Goal: Task Accomplishment & Management: Use online tool/utility

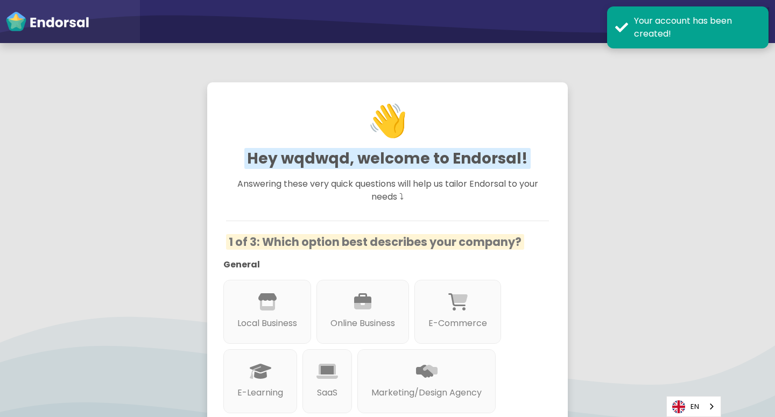
scroll to position [297, 0]
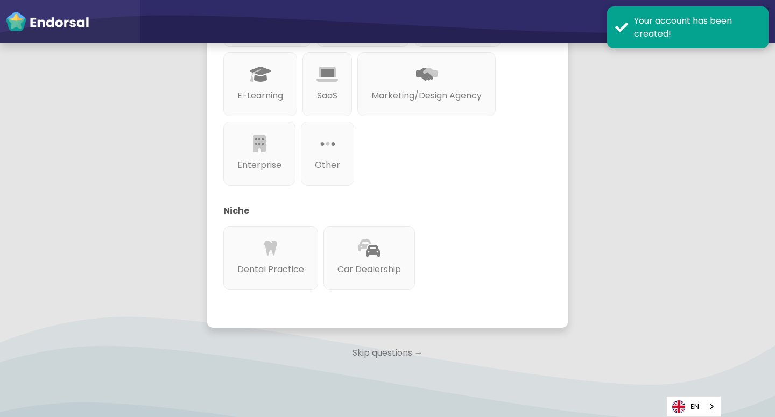
click at [396, 355] on p "Skip questions →" at bounding box center [387, 353] width 361 height 24
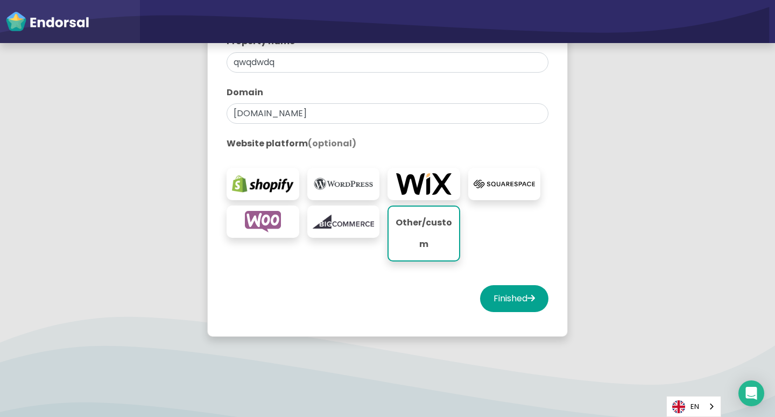
scroll to position [223, 0]
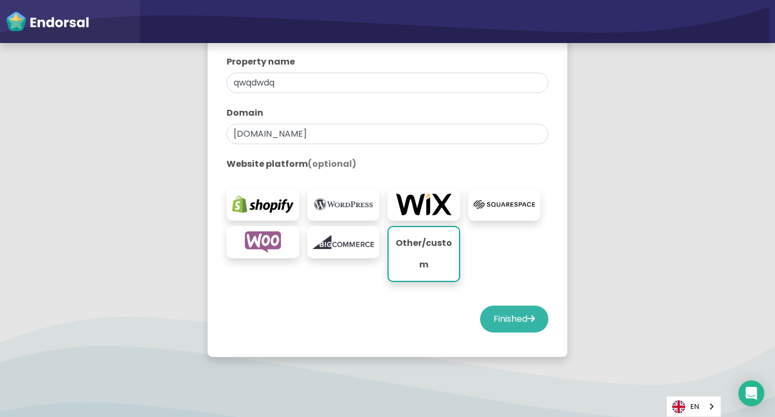
click at [516, 325] on button "Finished" at bounding box center [514, 319] width 68 height 27
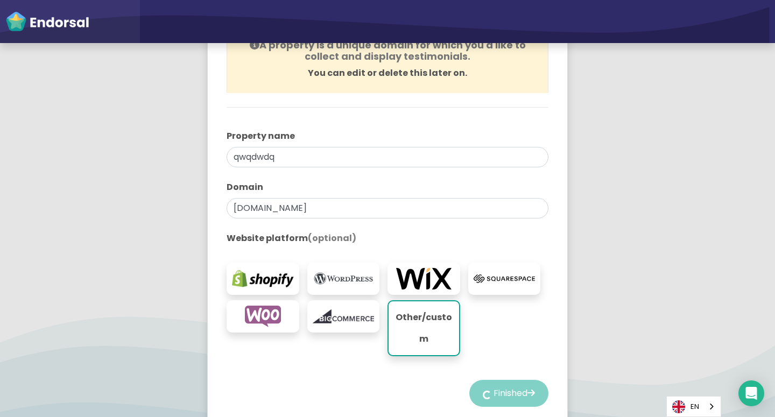
select select "14"
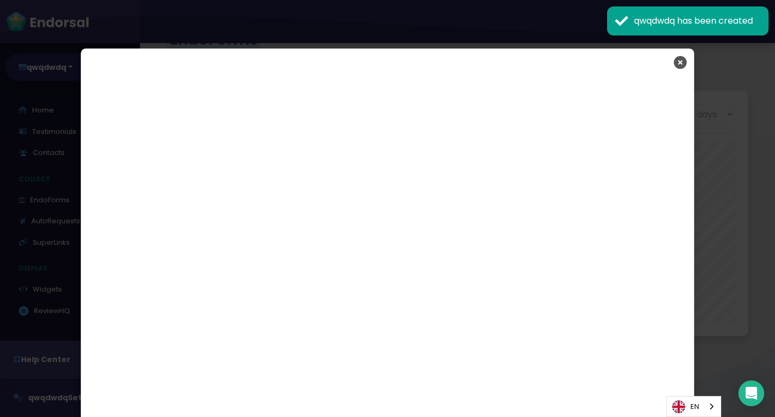
scroll to position [246, 372]
click at [679, 55] on icon "Close" at bounding box center [680, 62] width 13 height 27
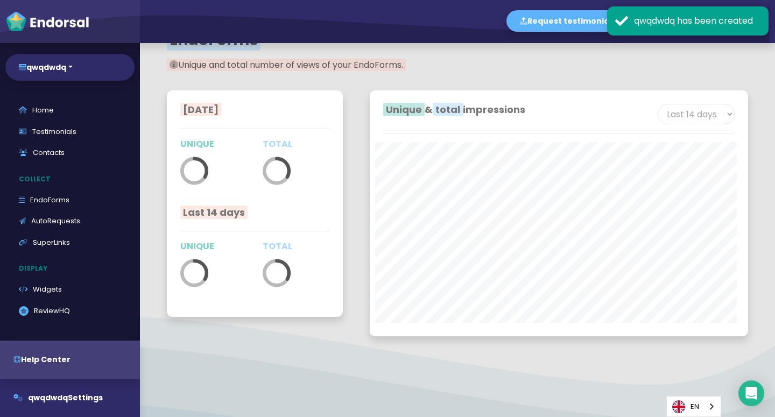
click at [732, 24] on div "qwqdwdq has been created" at bounding box center [697, 21] width 126 height 13
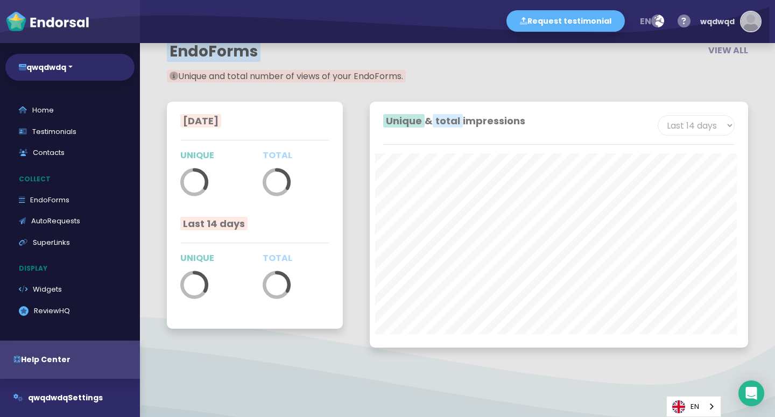
click at [760, 20] on img "button" at bounding box center [750, 21] width 19 height 19
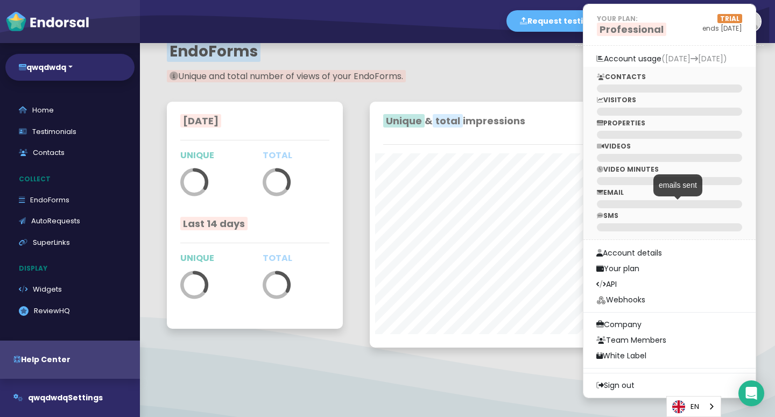
click at [645, 201] on div at bounding box center [669, 204] width 145 height 8
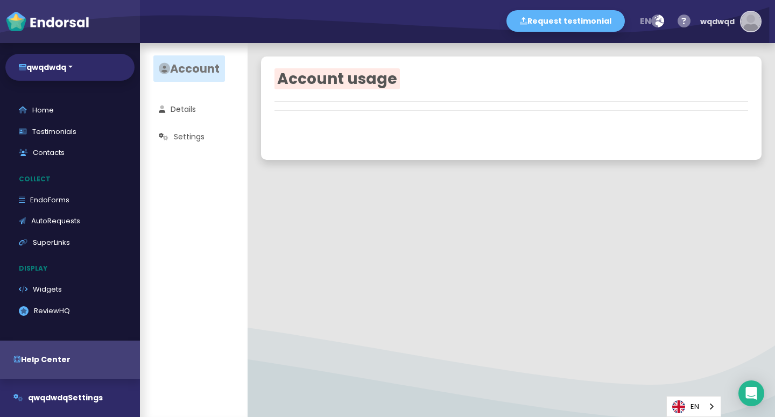
click at [744, 22] on img "button" at bounding box center [750, 21] width 19 height 19
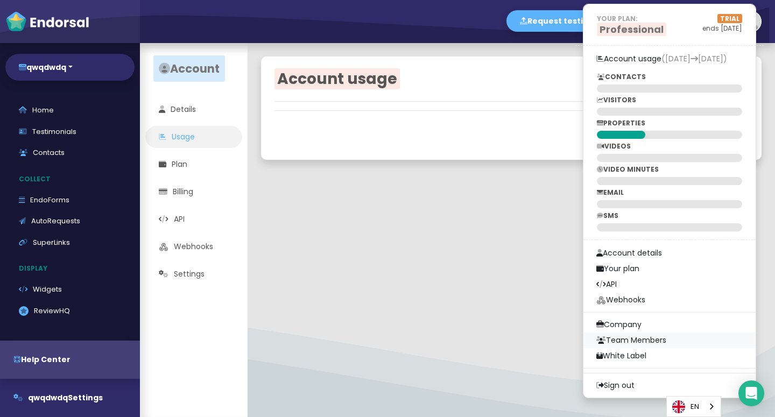
click at [620, 337] on link "Team Members" at bounding box center [669, 341] width 172 height 16
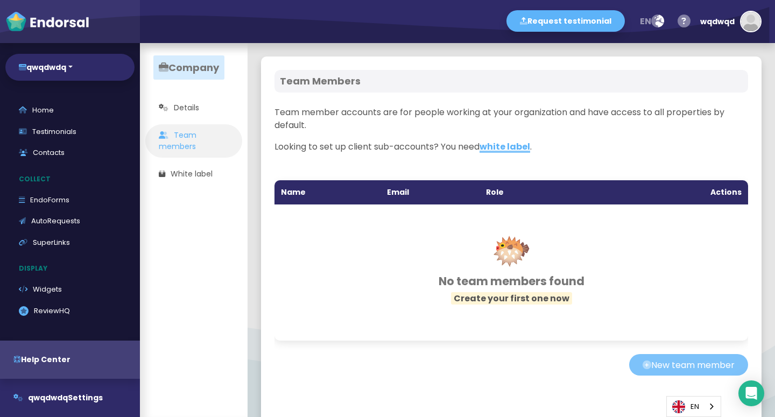
click at [650, 376] on button "New team member" at bounding box center [688, 365] width 119 height 22
select select "editor"
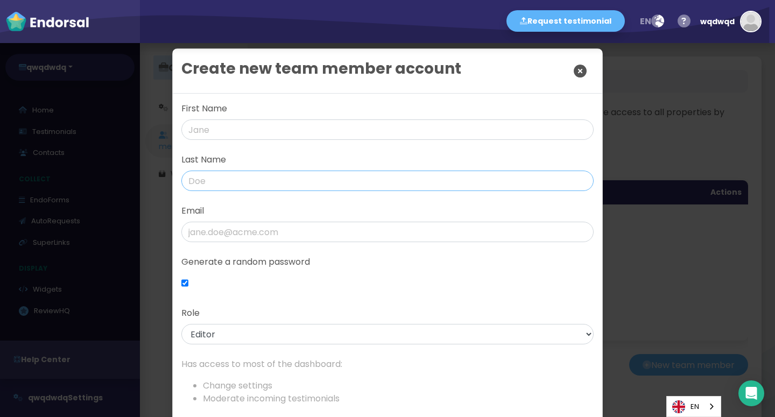
click at [298, 186] on input "text" at bounding box center [387, 181] width 412 height 20
click at [645, 152] on div "Create new team member account First Name Last Name Email Generate a random pas…" at bounding box center [387, 208] width 775 height 417
click at [691, 53] on div "Create new team member account First Name Last Name Email Generate a random pas…" at bounding box center [387, 208] width 775 height 417
drag, startPoint x: 582, startPoint y: 61, endPoint x: 574, endPoint y: 81, distance: 20.8
click at [579, 67] on icon "Close" at bounding box center [580, 71] width 13 height 27
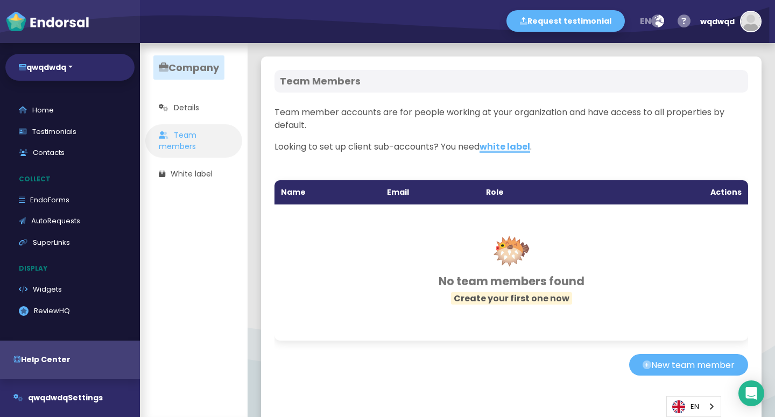
click at [569, 71] on div "Team Members" at bounding box center [511, 81] width 474 height 23
click at [752, 28] on img "button" at bounding box center [750, 21] width 19 height 19
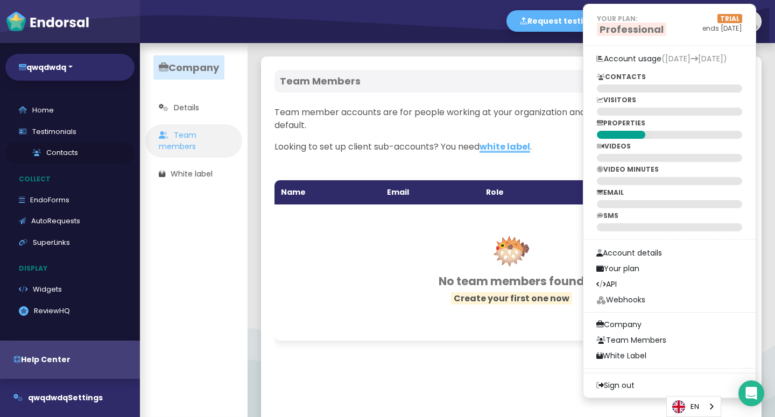
click at [59, 156] on link "Contacts" at bounding box center [69, 153] width 129 height 22
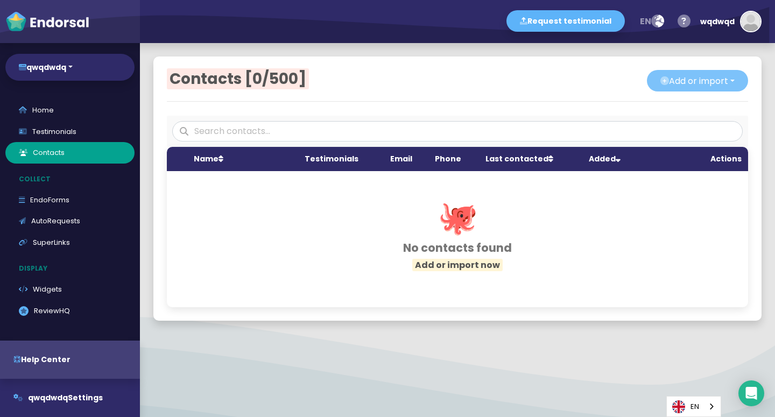
click at [647, 84] on button "Add or import" at bounding box center [697, 81] width 101 height 22
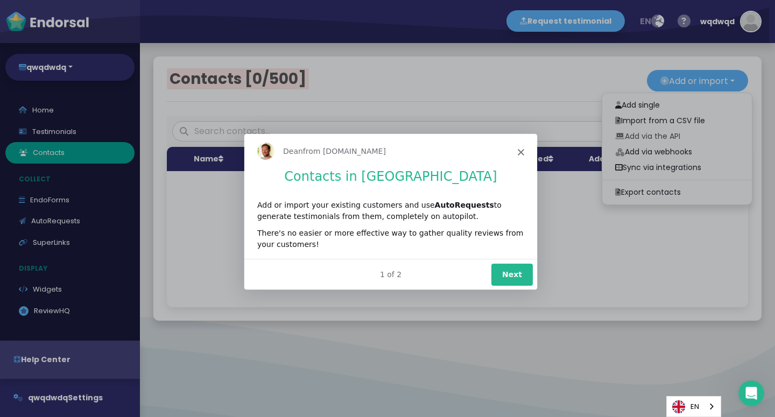
click at [522, 262] on div "1 of 2 Next" at bounding box center [390, 273] width 293 height 31
click at [513, 271] on button "Next" at bounding box center [511, 274] width 41 height 22
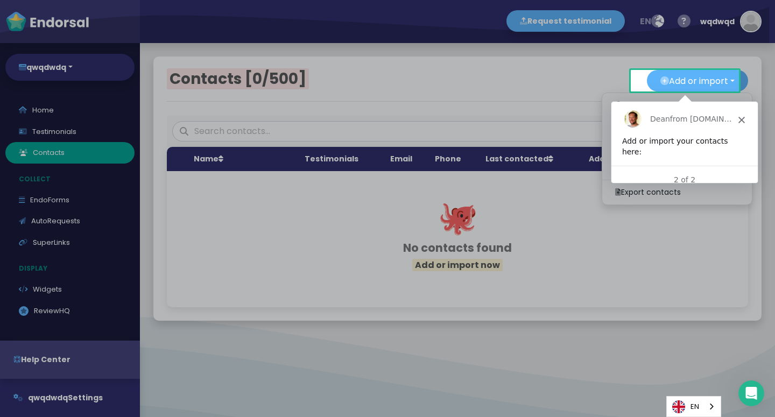
click at [737, 127] on div "[PERSON_NAME] from [DOMAIN_NAME]" at bounding box center [684, 118] width 146 height 34
click at [749, 119] on div "[PERSON_NAME] from [DOMAIN_NAME]" at bounding box center [684, 118] width 146 height 34
click at [745, 120] on div "[PERSON_NAME] from [DOMAIN_NAME]" at bounding box center [684, 118] width 146 height 34
click at [742, 118] on polygon "Close" at bounding box center [741, 119] width 6 height 6
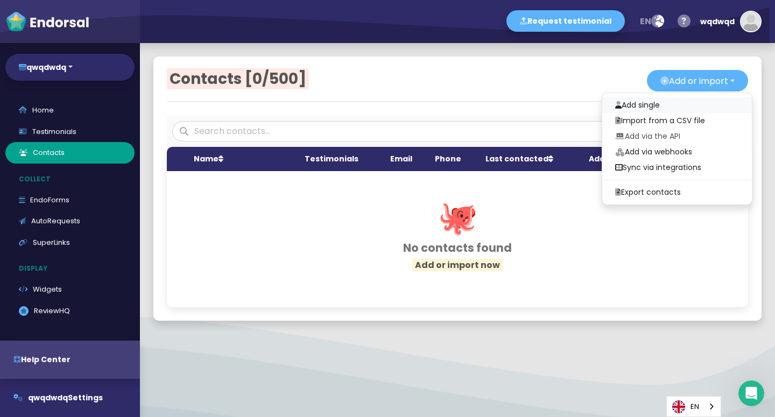
click at [637, 107] on link "Add single" at bounding box center [677, 105] width 150 height 16
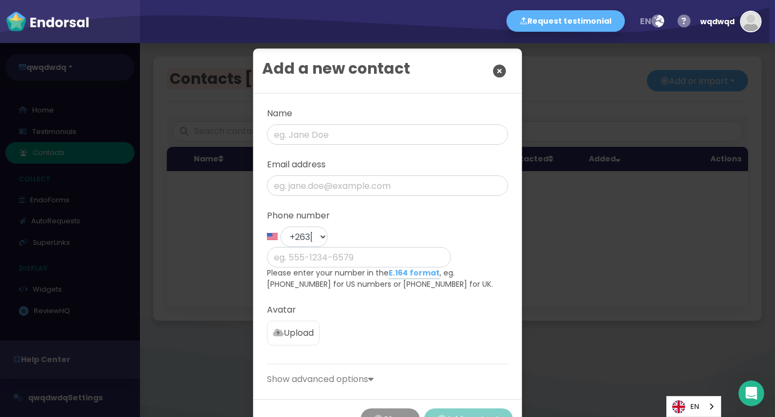
scroll to position [17, 0]
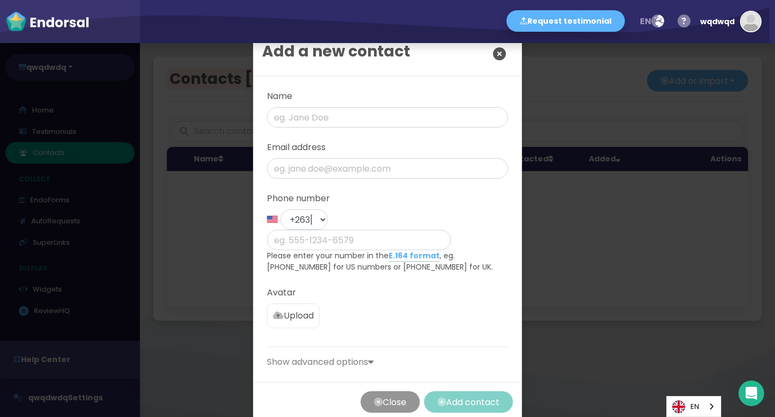
click at [350, 356] on p "Show advanced options" at bounding box center [387, 362] width 241 height 13
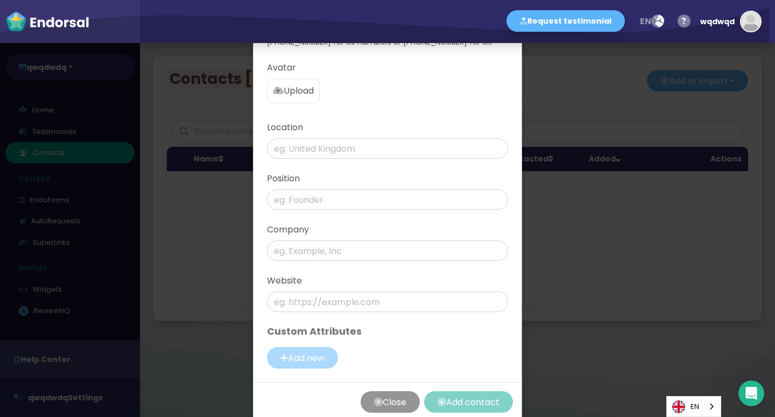
scroll to position [0, 0]
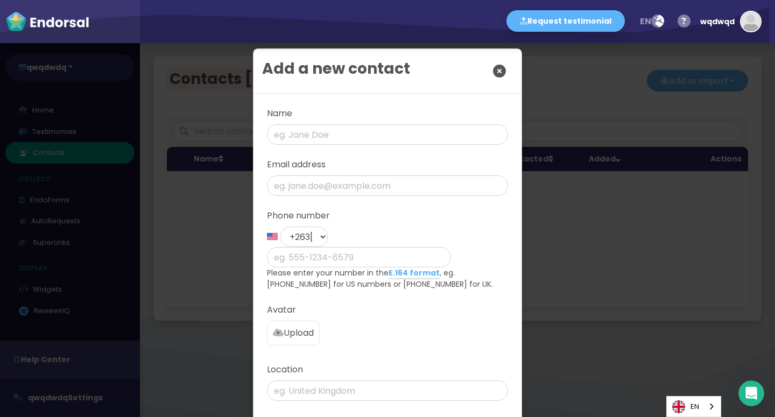
click at [509, 67] on div "Add a new contact" at bounding box center [387, 71] width 268 height 45
click at [493, 79] on icon "Close" at bounding box center [499, 71] width 13 height 27
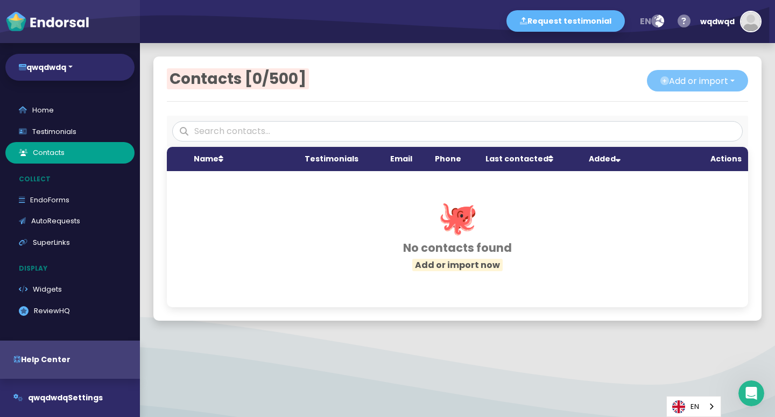
click at [729, 78] on button "Add or import" at bounding box center [697, 81] width 101 height 22
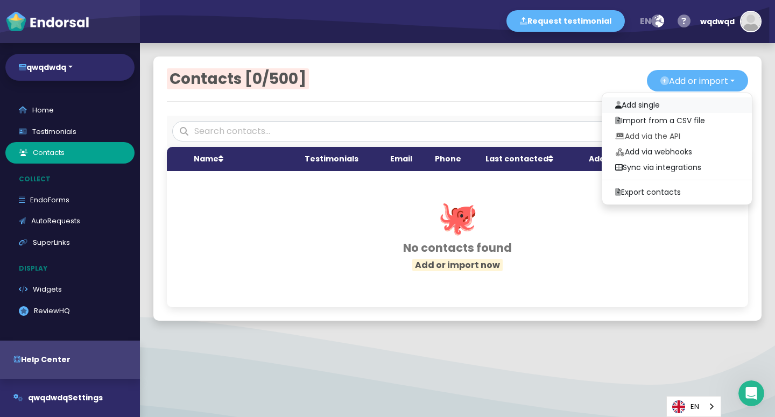
click at [624, 107] on link "Add single" at bounding box center [677, 105] width 150 height 16
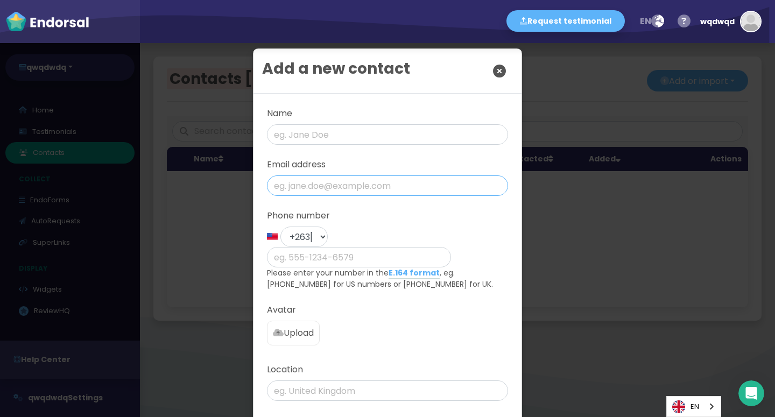
click at [408, 182] on input "email" at bounding box center [387, 185] width 241 height 20
paste input "[EMAIL_ADDRESS][DOMAIN_NAME]"
type input "[EMAIL_ADDRESS][DOMAIN_NAME]"
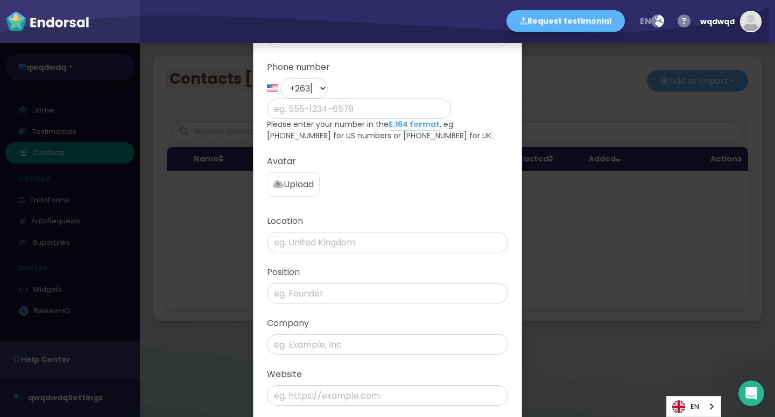
click at [492, 65] on label "Phone number" at bounding box center [387, 67] width 241 height 13
click at [539, 90] on div "Add a new contact Name Email address [EMAIL_ADDRESS][DOMAIN_NAME] Phone number …" at bounding box center [387, 208] width 775 height 417
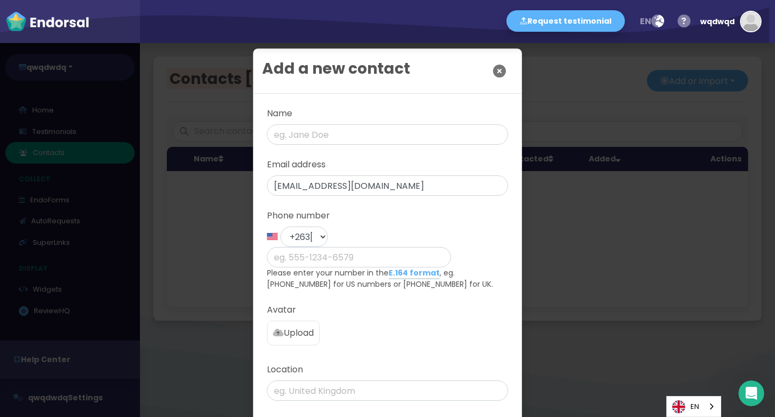
click at [488, 78] on button "Close" at bounding box center [499, 71] width 27 height 27
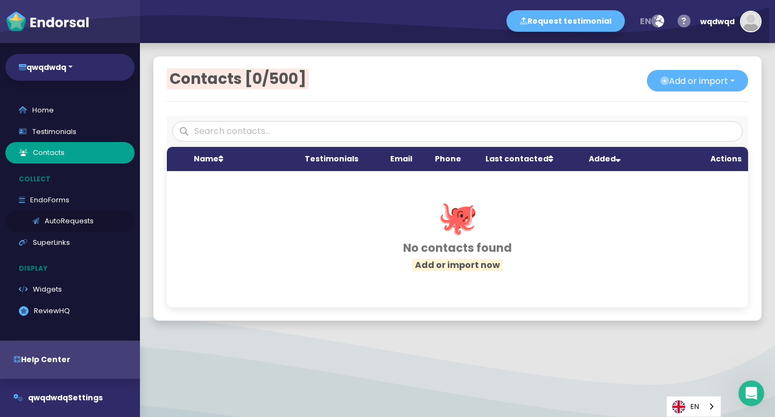
click at [79, 220] on link "AutoRequests" at bounding box center [69, 221] width 129 height 22
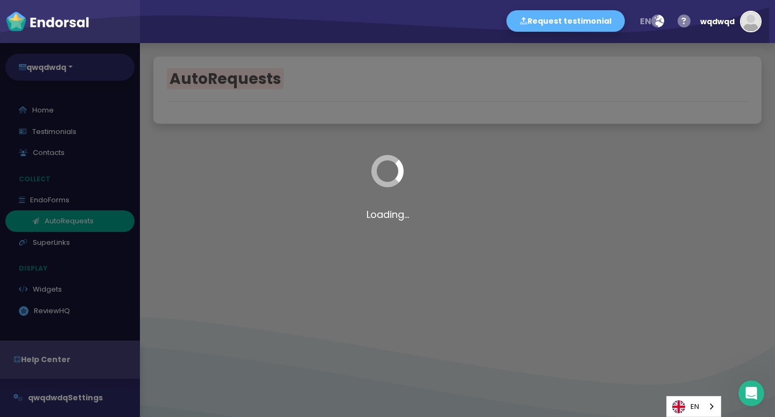
select select "90"
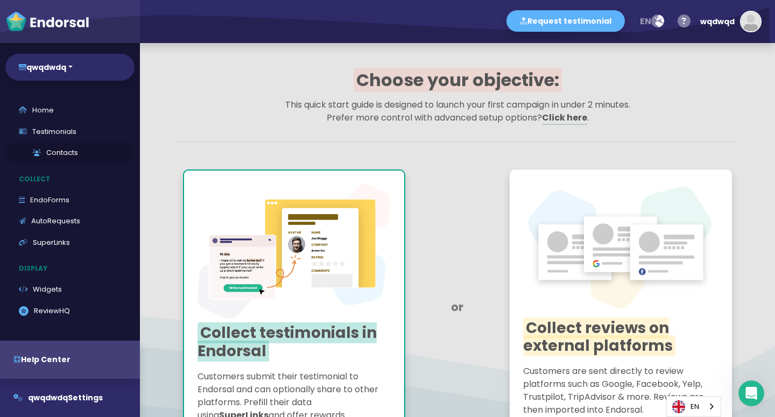
click at [55, 111] on link "Home" at bounding box center [69, 111] width 129 height 22
select select "14"
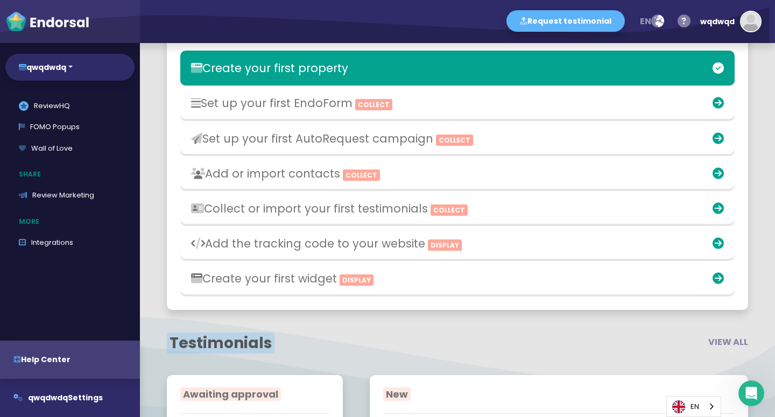
scroll to position [240, 0]
click at [757, 25] on img "button" at bounding box center [750, 21] width 19 height 19
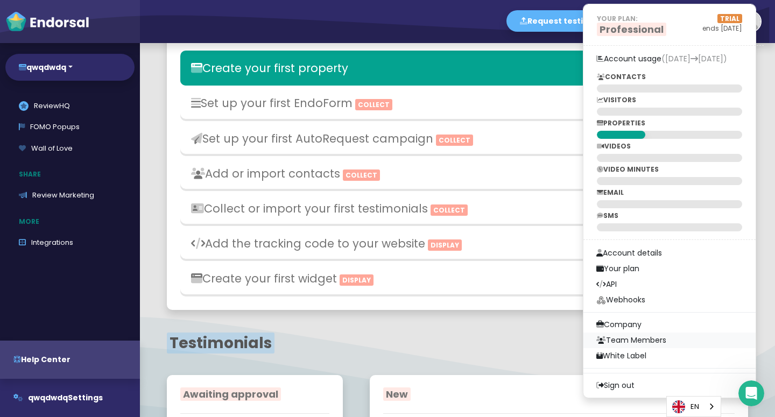
click at [678, 334] on link "Team Members" at bounding box center [669, 341] width 172 height 16
select select "editor"
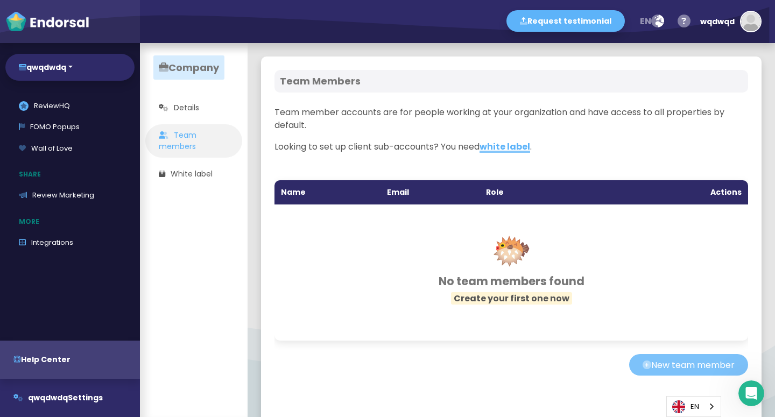
click at [656, 367] on button "New team member" at bounding box center [688, 365] width 119 height 22
select select "editor"
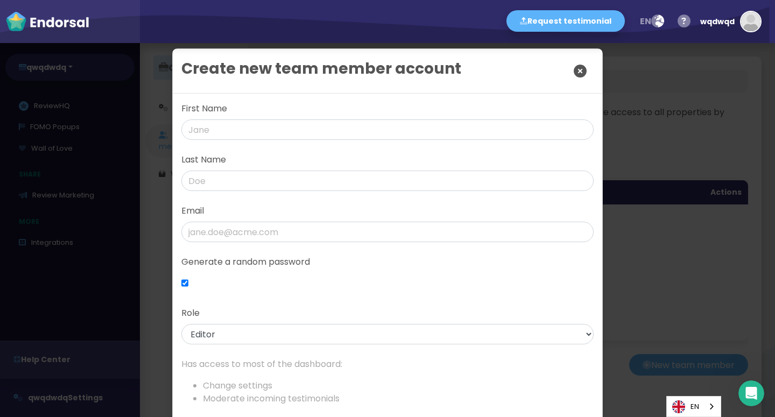
click at [693, 256] on div "Create new team member account First Name Last Name Email Generate a random pas…" at bounding box center [387, 208] width 775 height 417
click at [574, 78] on icon "Close" at bounding box center [580, 71] width 13 height 27
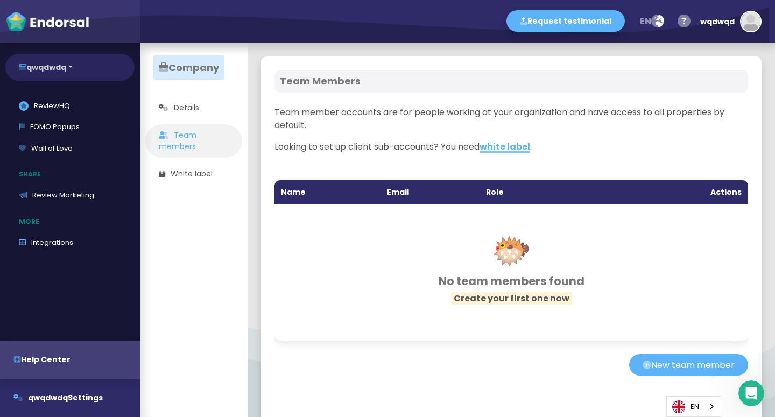
click at [79, 75] on button "qwqdwdq" at bounding box center [69, 67] width 129 height 27
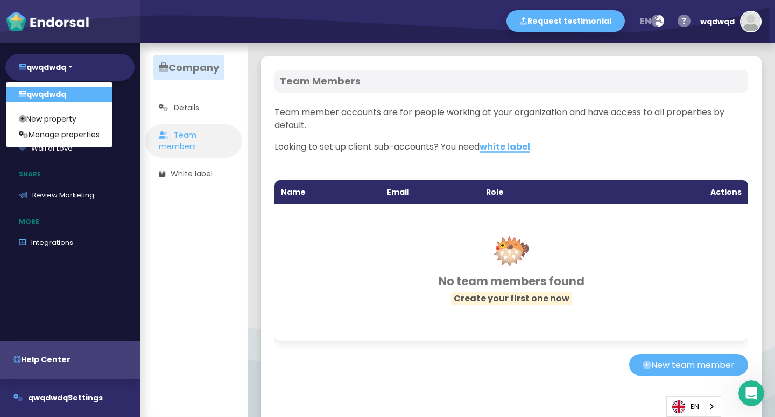
click at [163, 286] on app-company-menu "Company Details Team members White label" at bounding box center [194, 230] width 108 height 374
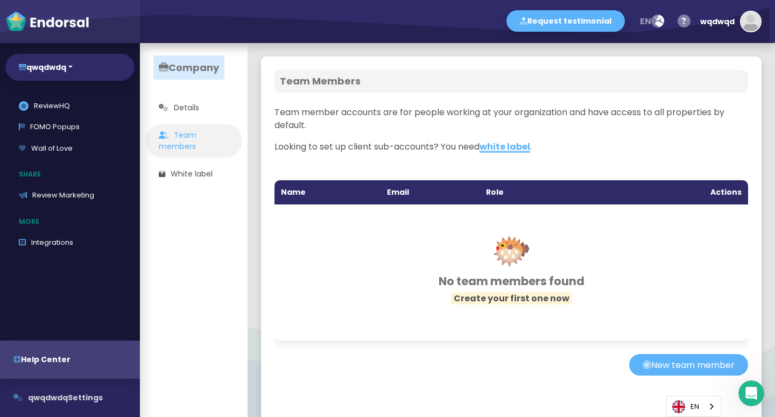
click at [60, 398] on span "qwqdwdq" at bounding box center [48, 397] width 40 height 11
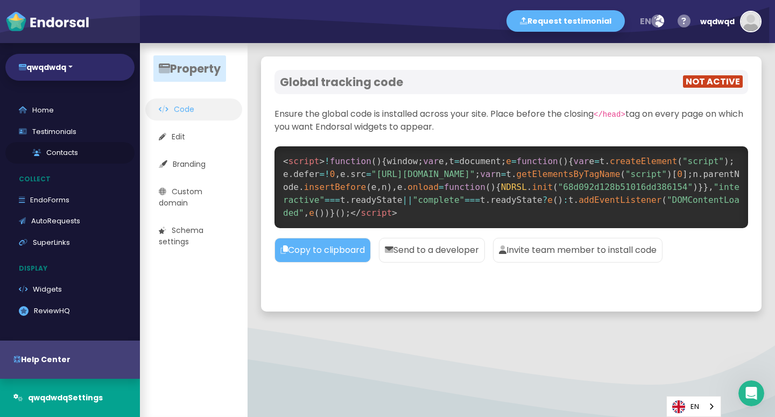
click at [32, 146] on link "Contacts" at bounding box center [69, 153] width 129 height 22
click at [39, 105] on link "Home" at bounding box center [69, 111] width 129 height 22
select select "14"
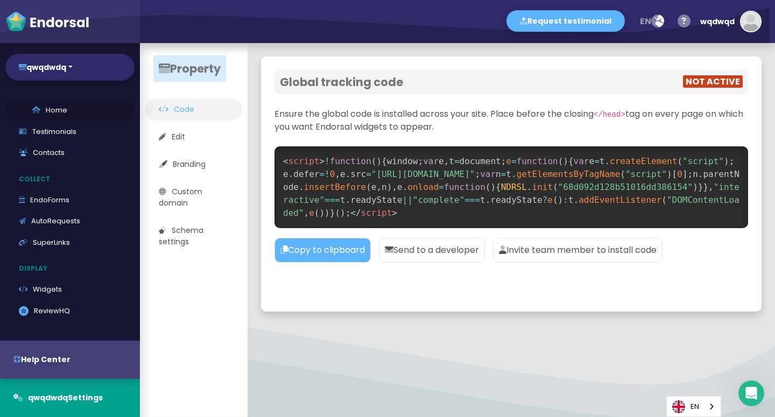
select select "14"
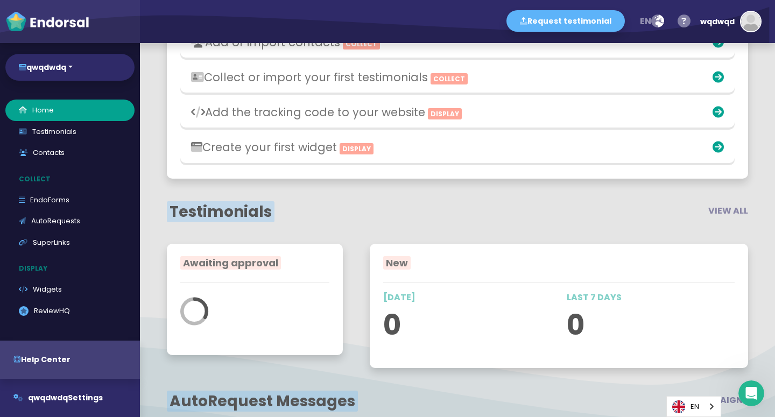
scroll to position [223, 0]
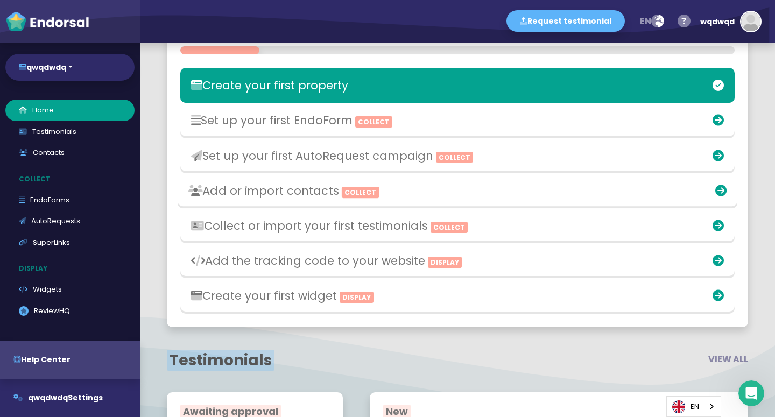
click at [251, 203] on div "Add or import contacts Collect" at bounding box center [366, 191] width 366 height 25
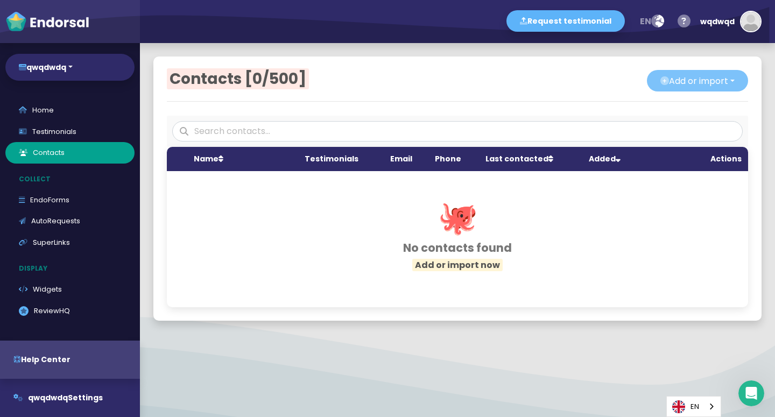
click at [720, 77] on button "Add or import" at bounding box center [697, 81] width 101 height 22
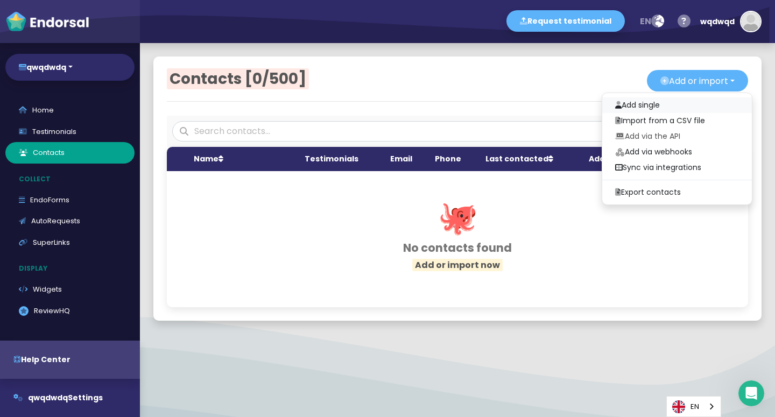
click at [683, 103] on link "Add single" at bounding box center [677, 105] width 150 height 16
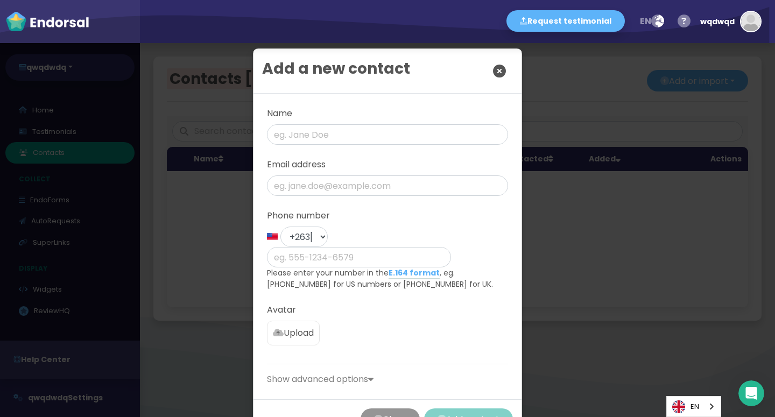
click at [349, 368] on div "Name Email address Phone number +1 [GEOGRAPHIC_DATA] +44 [GEOGRAPHIC_DATA] +1 […" at bounding box center [387, 247] width 268 height 306
click at [346, 373] on p "Show advanced options" at bounding box center [387, 379] width 241 height 13
click at [352, 187] on input "email" at bounding box center [387, 185] width 241 height 20
paste input "[EMAIL_ADDRESS][DOMAIN_NAME]"
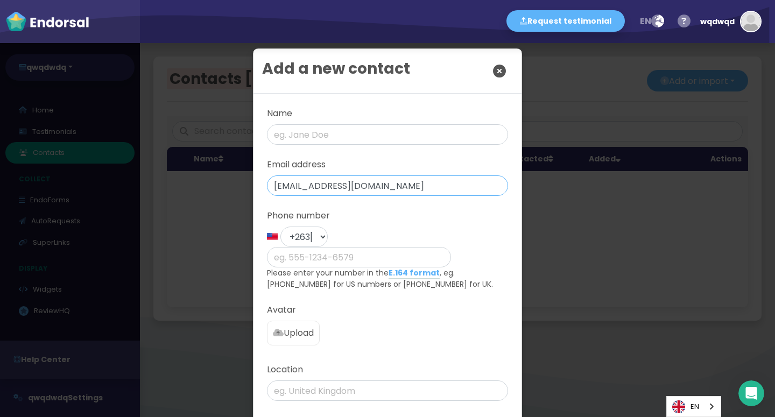
type input "[EMAIL_ADDRESS][DOMAIN_NAME]"
click at [321, 140] on input "text" at bounding box center [387, 134] width 241 height 20
paste input "Hello, crypto visionary! Don’t let your coins sit idle—stake them with SyncVX a…"
click at [365, 414] on label "Position" at bounding box center [387, 420] width 241 height 13
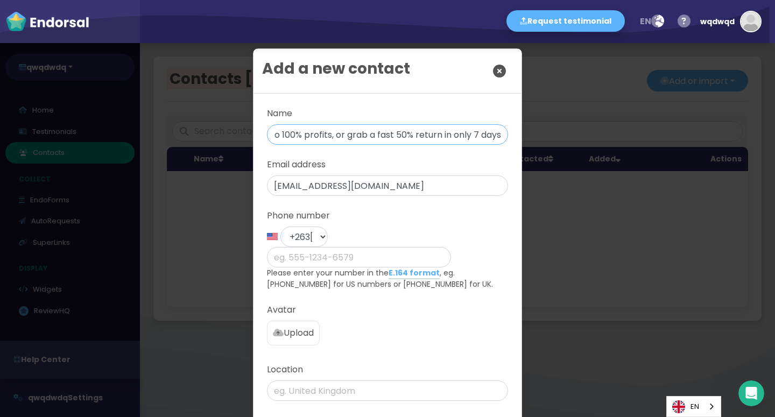
click at [495, 133] on input "Hello, crypto visionary! Don’t let your coins sit idle—stake them with SyncVX a…" at bounding box center [387, 134] width 241 height 20
paste input "[URL][DOMAIN_NAME][DOMAIN_NAME]"
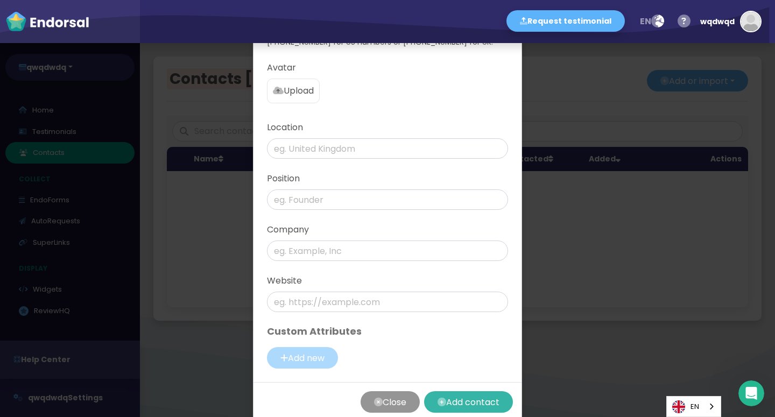
type input "Hello, crypto visionary! Don’t let your coins sit idle—stake them with SyncVX a…"
click at [465, 391] on button "Add contact" at bounding box center [468, 402] width 89 height 22
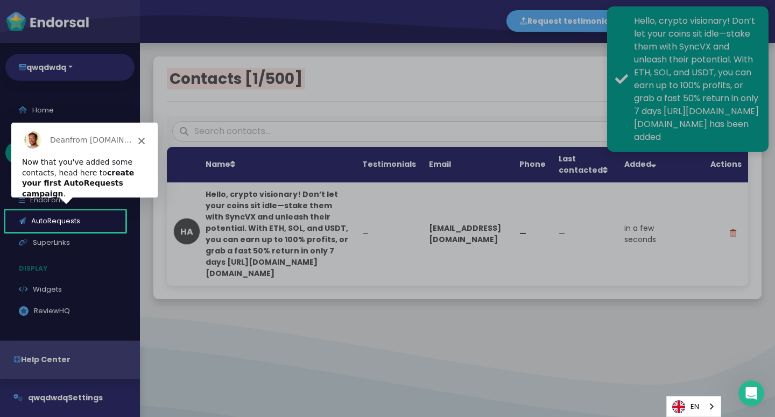
scroll to position [0, 0]
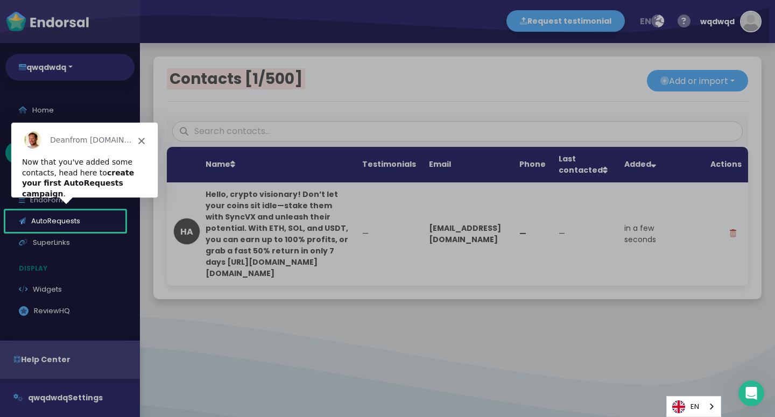
click at [334, 157] on div at bounding box center [387, 105] width 775 height 210
click at [131, 140] on div "[PERSON_NAME] from [DOMAIN_NAME]" at bounding box center [78, 138] width 108 height 17
click at [124, 138] on div "[PERSON_NAME] from [DOMAIN_NAME]" at bounding box center [78, 138] width 108 height 17
click at [124, 137] on div "[PERSON_NAME] from [DOMAIN_NAME]" at bounding box center [78, 138] width 108 height 17
drag, startPoint x: 140, startPoint y: 137, endPoint x: 140, endPoint y: 143, distance: 6.5
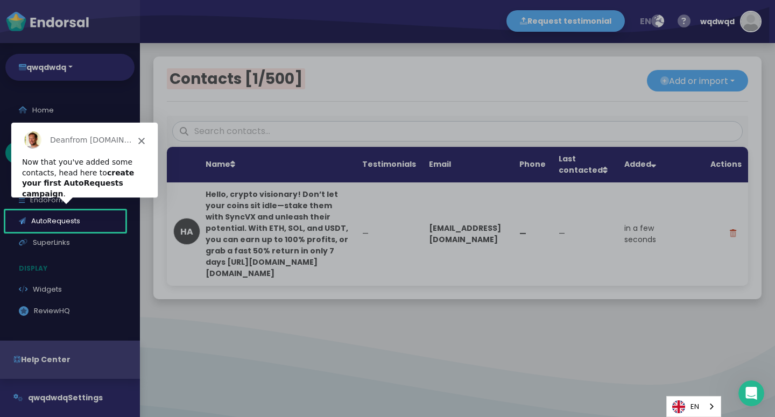
click at [140, 142] on span "Close" at bounding box center [141, 139] width 6 height 6
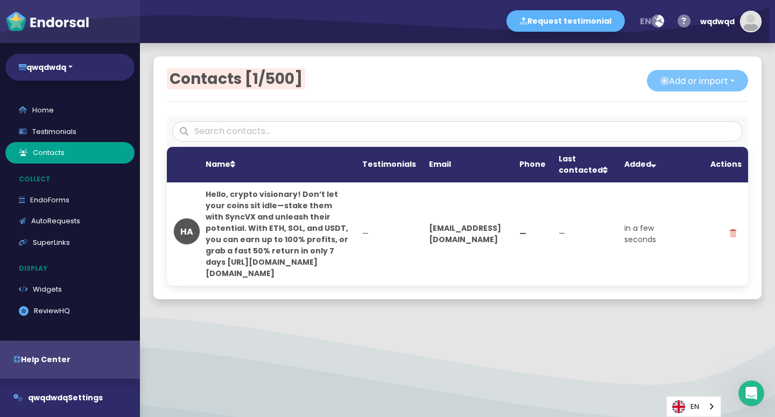
click at [735, 79] on button "Add or import" at bounding box center [697, 81] width 101 height 22
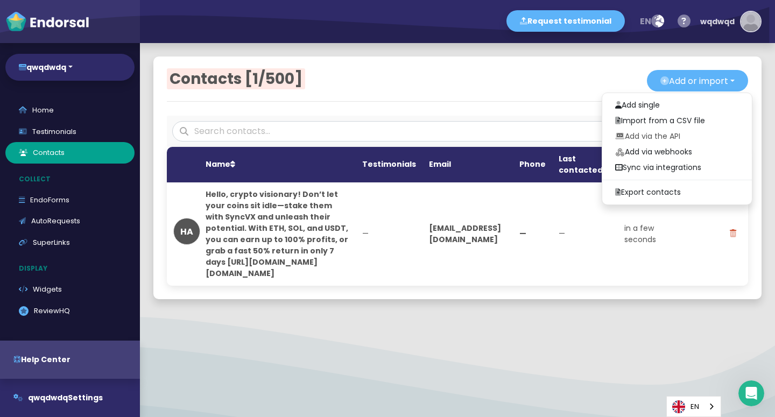
click at [756, 30] on div "button" at bounding box center [751, 22] width 22 height 22
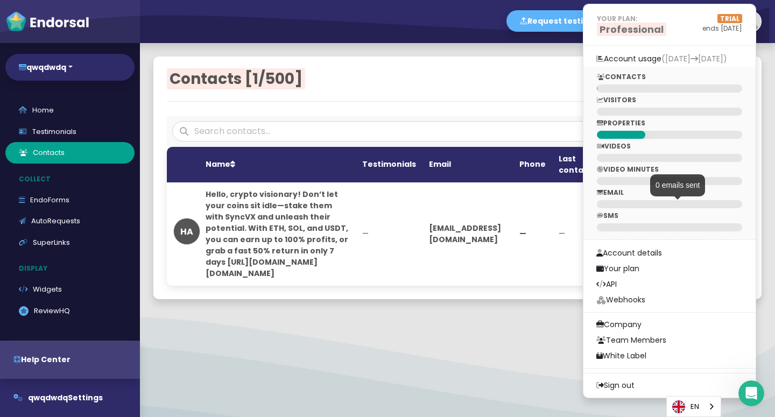
click at [635, 202] on div at bounding box center [669, 204] width 145 height 8
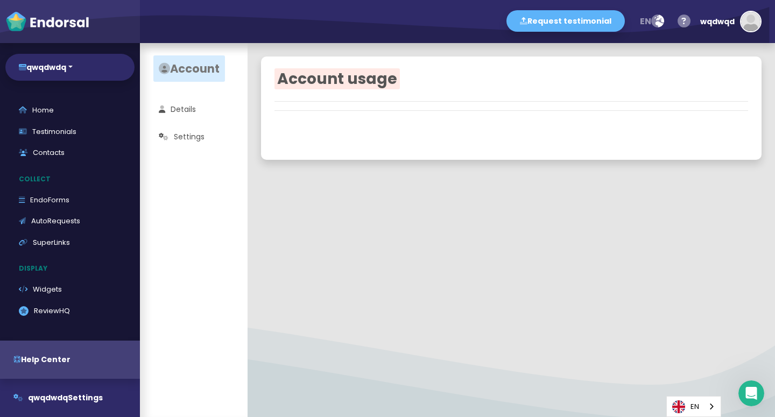
click at [635, 202] on div "Account usage" at bounding box center [511, 230] width 527 height 374
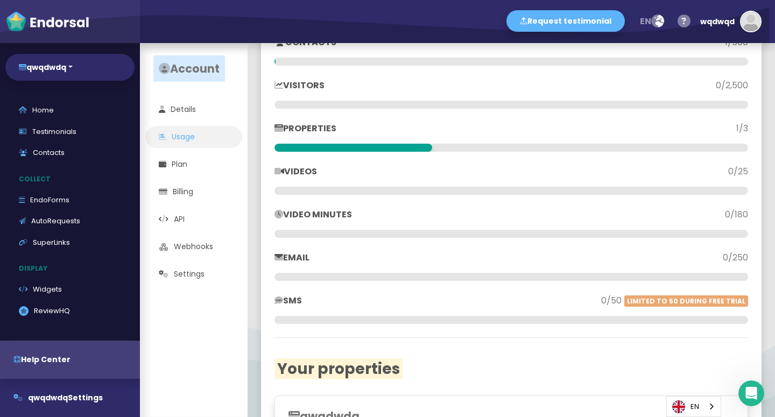
scroll to position [149, 0]
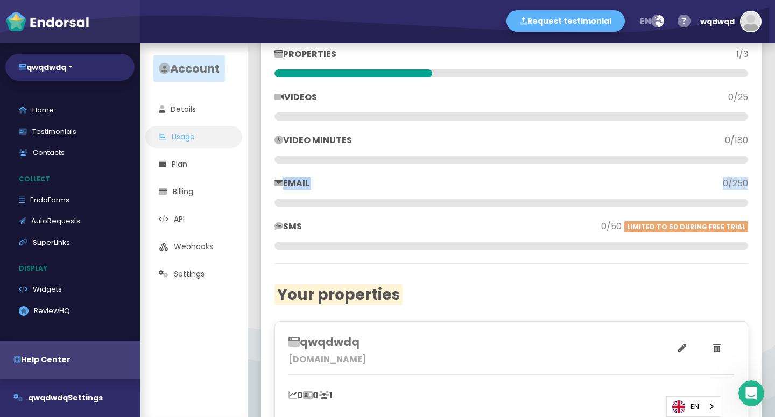
drag, startPoint x: 731, startPoint y: 195, endPoint x: 256, endPoint y: 181, distance: 475.4
click at [261, 181] on div "Account usage [DATE] [DATE] CONTACTS 1/500 VISITORS 0/2,500 PROPERTIES 1/3 VIDE…" at bounding box center [511, 180] width 501 height 544
click at [544, 181] on p "0/250" at bounding box center [629, 183] width 237 height 13
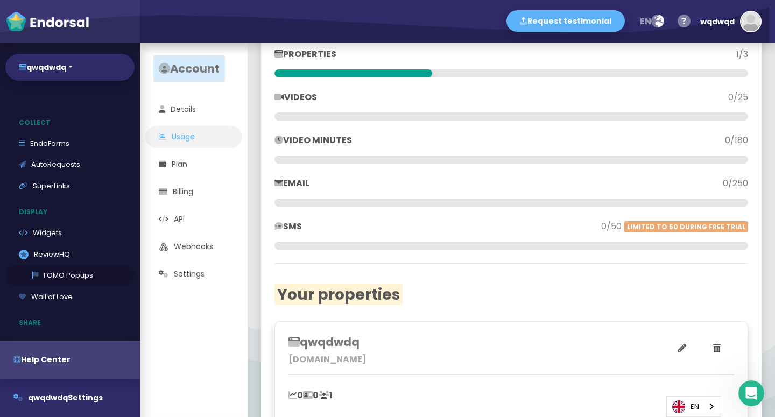
scroll to position [131, 0]
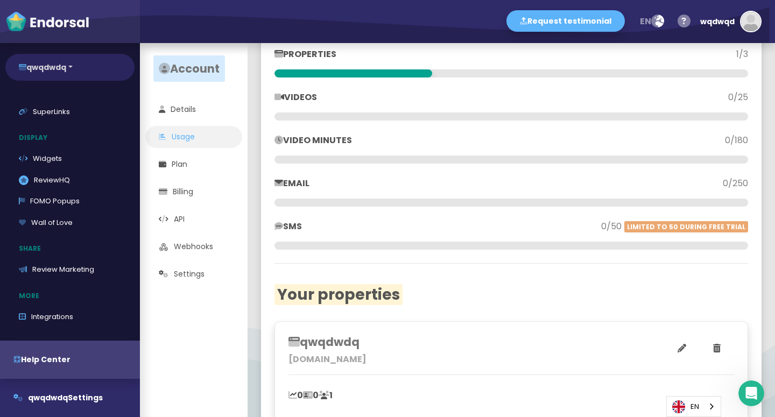
click at [71, 69] on button "qwqdwdq" at bounding box center [69, 67] width 129 height 27
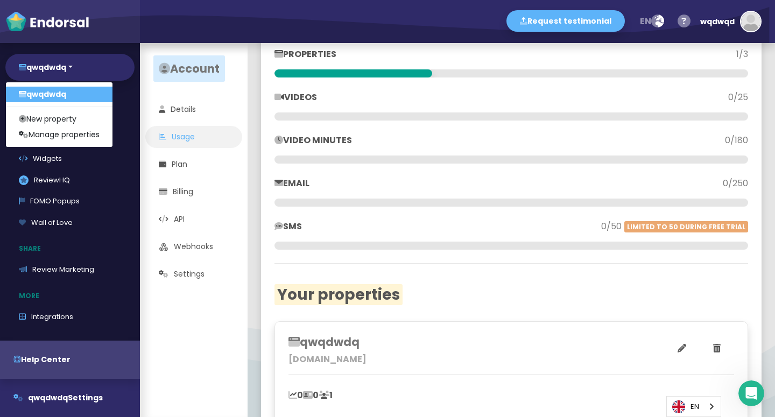
click at [401, 44] on div "CONTACTS 1/500 VISITORS 0/2,500 PROPERTIES 1/3 VIDEOS 0/25 VIDEO MINUTES 0/180 …" at bounding box center [511, 106] width 474 height 288
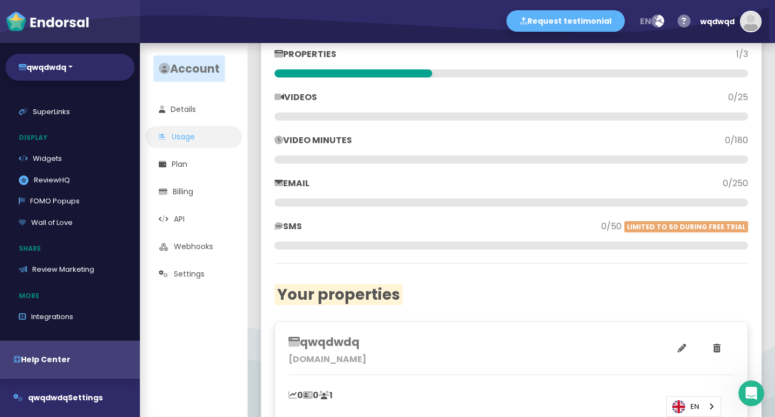
scroll to position [0, 0]
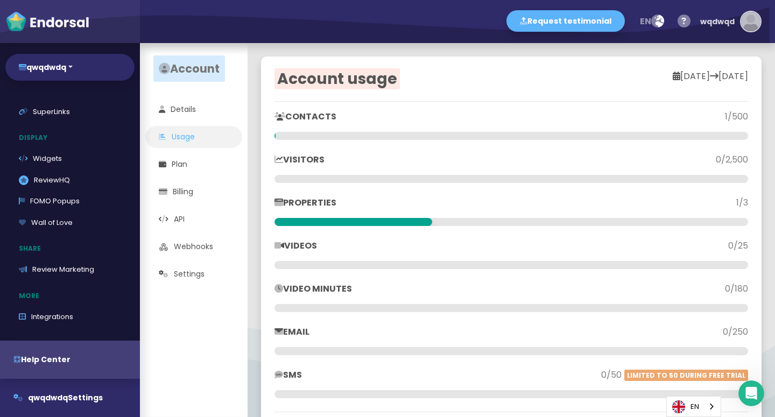
click at [751, 25] on img "button" at bounding box center [750, 21] width 19 height 19
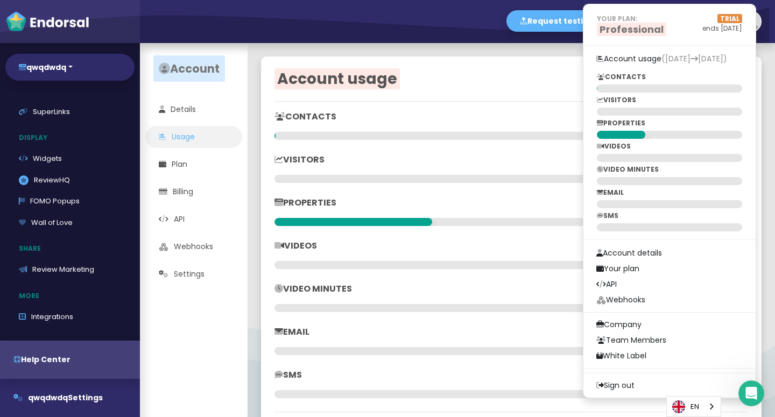
click at [400, 115] on p "CONTACTS" at bounding box center [392, 116] width 237 height 13
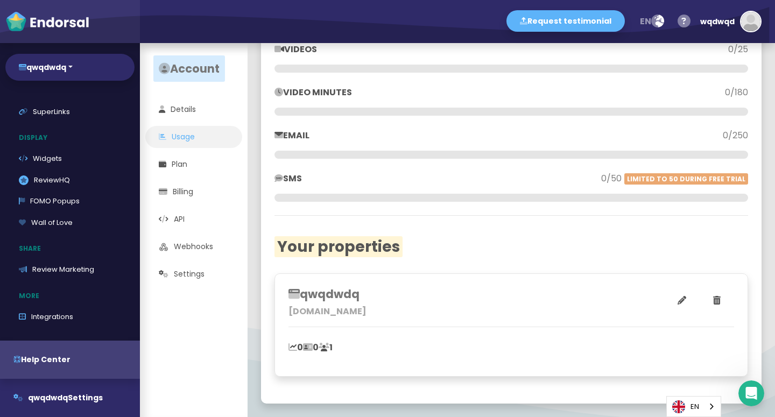
scroll to position [205, 0]
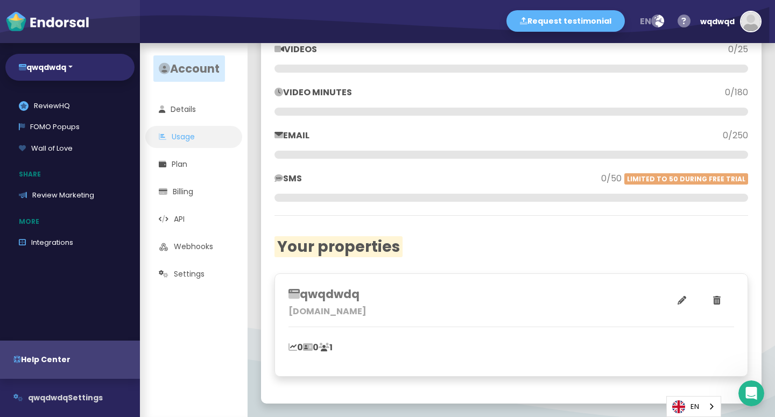
click at [67, 403] on button "qwqdwdq Settings" at bounding box center [70, 398] width 140 height 38
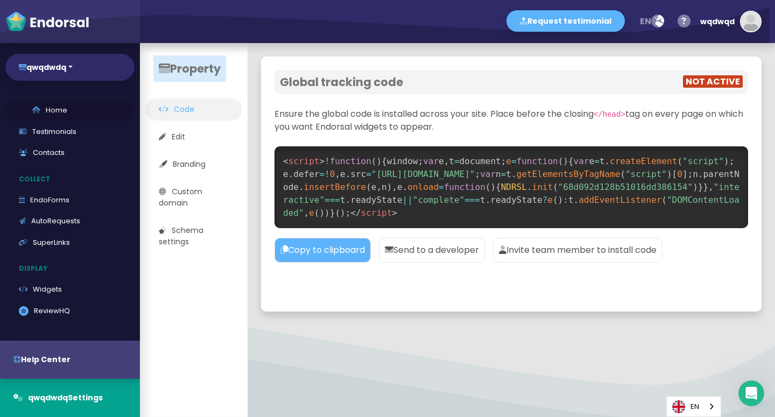
click at [69, 116] on link "Home" at bounding box center [69, 111] width 129 height 22
select select "14"
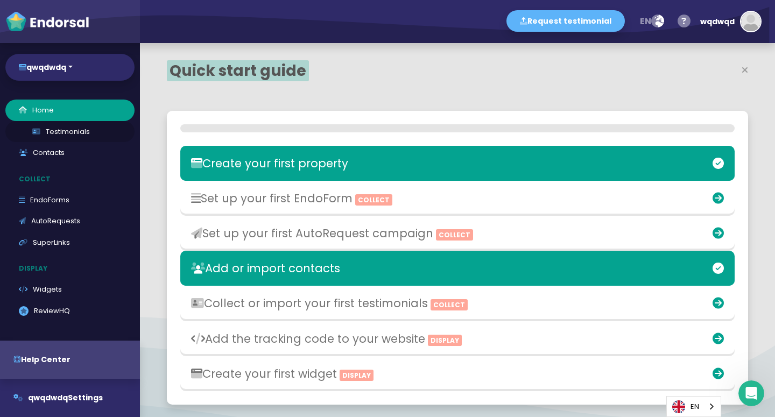
scroll to position [246, 372]
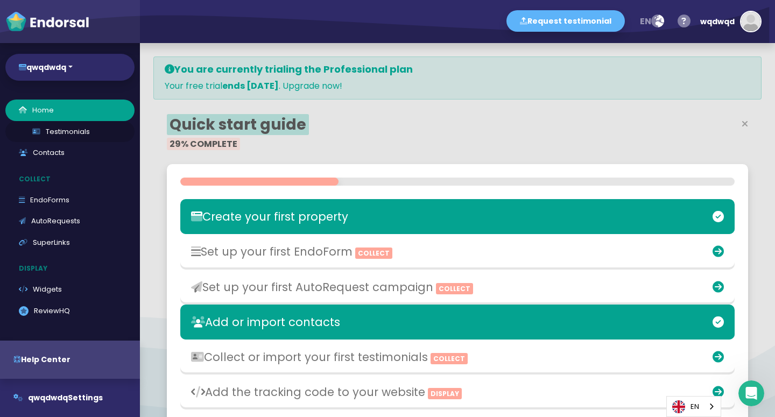
click at [61, 139] on link "Testimonials" at bounding box center [69, 132] width 129 height 22
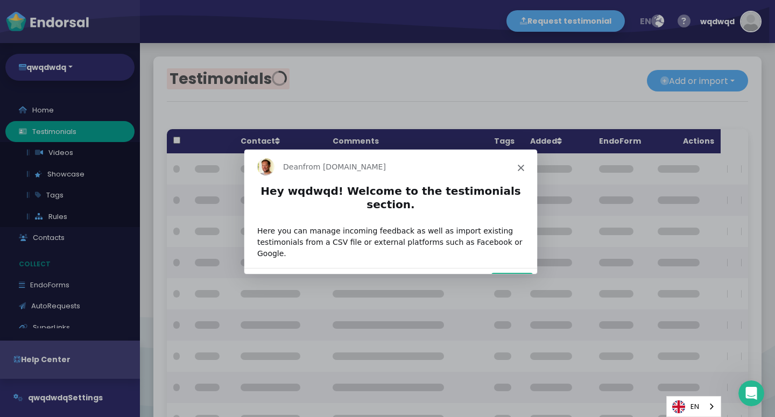
click at [527, 172] on div "[PERSON_NAME] from [DOMAIN_NAME]" at bounding box center [390, 166] width 293 height 34
click at [520, 168] on polygon "Close" at bounding box center [520, 167] width 6 height 6
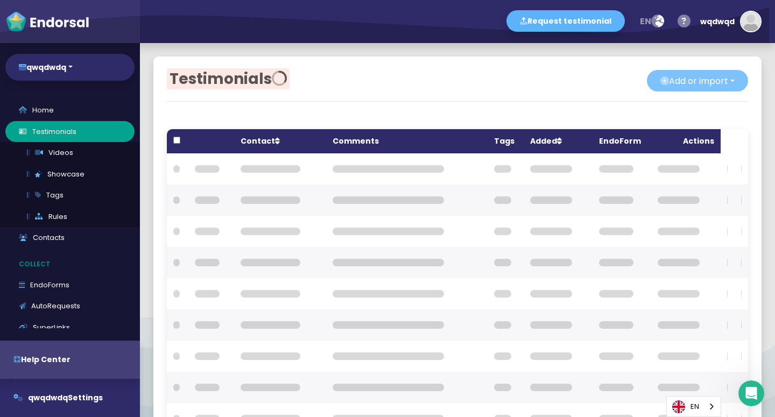
click at [733, 87] on button "Add or import" at bounding box center [697, 81] width 101 height 22
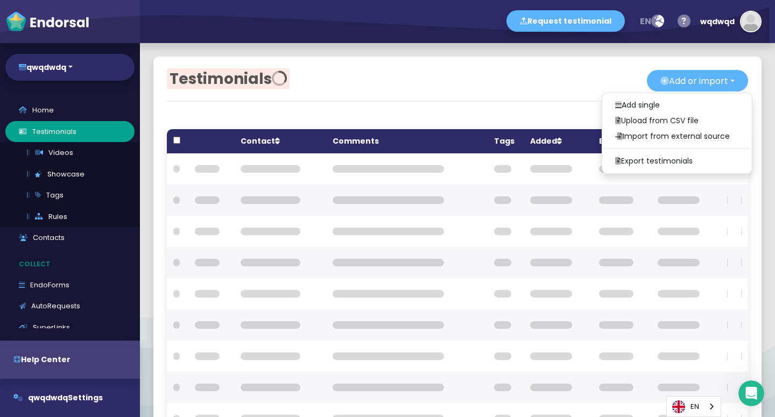
click at [183, 100] on div "Testimonials Add or import Add single Upload from CSV file Import from external…" at bounding box center [457, 268] width 608 height 422
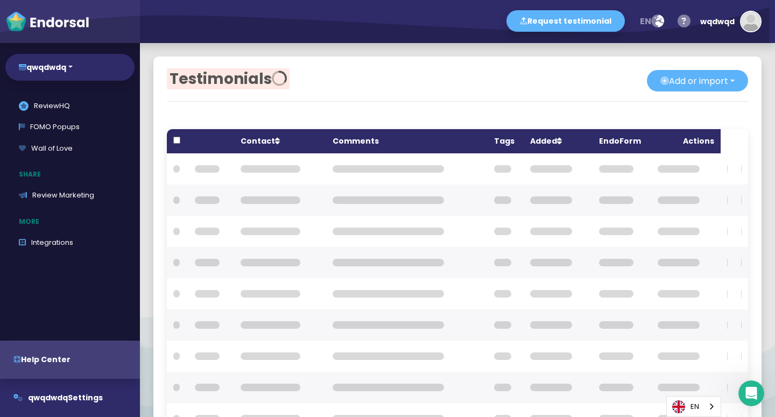
scroll to position [216, 0]
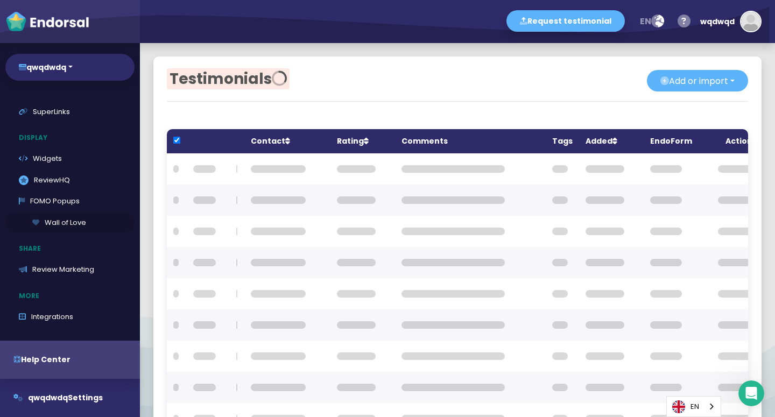
checkbox input "true"
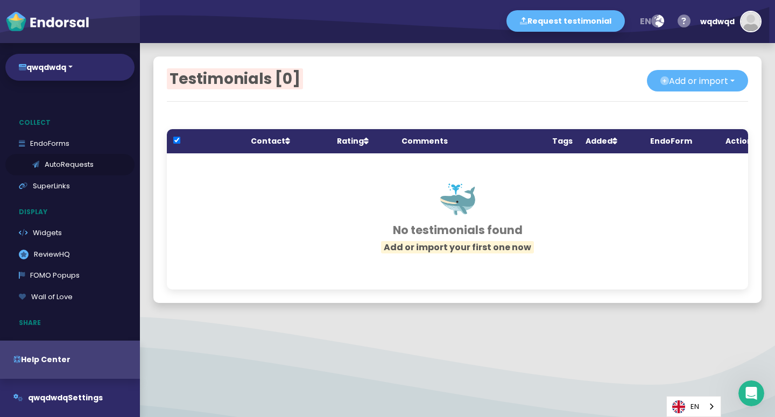
click at [62, 167] on link "AutoRequests" at bounding box center [69, 165] width 129 height 22
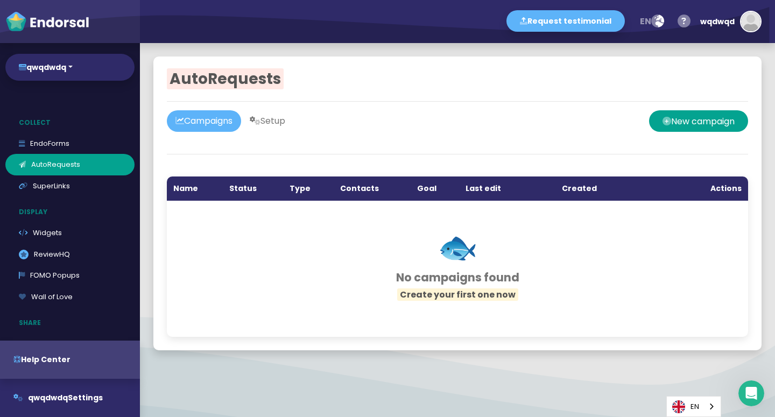
click at [221, 121] on link "Campaigns" at bounding box center [204, 121] width 74 height 22
click at [229, 119] on link "Campaigns" at bounding box center [204, 121] width 74 height 22
drag, startPoint x: 719, startPoint y: 143, endPoint x: 711, endPoint y: 132, distance: 12.7
click at [713, 136] on div at bounding box center [457, 138] width 581 height 13
click at [710, 132] on button "New campaign" at bounding box center [698, 121] width 99 height 22
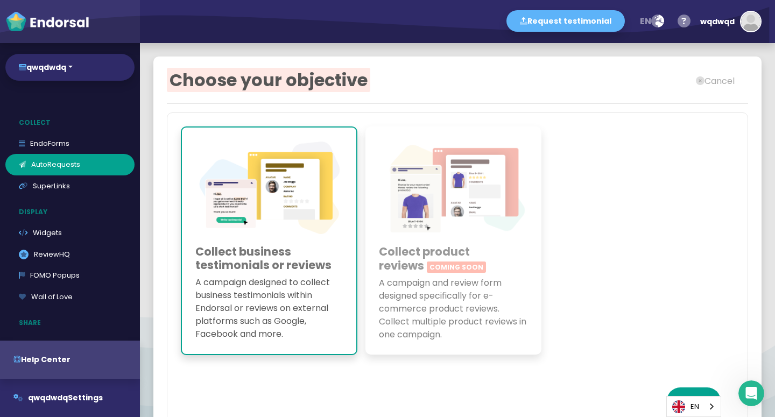
click at [412, 277] on p "A campaign and review form designed specifically for e-commerce product reviews…" at bounding box center [454, 309] width 150 height 65
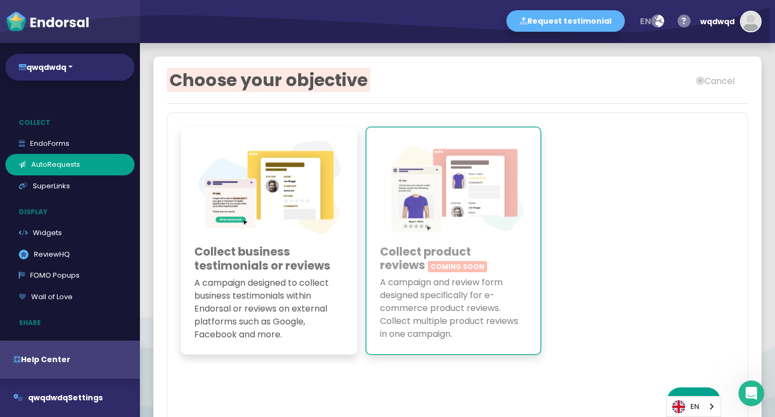
click at [351, 190] on div "Collect business testimonials or reviews A campaign designed to collect busines…" at bounding box center [269, 240] width 177 height 228
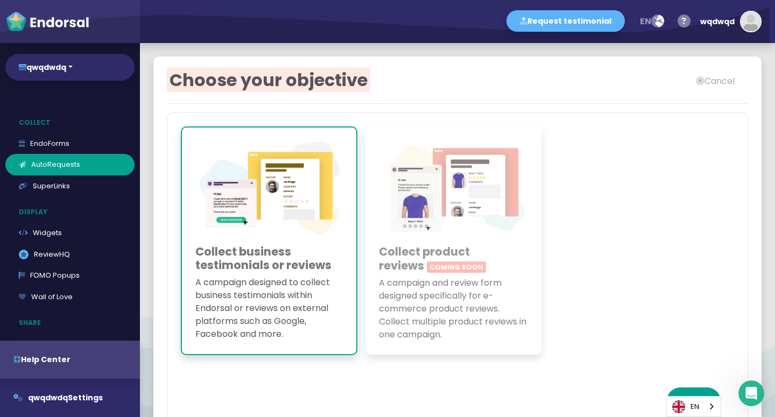
click at [431, 219] on img at bounding box center [454, 190] width 150 height 100
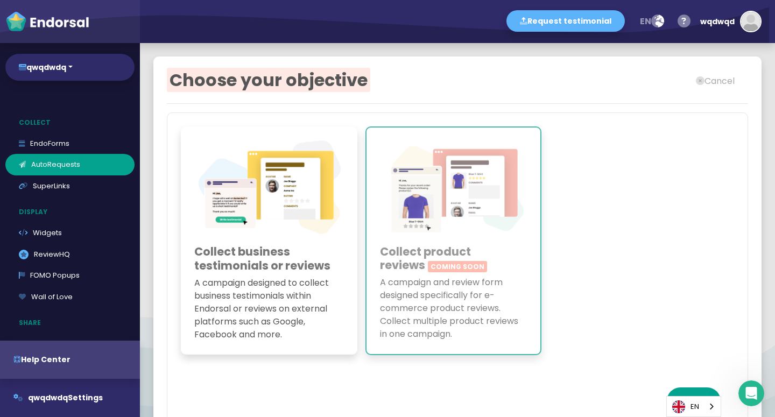
click at [269, 205] on img at bounding box center [269, 190] width 150 height 100
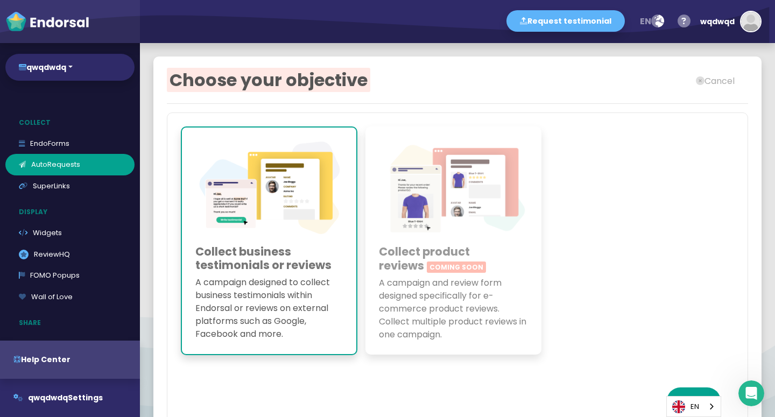
scroll to position [103, 0]
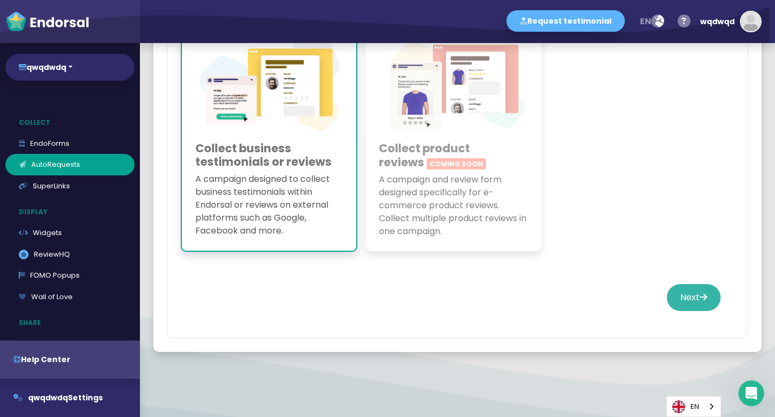
click at [679, 300] on button "Next" at bounding box center [694, 297] width 54 height 27
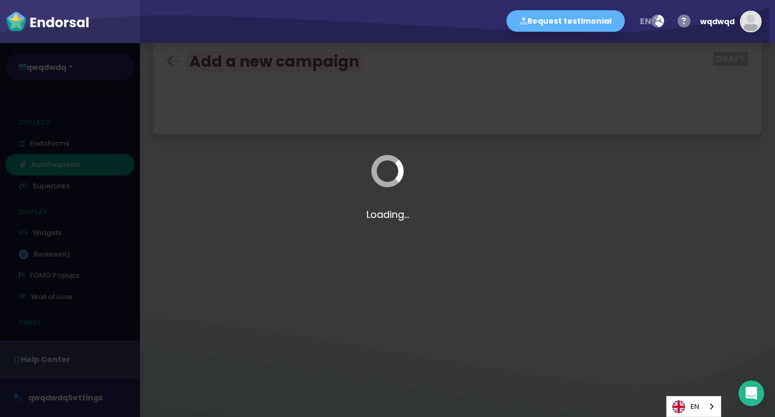
scroll to position [17, 0]
select select
select select "9"
select select "20"
select select "9"
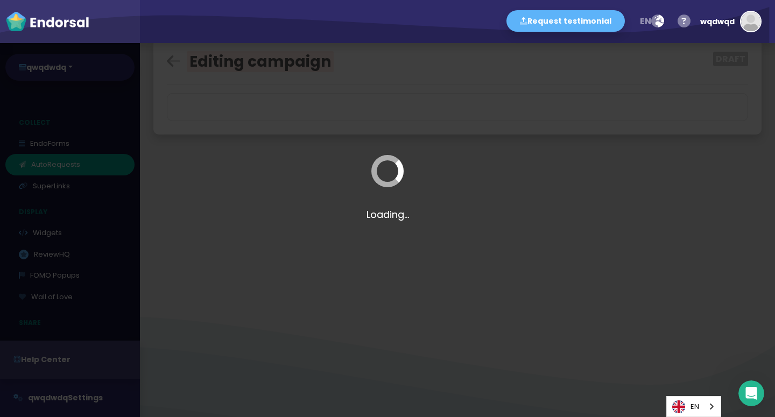
select select "20"
select select "9"
select select "20"
select select "9"
select select "20"
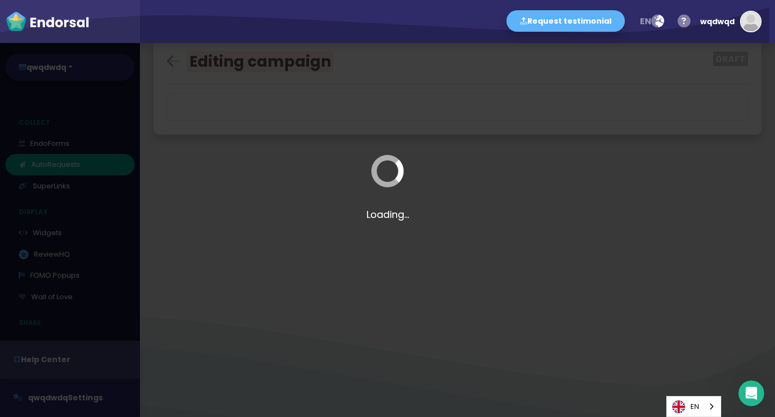
select select "9"
select select "20"
select select "12"
select select "20"
select select "12"
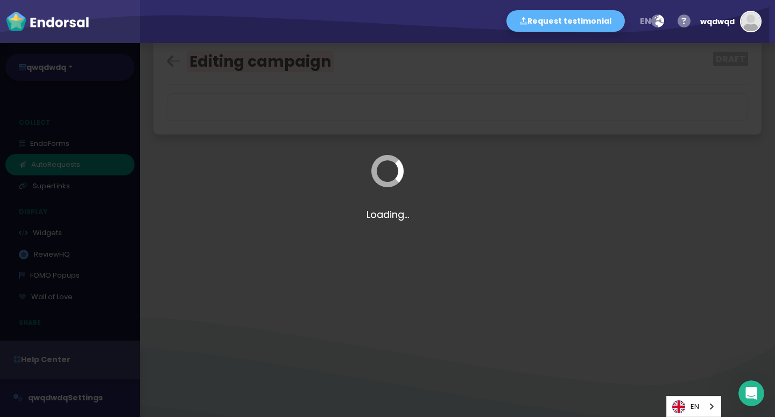
select select "20"
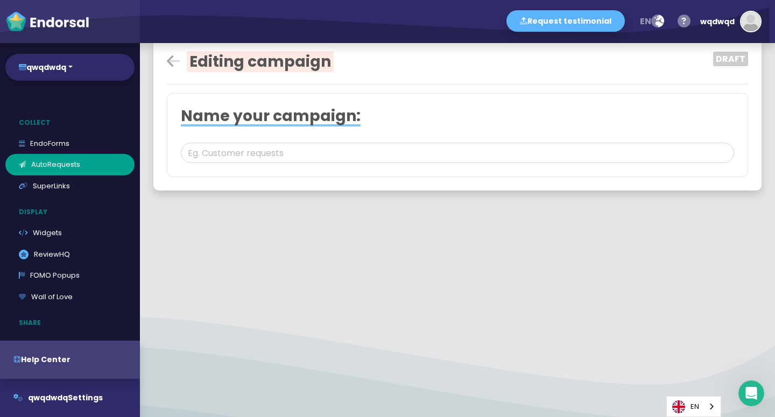
select select "0: 68d092d228b51016dd386155"
select select "3: custom"
select select "8"
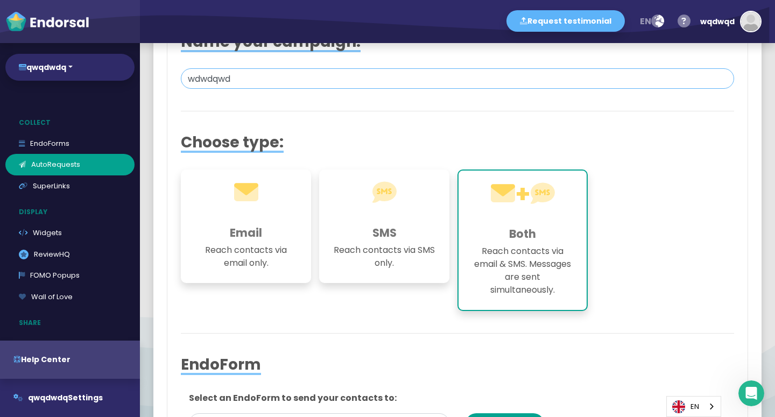
type input "wdwdqwd"
click at [231, 230] on h3 "Email" at bounding box center [245, 232] width 103 height 13
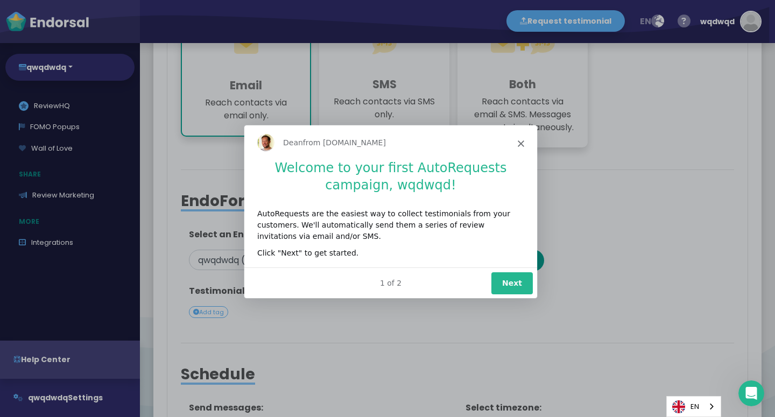
scroll to position [0, 0]
drag, startPoint x: 531, startPoint y: 146, endPoint x: 781, endPoint y: 271, distance: 279.9
click at [531, 146] on div "[PERSON_NAME] from [DOMAIN_NAME]" at bounding box center [390, 141] width 293 height 34
click at [523, 144] on icon "Close" at bounding box center [520, 142] width 6 height 6
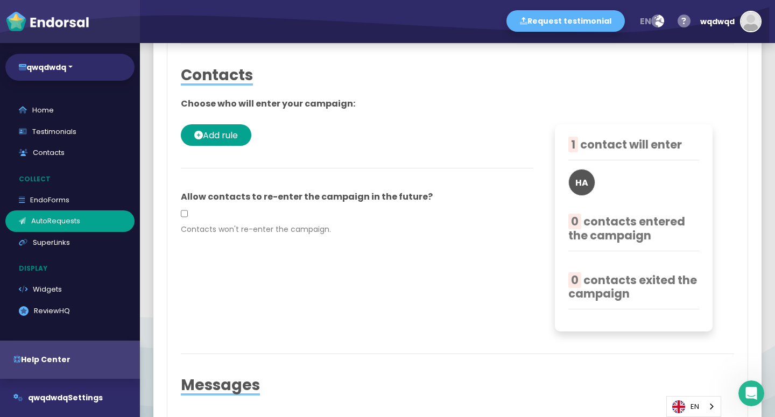
scroll to position [834, 0]
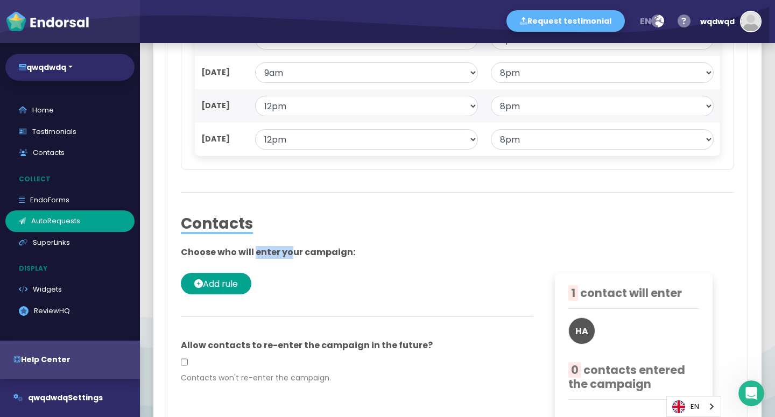
drag, startPoint x: 287, startPoint y: 274, endPoint x: 237, endPoint y: 267, distance: 51.0
click at [237, 267] on div "Contacts Choose who will enter your campaign: Add rule Allow contacts to re-ent…" at bounding box center [457, 348] width 553 height 266
click at [237, 259] on p "Choose who will enter your campaign:" at bounding box center [457, 252] width 553 height 13
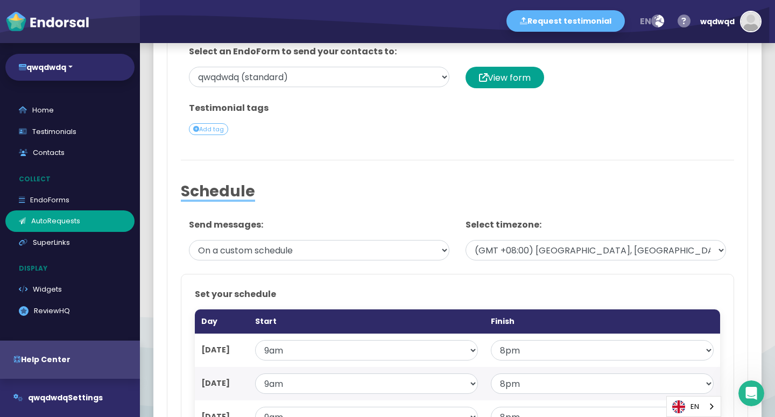
scroll to position [257, 0]
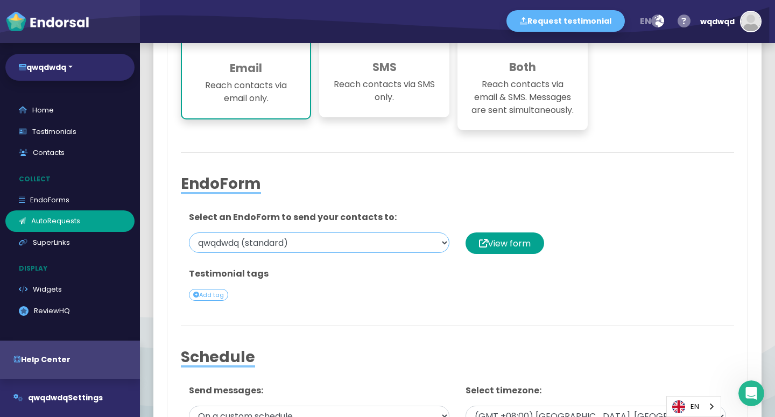
click at [189, 233] on select "qwqdwdq (standard)" at bounding box center [319, 243] width 260 height 20
click at [311, 251] on select "qwqdwdq (standard)" at bounding box center [319, 243] width 260 height 20
click at [350, 175] on div at bounding box center [457, 167] width 553 height 13
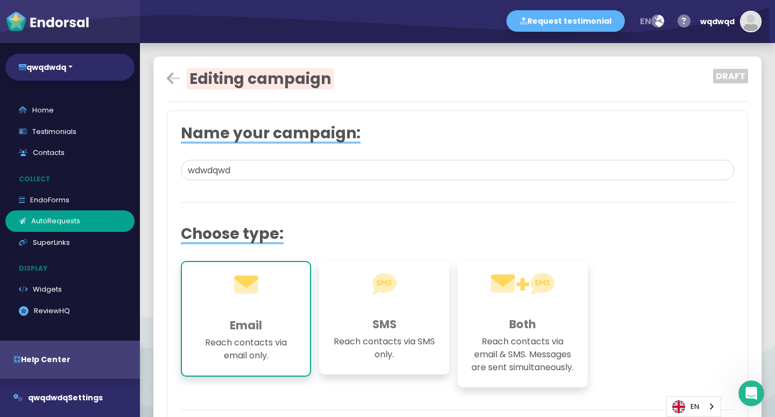
scroll to position [297, 0]
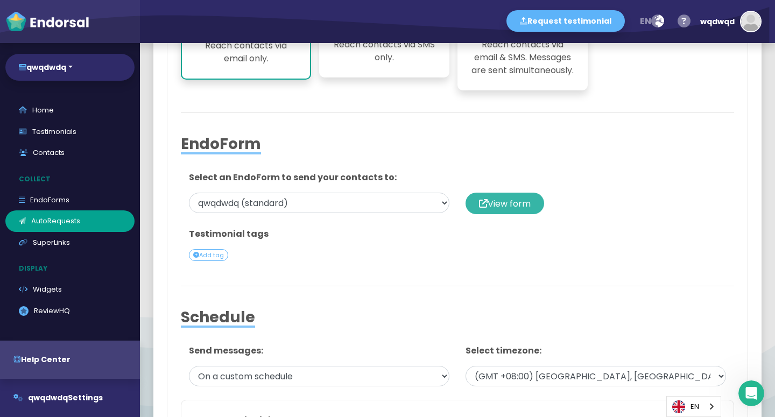
click at [494, 210] on span "View form" at bounding box center [509, 204] width 43 height 12
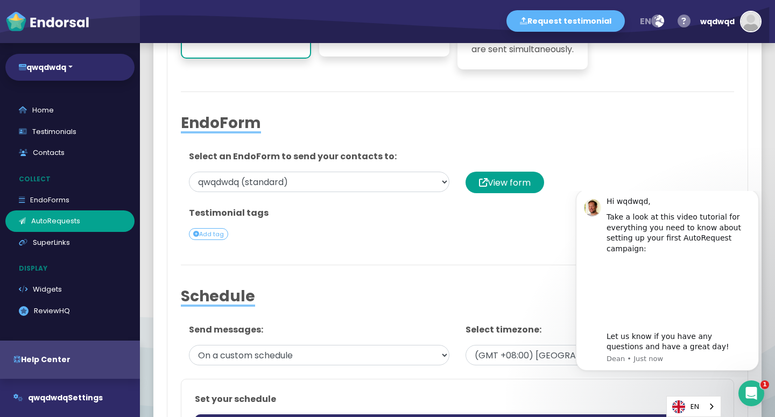
scroll to position [21, 0]
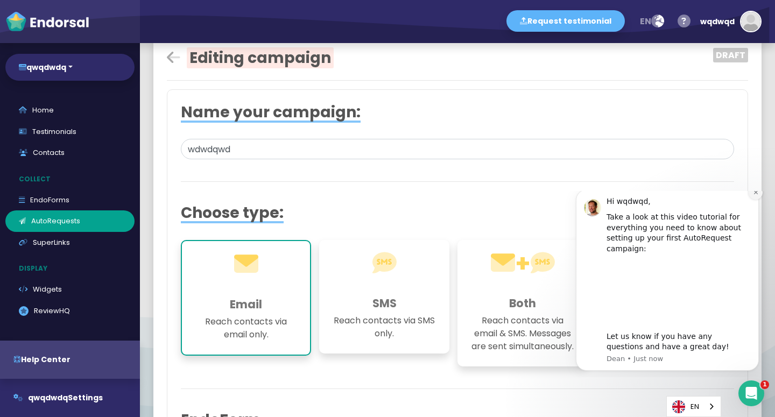
click at [750, 200] on button "Dismiss notification" at bounding box center [756, 193] width 14 height 14
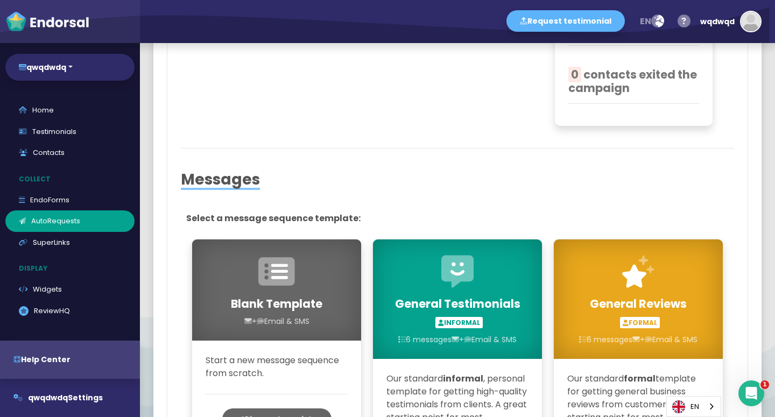
scroll to position [966, 0]
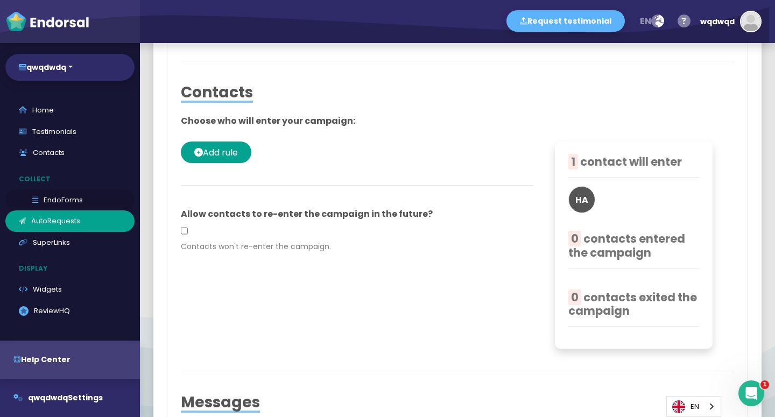
click at [89, 194] on link "EndoForms" at bounding box center [69, 200] width 129 height 22
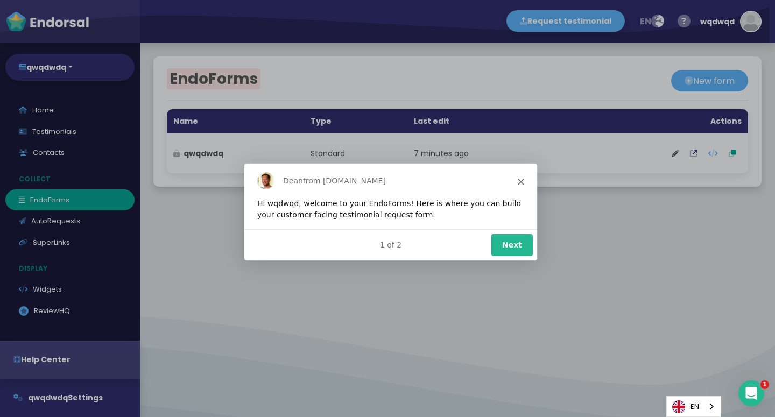
click at [513, 182] on div "[PERSON_NAME] from [DOMAIN_NAME]" at bounding box center [390, 180] width 293 height 34
click at [520, 185] on div "[PERSON_NAME] from [DOMAIN_NAME]" at bounding box center [390, 180] width 293 height 34
click at [519, 180] on polygon "Close" at bounding box center [520, 181] width 6 height 6
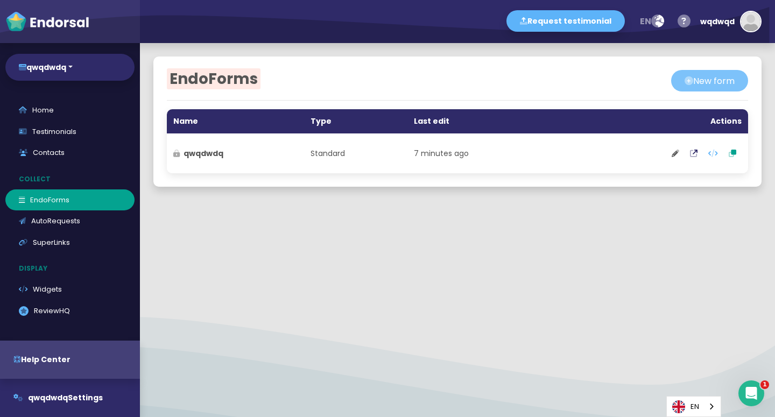
click at [717, 79] on button "New form" at bounding box center [709, 81] width 77 height 22
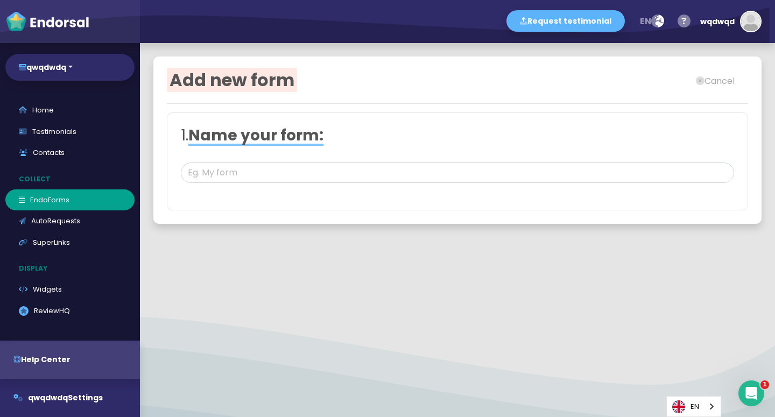
click at [303, 187] on div at bounding box center [457, 189] width 553 height 13
click at [302, 175] on input "text" at bounding box center [457, 173] width 553 height 20
type input "wqdqwwqd"
click at [610, 144] on h2 "1. Name your form:" at bounding box center [457, 135] width 553 height 18
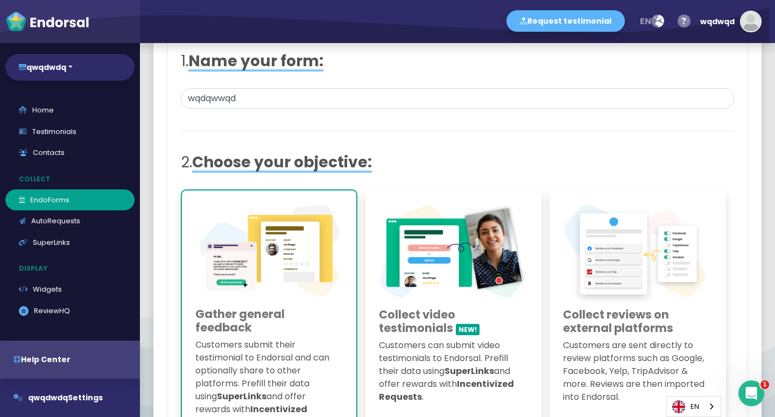
scroll to position [371, 0]
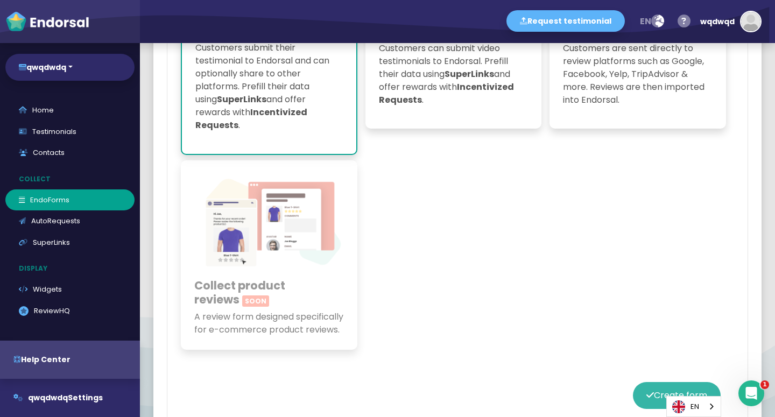
click at [642, 397] on button "Create form" at bounding box center [677, 395] width 88 height 27
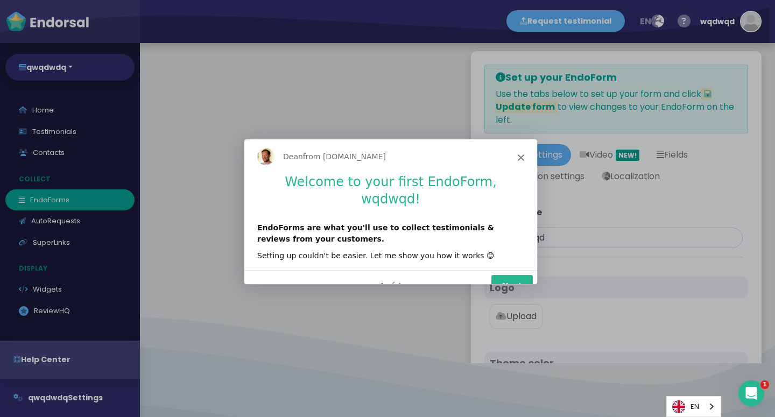
click at [535, 151] on div "[PERSON_NAME] from [DOMAIN_NAME]" at bounding box center [390, 156] width 293 height 34
click at [523, 152] on div "[PERSON_NAME] from [DOMAIN_NAME]" at bounding box center [390, 156] width 293 height 34
type input "#5DB3F9"
click at [517, 161] on div "[PERSON_NAME] from [DOMAIN_NAME]" at bounding box center [390, 156] width 293 height 34
click at [521, 154] on span "Close" at bounding box center [520, 156] width 6 height 6
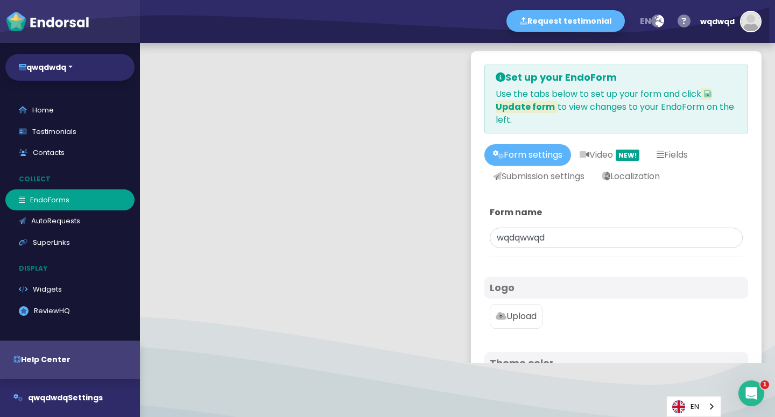
click at [516, 166] on link "Form settings" at bounding box center [527, 155] width 87 height 22
click at [515, 187] on link "Submission settings" at bounding box center [538, 177] width 109 height 22
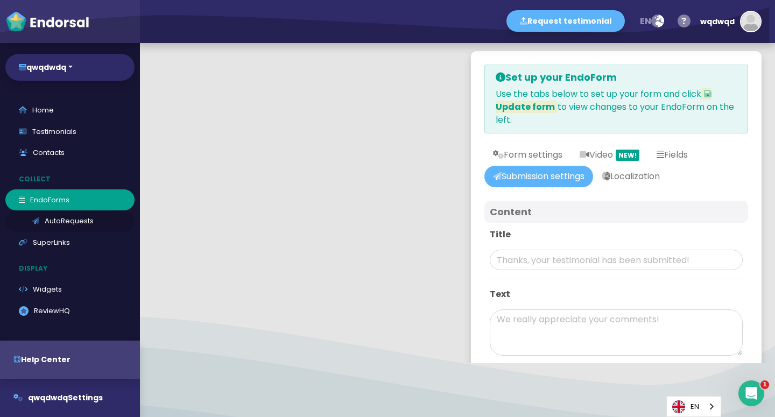
click at [66, 221] on link "AutoRequests" at bounding box center [69, 221] width 129 height 22
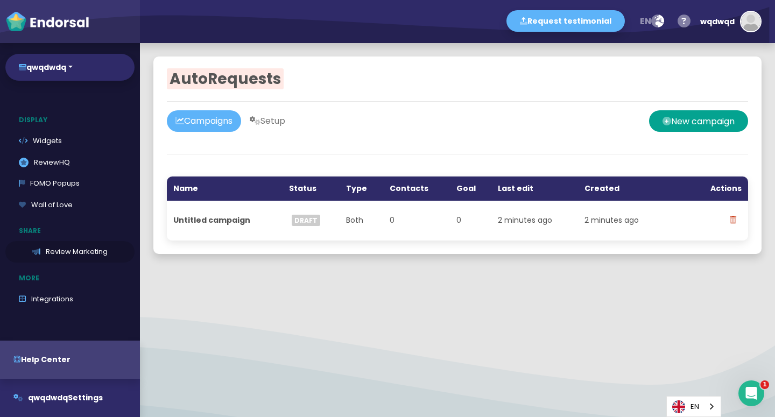
scroll to position [205, 0]
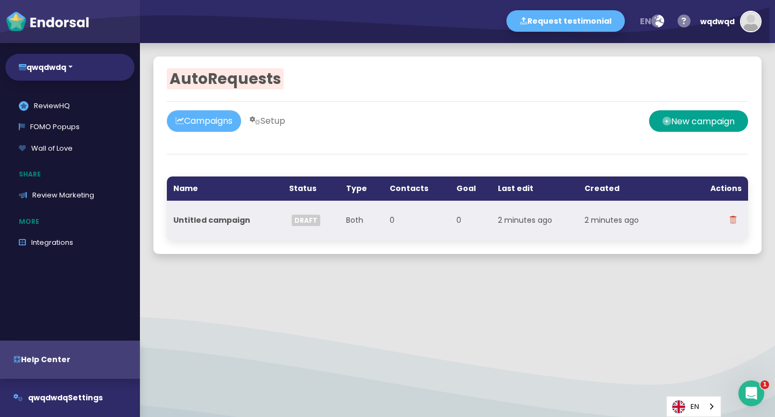
click at [307, 221] on span "Draft" at bounding box center [306, 220] width 29 height 11
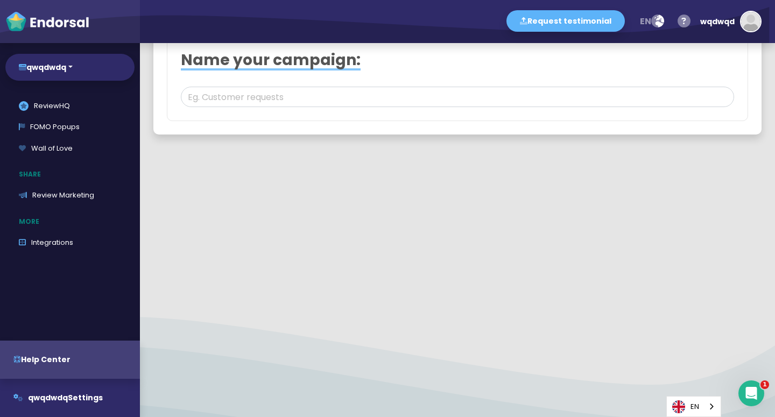
click at [171, 13] on icon at bounding box center [173, 5] width 13 height 15
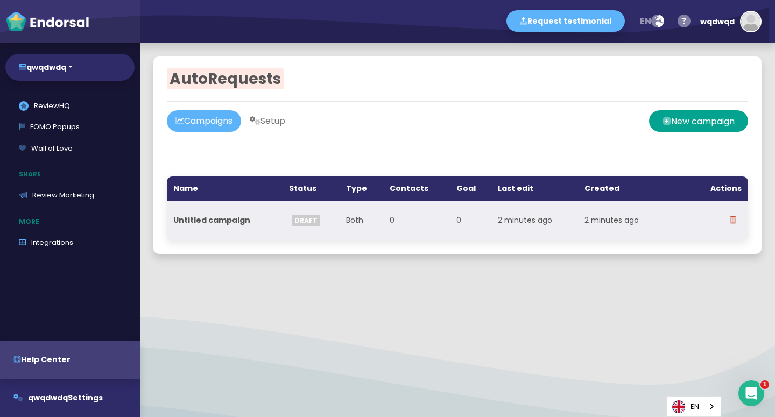
click at [204, 221] on strong "Untitled campaign" at bounding box center [211, 220] width 77 height 11
select select
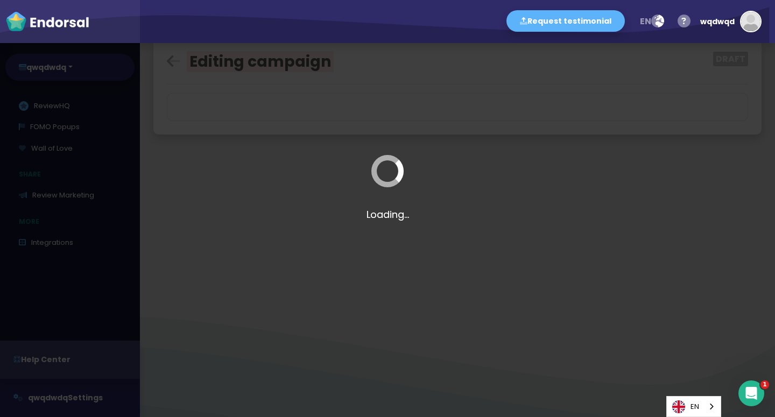
select select "0: 68d0949828b51016dd386159"
select select "3: custom"
select select "8"
select select "9"
select select "20"
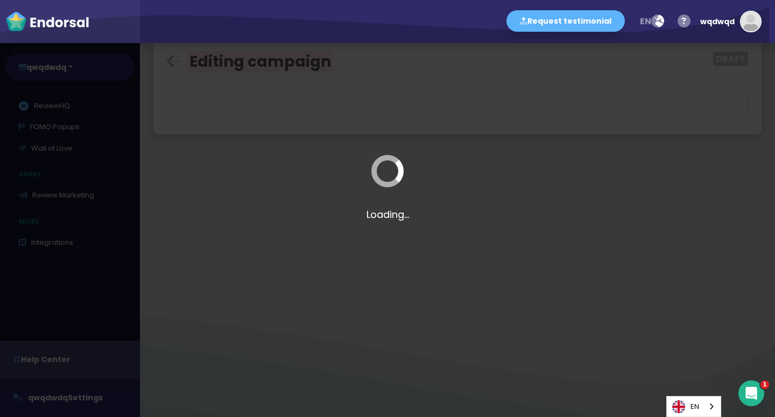
select select "9"
select select "20"
select select "9"
select select "20"
select select "9"
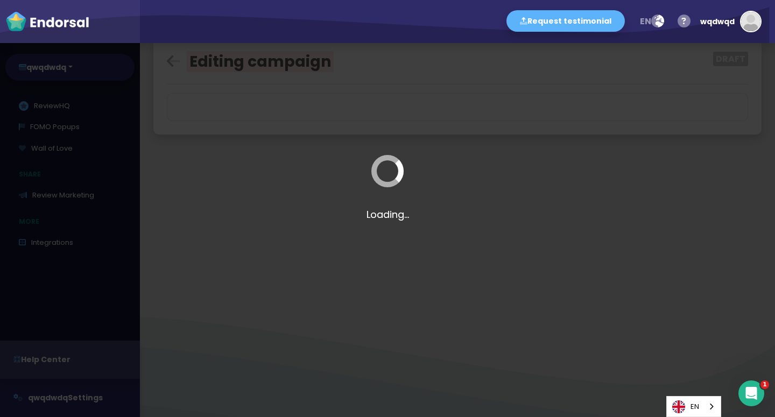
select select "20"
select select "9"
select select "20"
select select "12"
select select "20"
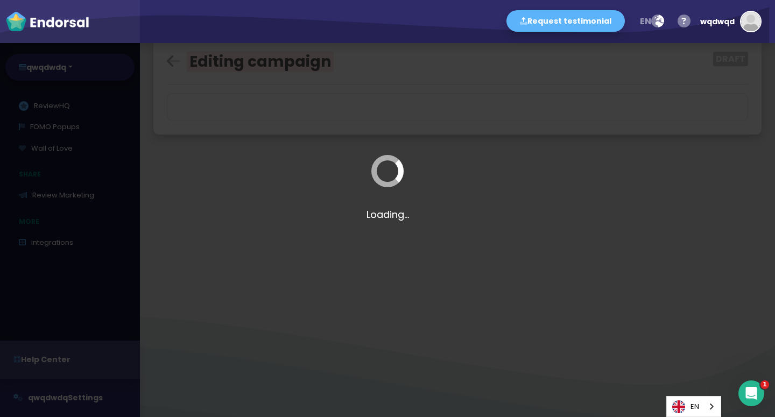
select select "12"
select select "20"
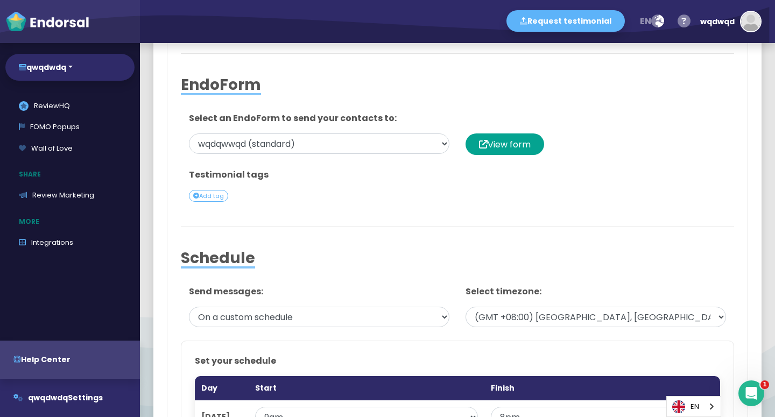
type input "wqdqwqwd"
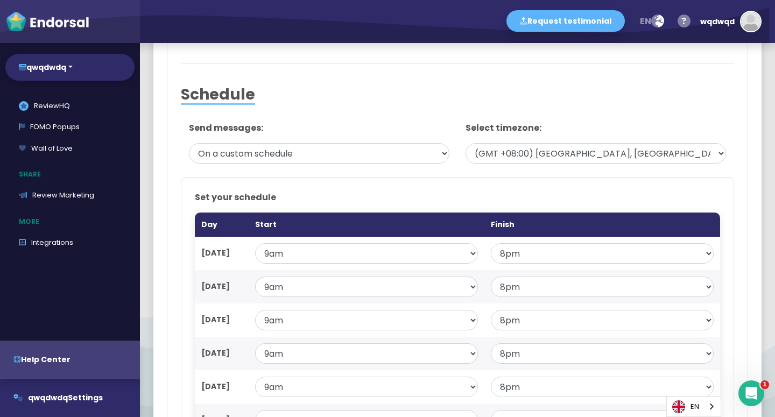
scroll to position [223, 0]
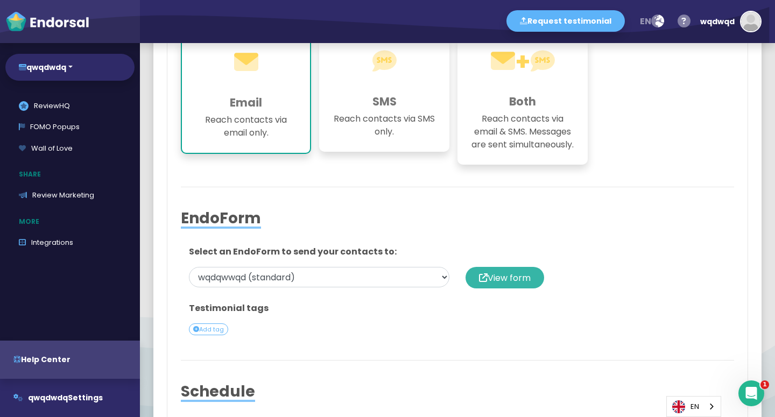
click at [527, 284] on span "View form" at bounding box center [509, 278] width 43 height 12
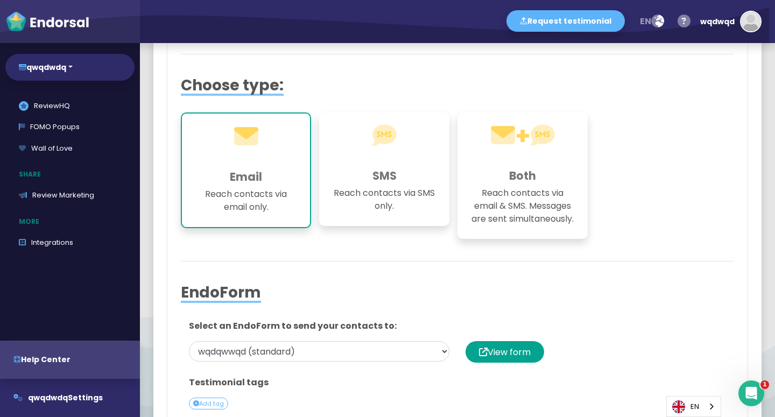
scroll to position [446, 0]
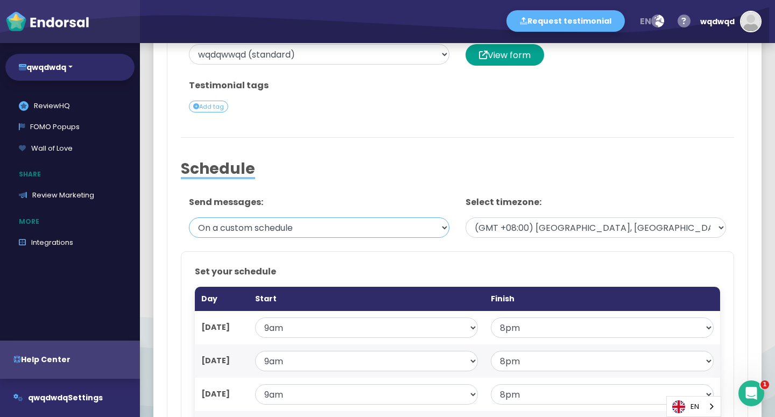
click at [302, 238] on select "During office hours Daytimes, including weekends Anytime On a custom schedule" at bounding box center [319, 227] width 260 height 20
click at [323, 178] on h2 "Schedule" at bounding box center [457, 169] width 553 height 18
click at [189, 217] on select "During office hours Daytimes, including weekends Anytime On a custom schedule" at bounding box center [319, 227] width 260 height 20
click option "Anytime" at bounding box center [0, 0] width 0 height 0
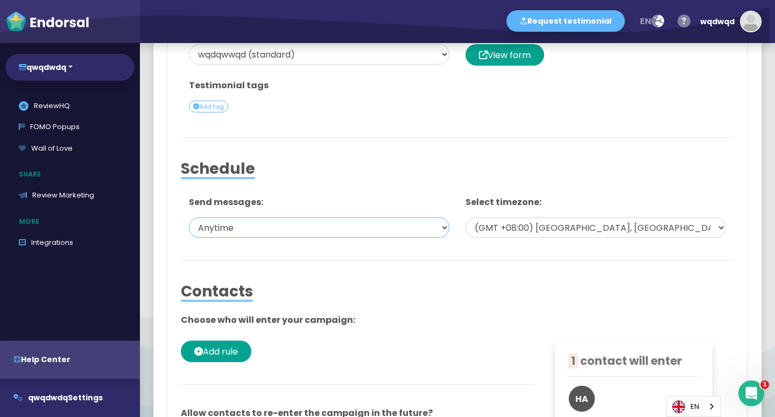
click at [189, 217] on select "During office hours Daytimes, including weekends Anytime On a custom schedule" at bounding box center [319, 227] width 260 height 20
select select "3: custom"
click option "On a custom schedule" at bounding box center [0, 0] width 0 height 0
select select "9"
select select "20"
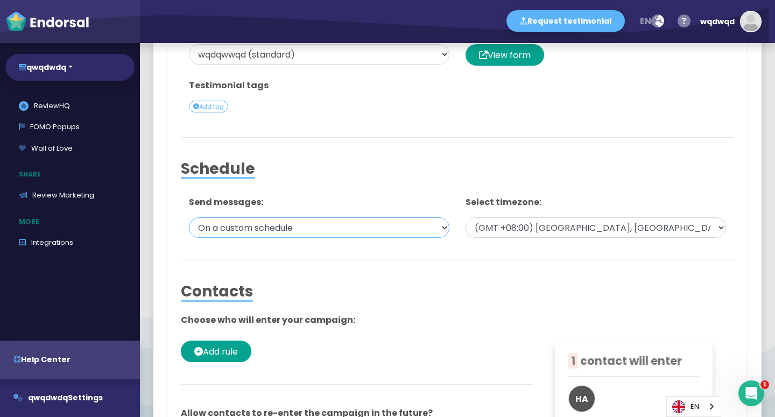
select select "9"
select select "20"
select select "9"
select select "20"
select select "9"
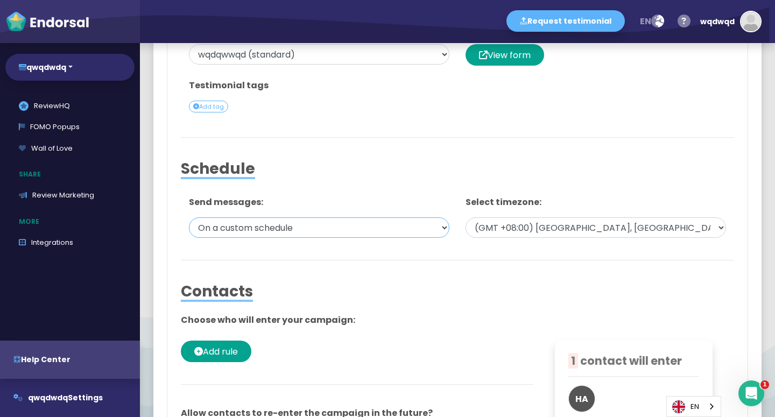
select select "20"
select select "9"
select select "20"
select select "12"
select select "20"
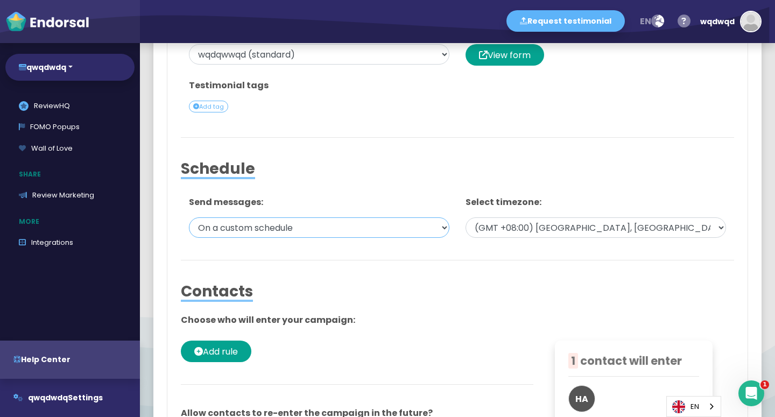
select select "12"
select select "20"
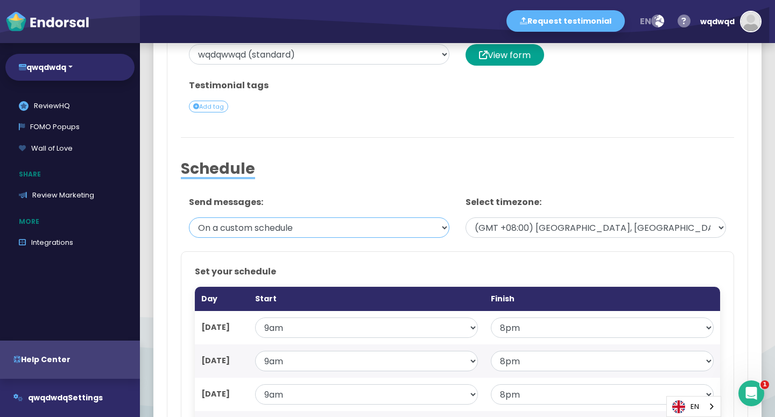
scroll to position [520, 0]
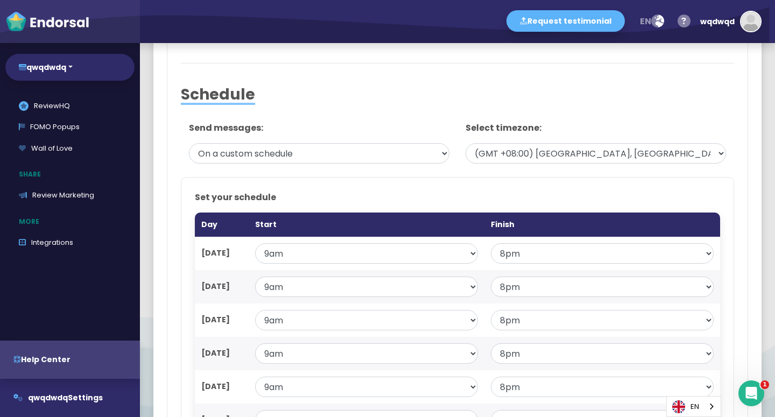
click at [304, 177] on div at bounding box center [457, 170] width 553 height 13
click at [189, 143] on select "During office hours Daytimes, including weekends Anytime On a custom schedule" at bounding box center [319, 153] width 260 height 20
select select "2: anytime"
click option "Anytime" at bounding box center [0, 0] width 0 height 0
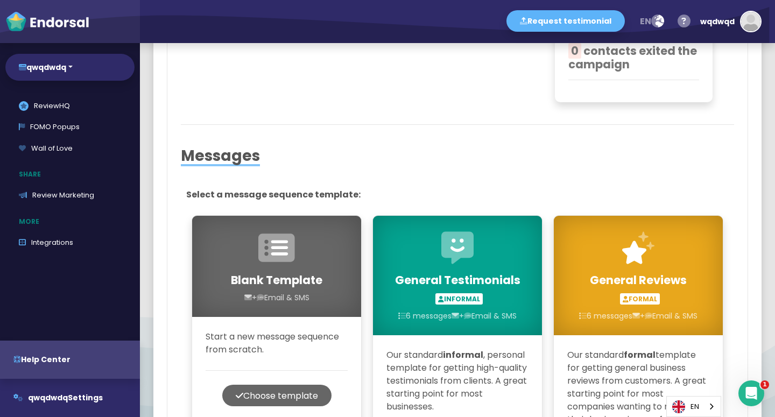
scroll to position [1040, 0]
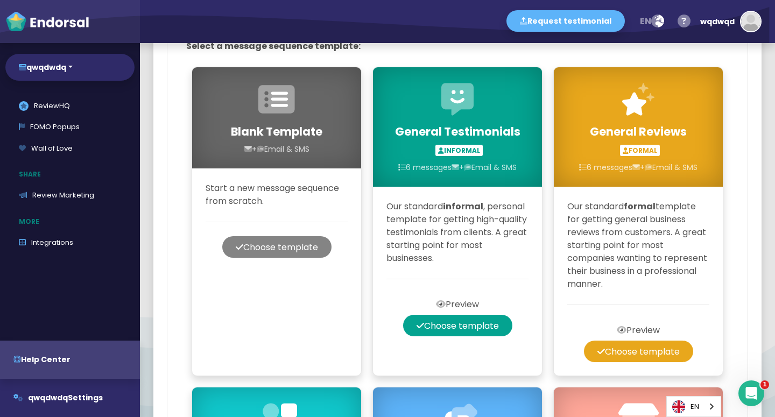
click at [295, 254] on button "Choose template" at bounding box center [276, 247] width 109 height 22
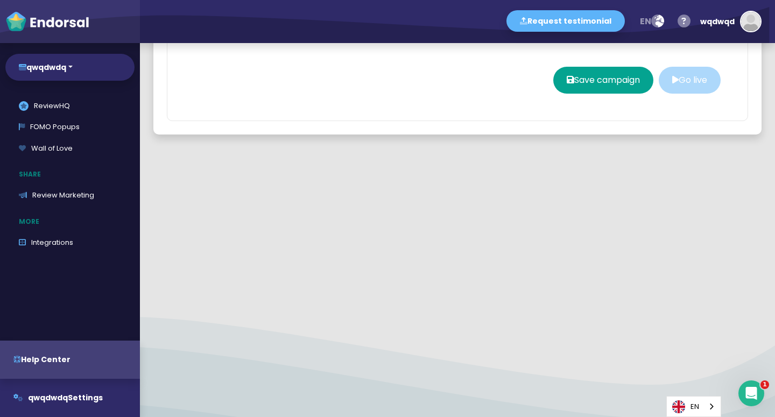
scroll to position [1263, 0]
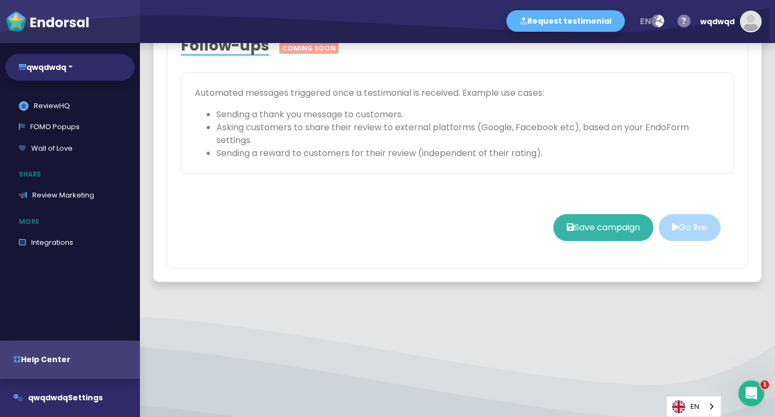
click at [559, 240] on button "Save campaign" at bounding box center [603, 227] width 100 height 27
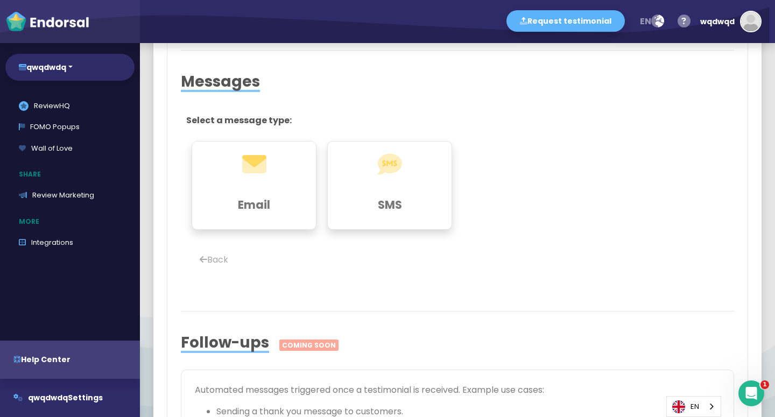
select select
type input "wqdqwqwd"
select select "0: 68d0949828b51016dd386159"
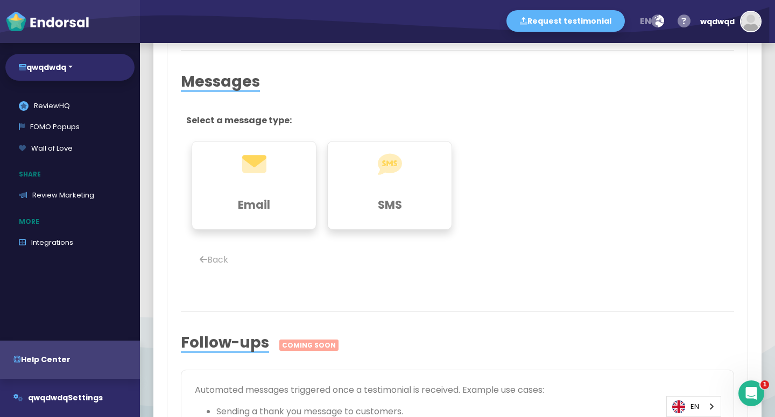
select select "2: anytime"
select select "8"
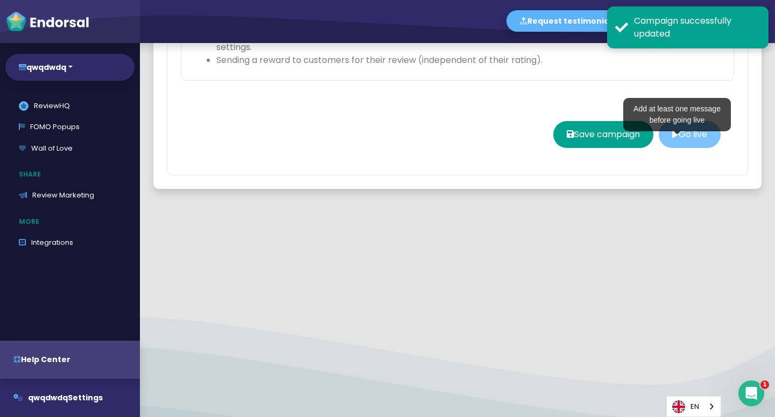
click at [681, 146] on button "Go live" at bounding box center [690, 134] width 62 height 27
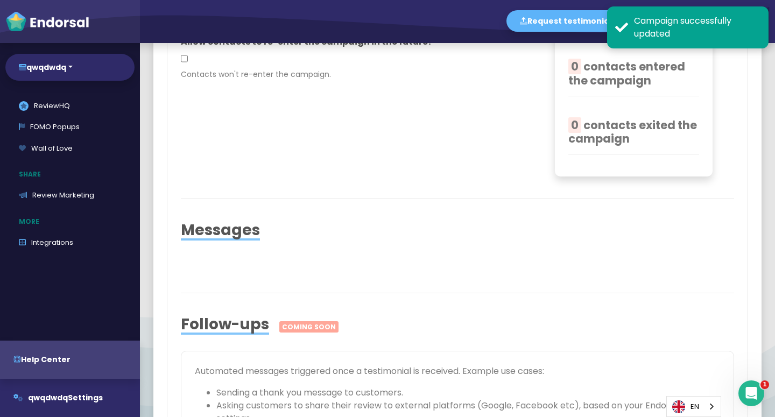
scroll to position [520, 0]
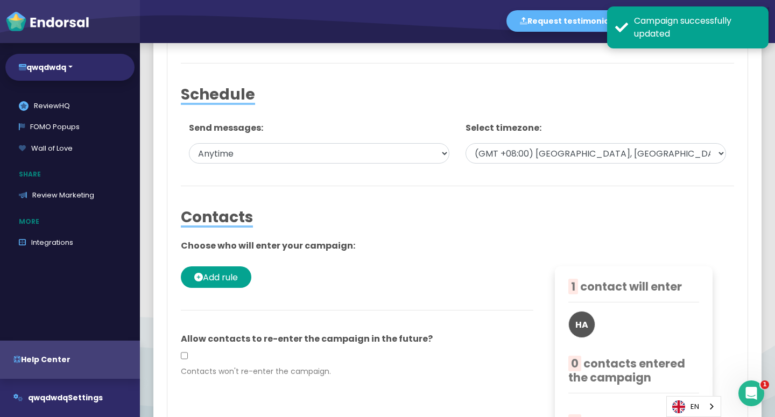
click at [582, 266] on div at bounding box center [457, 263] width 553 height 5
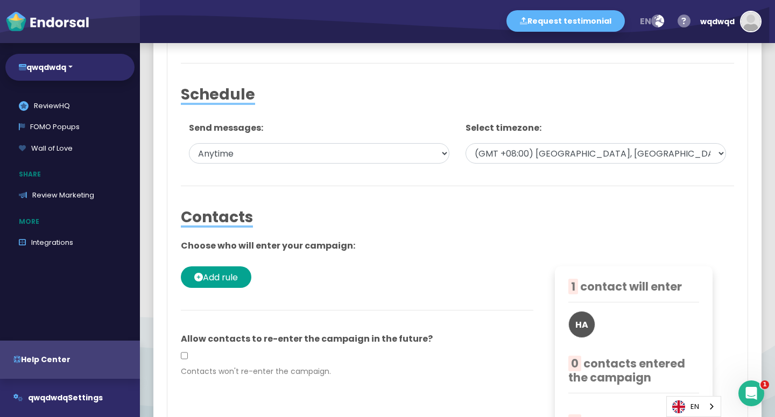
scroll to position [223, 0]
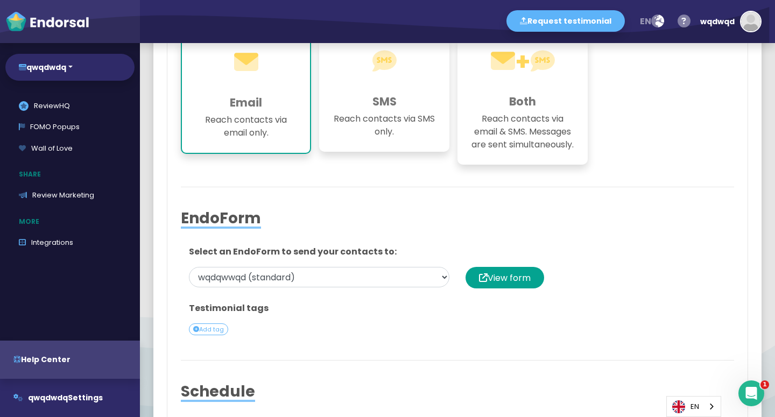
click at [378, 178] on div at bounding box center [457, 171] width 553 height 13
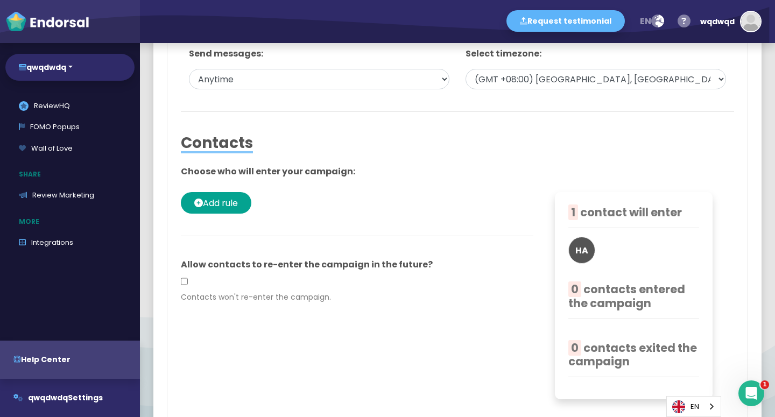
scroll to position [446, 0]
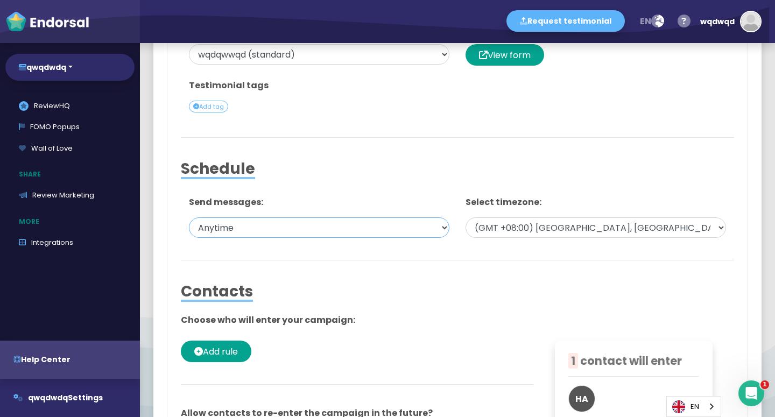
click at [189, 217] on select "During office hours Daytimes, including weekends Anytime On a custom schedule" at bounding box center [319, 227] width 260 height 20
click at [368, 178] on h2 "Schedule" at bounding box center [457, 169] width 553 height 18
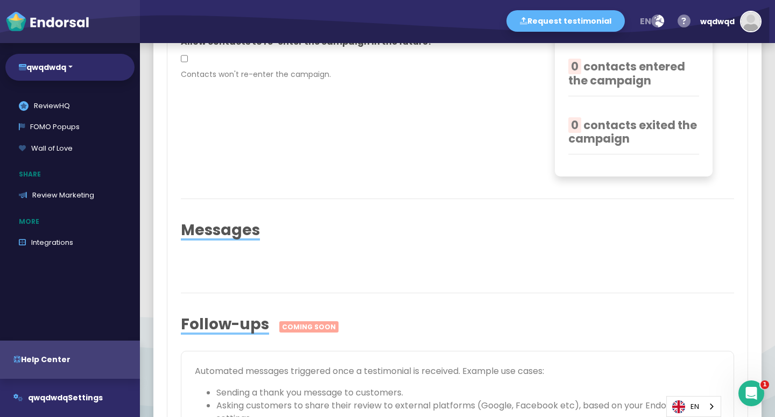
scroll to position [1040, 0]
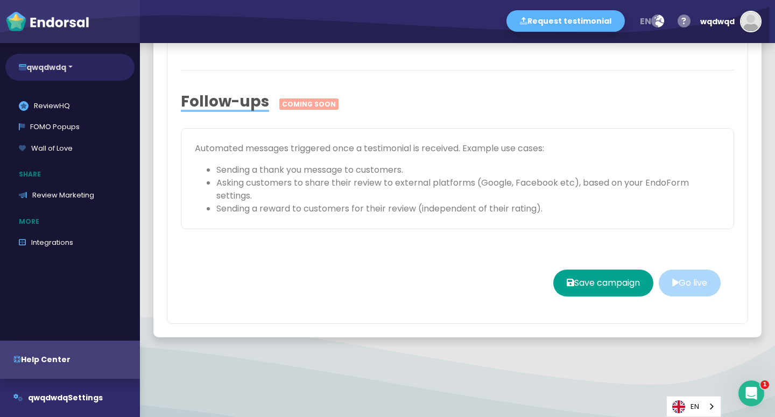
click at [68, 77] on button "qwqdwdq" at bounding box center [69, 67] width 129 height 27
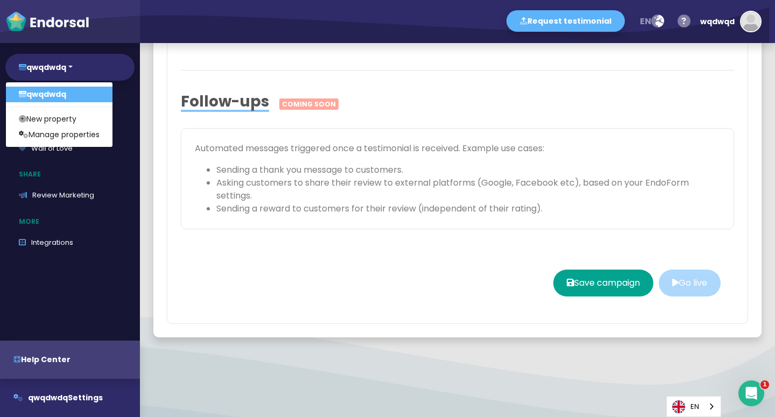
click at [208, 229] on div "Automated messages triggered once a testimonial is received. Example use cases:…" at bounding box center [457, 178] width 553 height 101
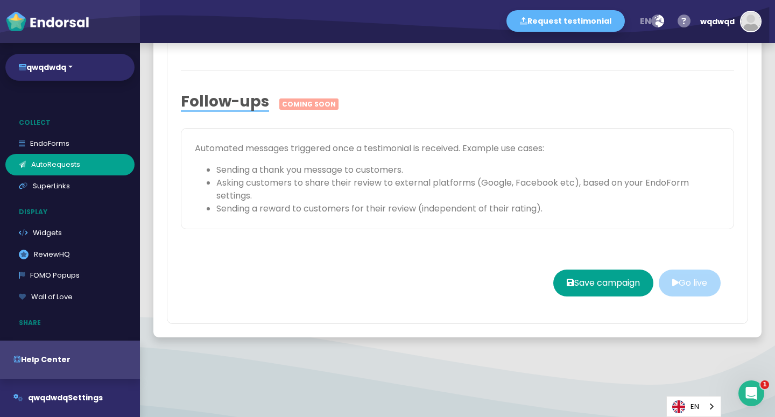
scroll to position [0, 0]
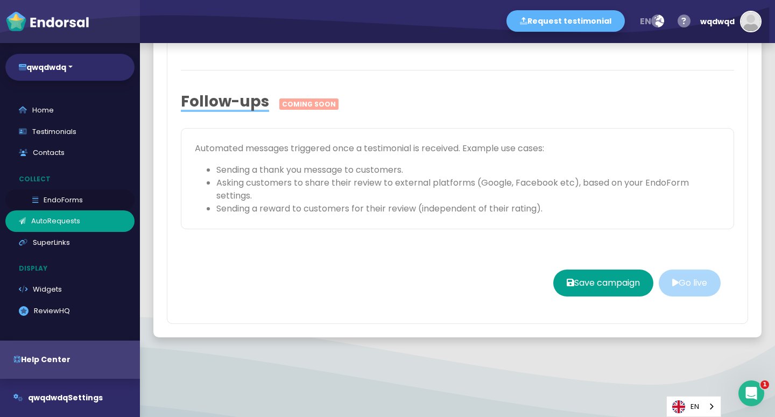
click at [60, 203] on link "EndoForms" at bounding box center [69, 200] width 129 height 22
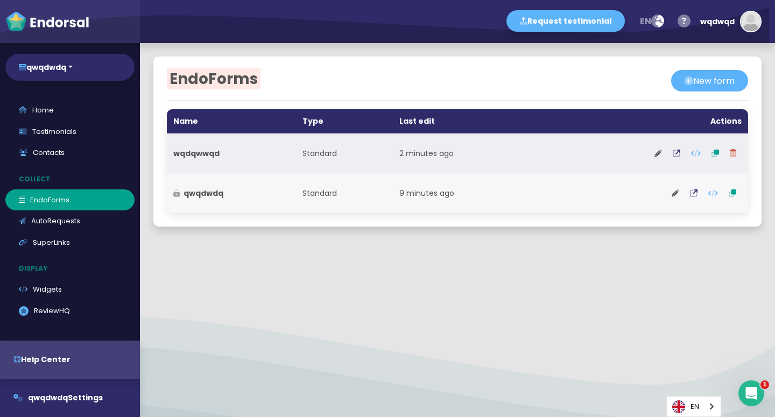
click at [249, 156] on th "wqdqwwqd" at bounding box center [231, 153] width 129 height 40
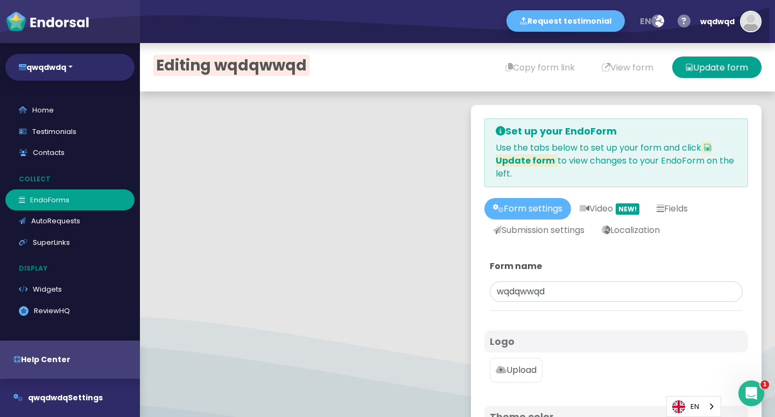
type input "#5DB3F9"
click at [69, 220] on link "AutoRequests" at bounding box center [69, 221] width 129 height 22
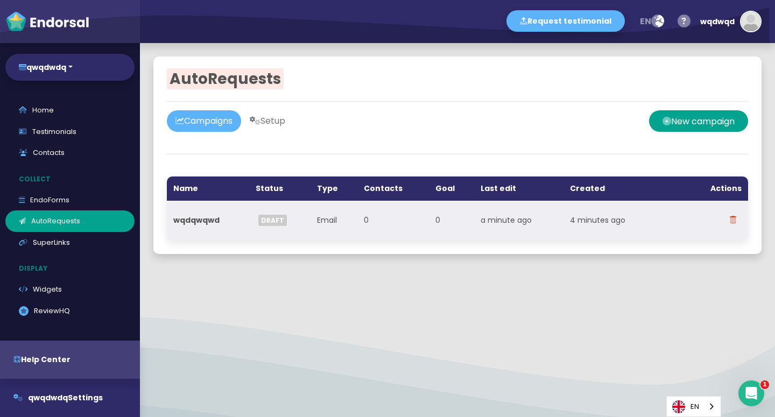
click at [284, 224] on td "Draft" at bounding box center [279, 221] width 61 height 40
select select
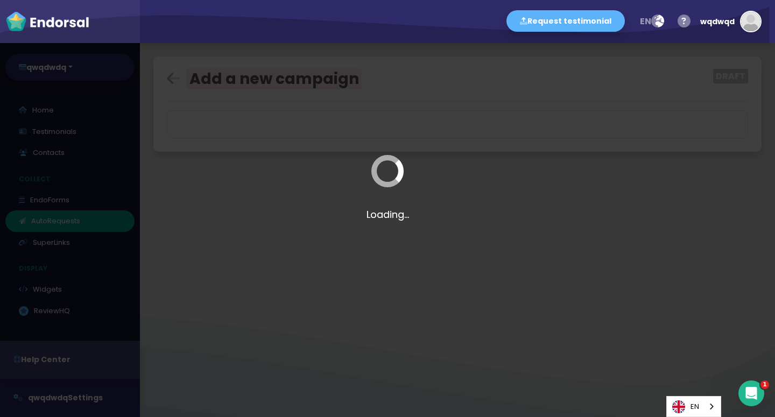
select select
type input "wqdqwqwd"
select select "0: 68d0949828b51016dd386159"
select select "2: anytime"
select select "8"
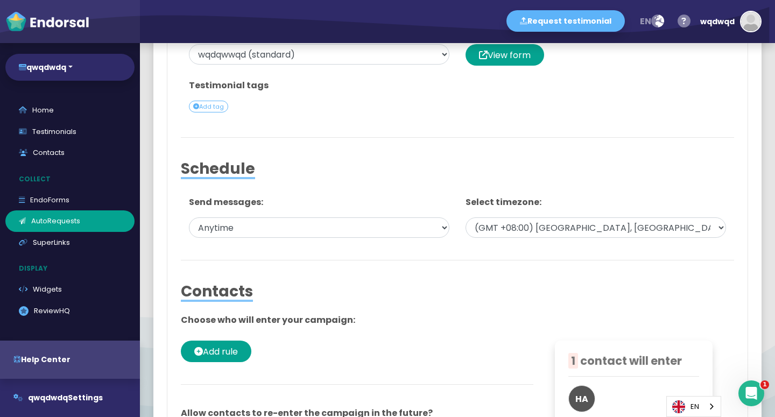
scroll to position [520, 0]
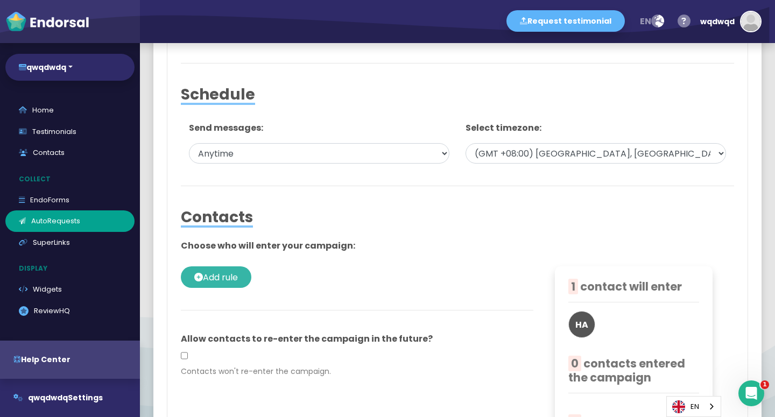
click at [238, 284] on span "Add rule" at bounding box center [220, 277] width 35 height 12
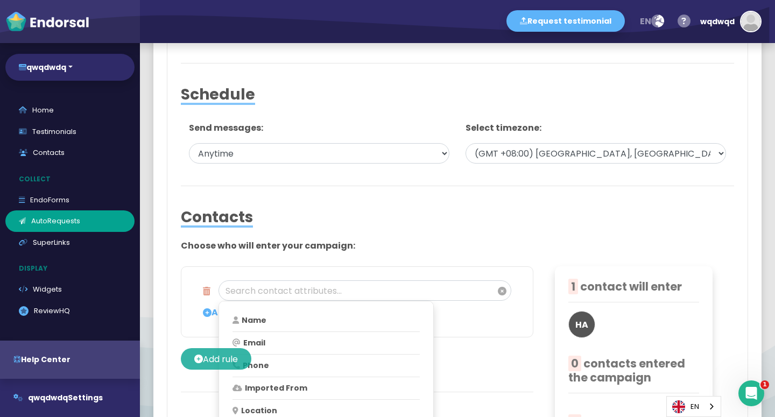
scroll to position [743, 0]
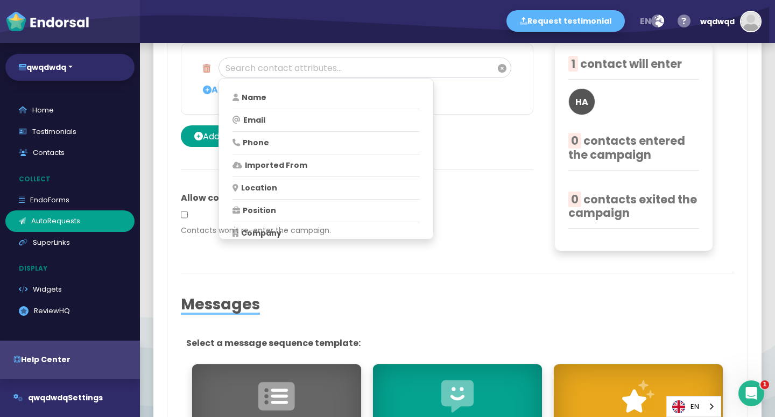
click at [318, 295] on div at bounding box center [457, 288] width 553 height 13
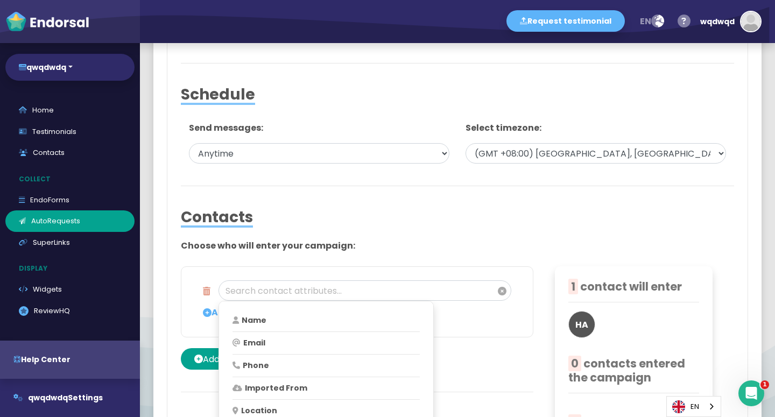
click at [357, 227] on div "Contacts" at bounding box center [457, 217] width 553 height 18
click at [350, 227] on div "Contacts" at bounding box center [457, 217] width 553 height 18
click at [282, 349] on p "Email" at bounding box center [325, 342] width 189 height 11
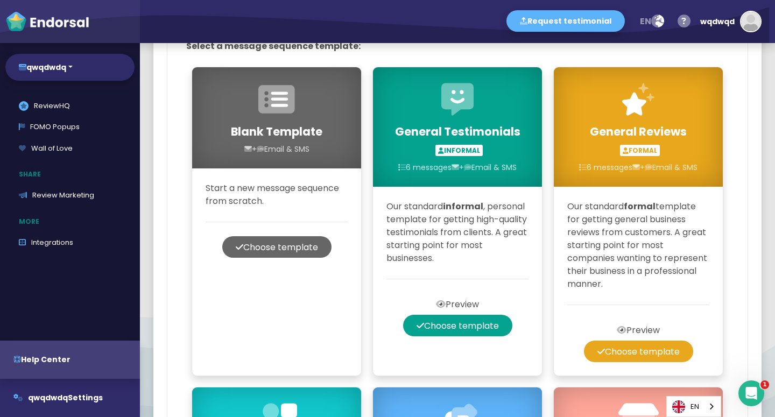
scroll to position [0, 0]
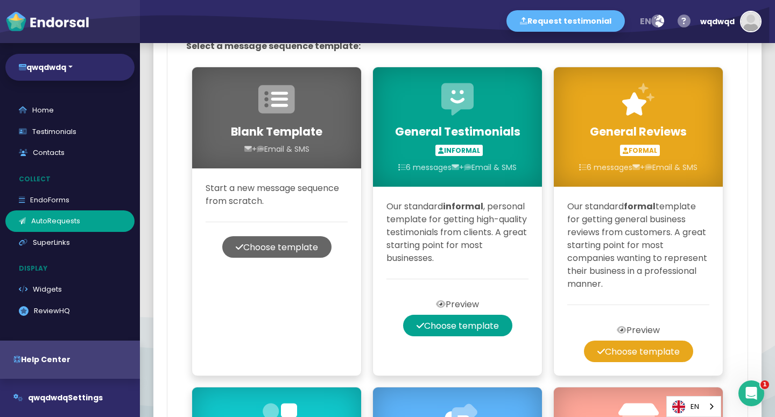
click at [66, 168] on ul "Home Testimonials Contacts Collect EndoForms AutoRequests SuperLinks Display Wi…" at bounding box center [70, 279] width 140 height 358
click at [69, 149] on link "Contacts" at bounding box center [69, 153] width 129 height 22
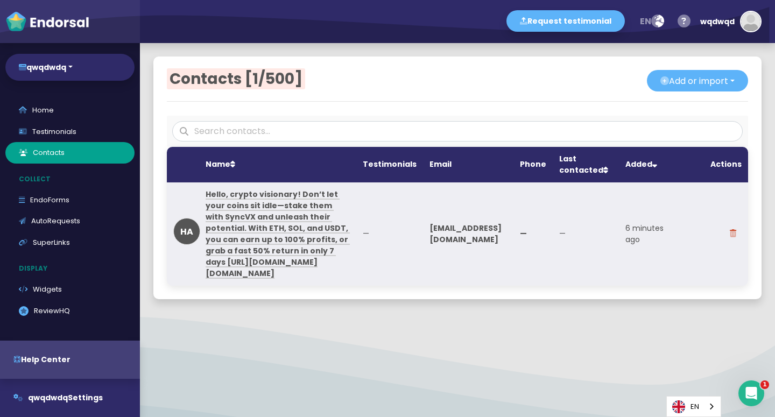
click at [273, 238] on link "Hello, crypto visionary! Don’t let your coins sit idle—stake them with SyncVX a…" at bounding box center [278, 234] width 144 height 90
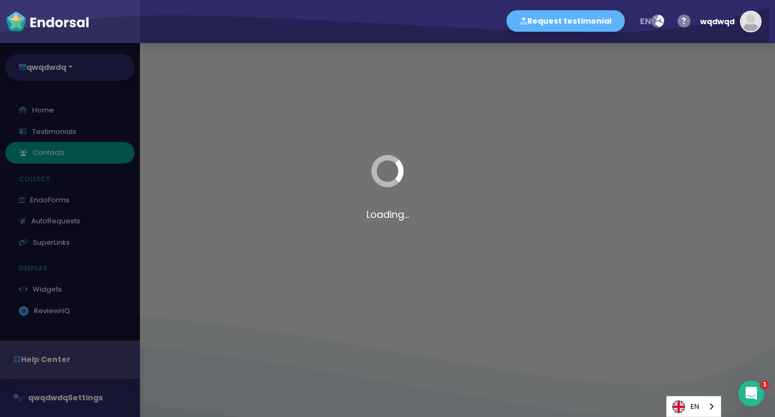
select select
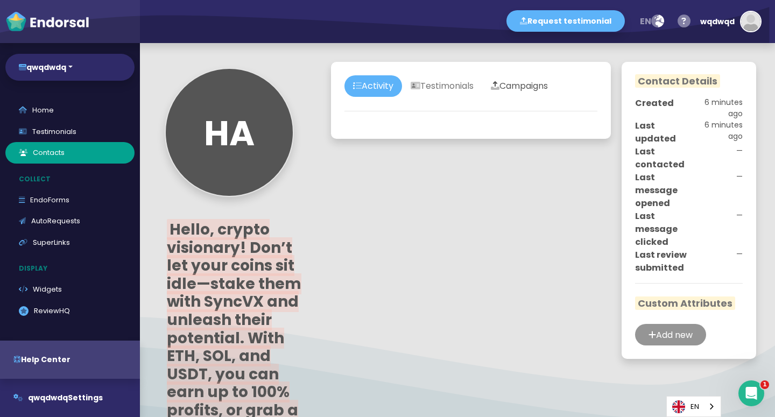
click at [548, 86] on link "Campaigns" at bounding box center [519, 86] width 74 height 22
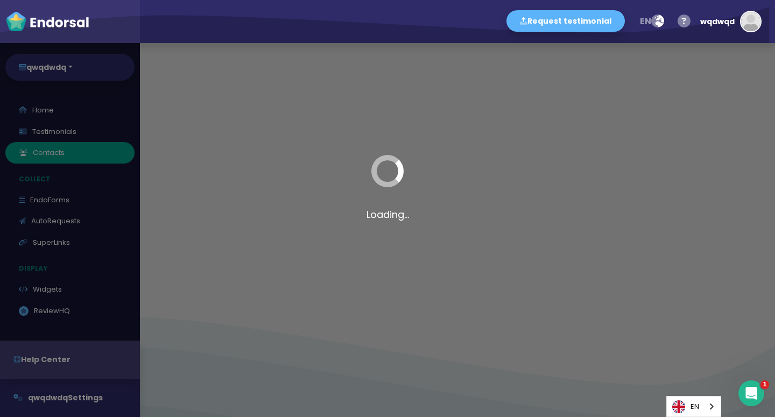
select select
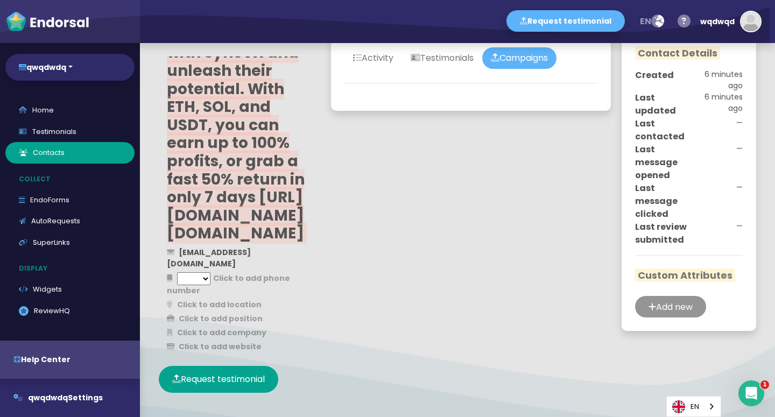
scroll to position [321, 0]
click at [233, 377] on button "Request testimonial" at bounding box center [218, 379] width 119 height 27
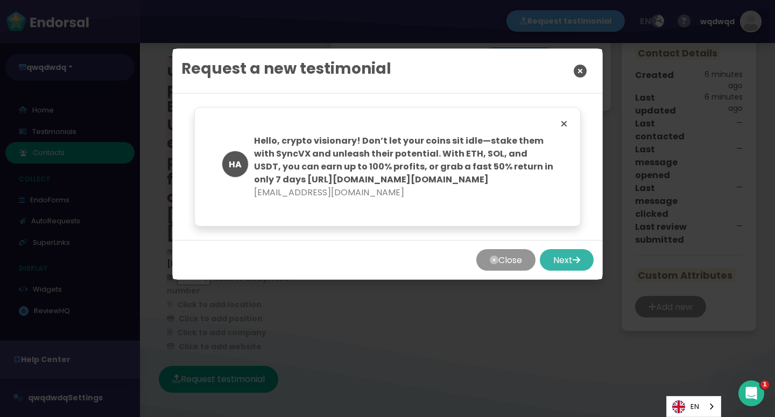
click at [576, 271] on button "Next" at bounding box center [567, 260] width 54 height 22
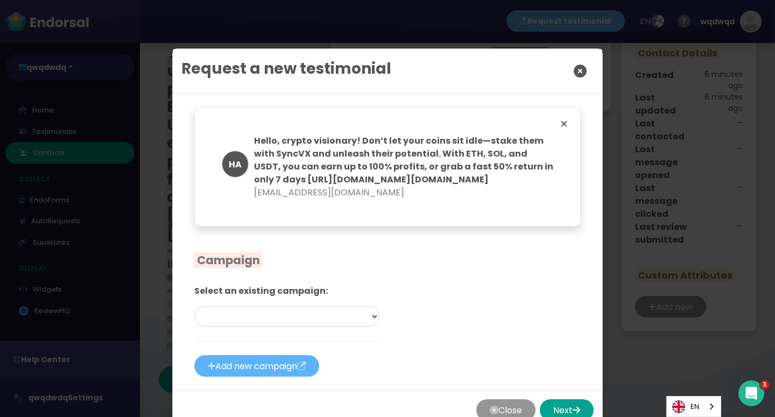
scroll to position [54, 0]
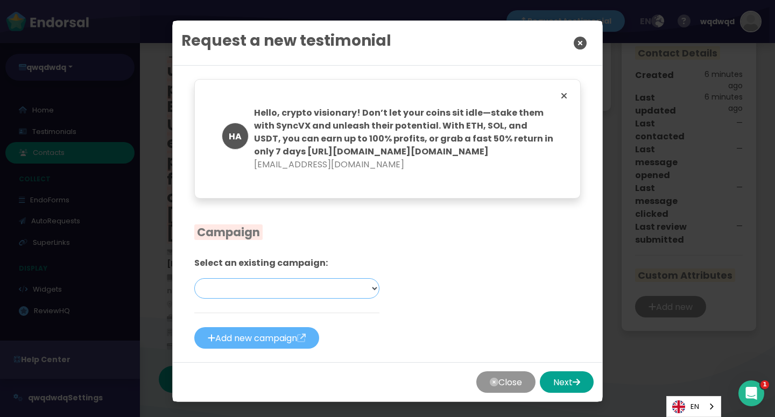
click at [194, 278] on select "wqdqwqwd — Email [DRAFT]" at bounding box center [286, 288] width 185 height 20
select select "0: Object"
click option "wqdqwqwd — Email [DRAFT]" at bounding box center [0, 0] width 0 height 0
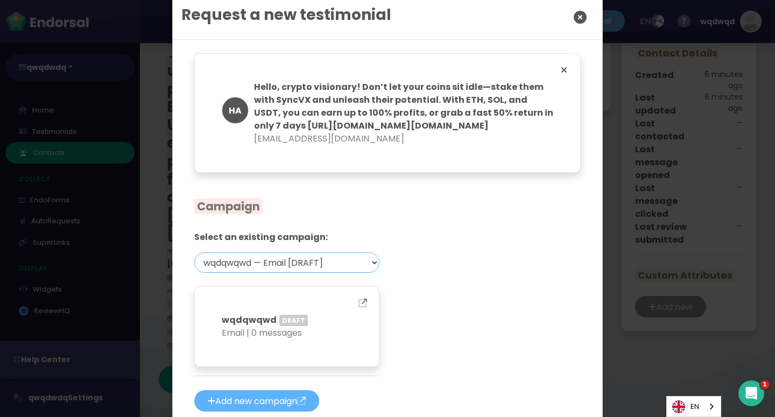
scroll to position [128, 0]
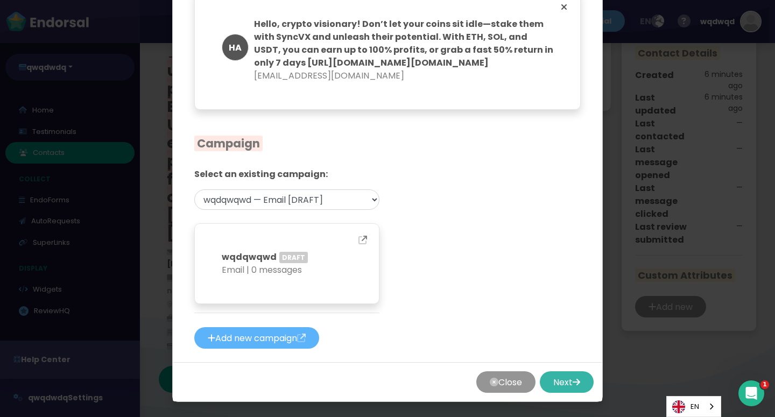
click at [561, 393] on button "Next" at bounding box center [567, 382] width 54 height 22
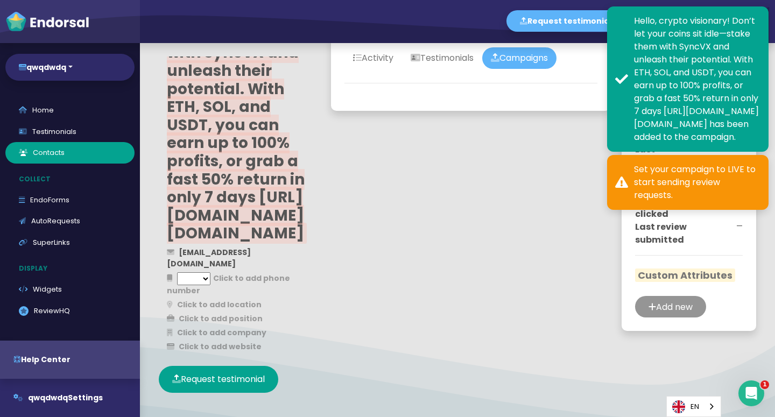
click at [643, 202] on div "Set your campaign to LIVE to start sending review requests." at bounding box center [697, 182] width 126 height 39
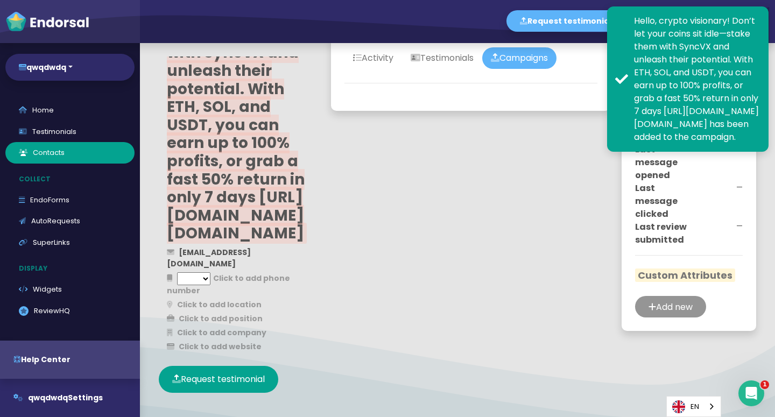
click at [663, 144] on div "Hello, crypto visionary! Don’t let your coins sit idle—stake them with SyncVX a…" at bounding box center [697, 79] width 126 height 129
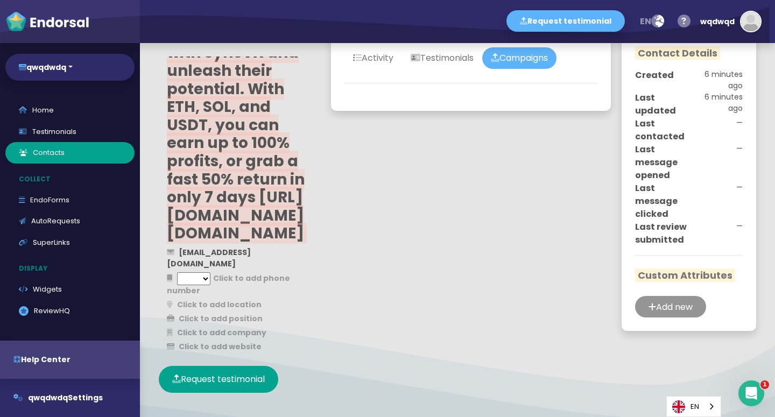
scroll to position [0, 0]
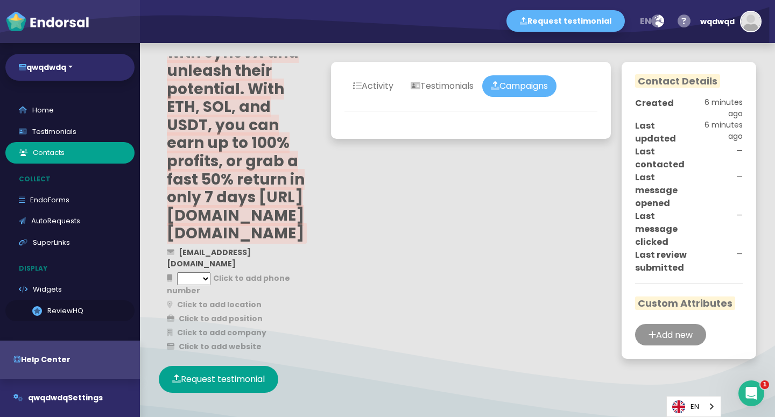
click at [24, 305] on link ".review-hq-icon-1{opacity:0.5;} ReviewHQ" at bounding box center [69, 311] width 129 height 22
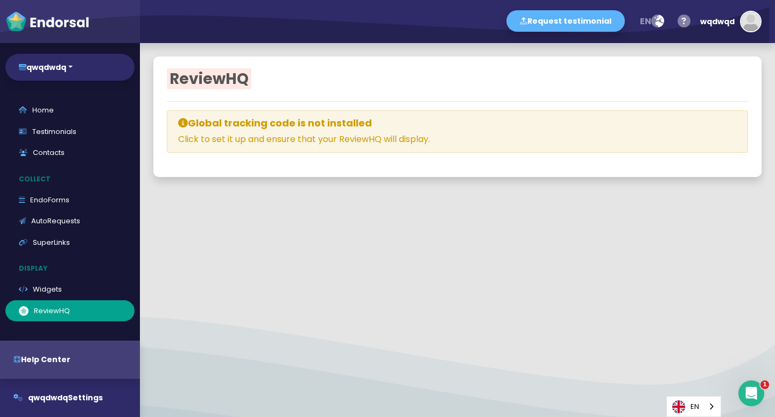
click at [72, 185] on p "Collect" at bounding box center [72, 179] width 135 height 20
click at [66, 216] on link "AutoRequests" at bounding box center [69, 221] width 129 height 22
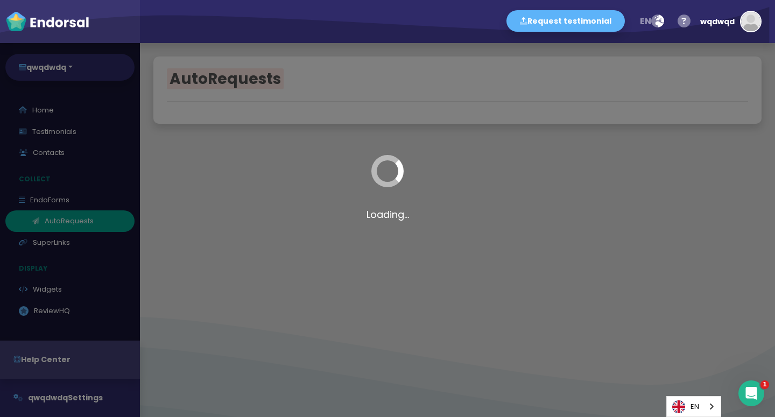
select select "90"
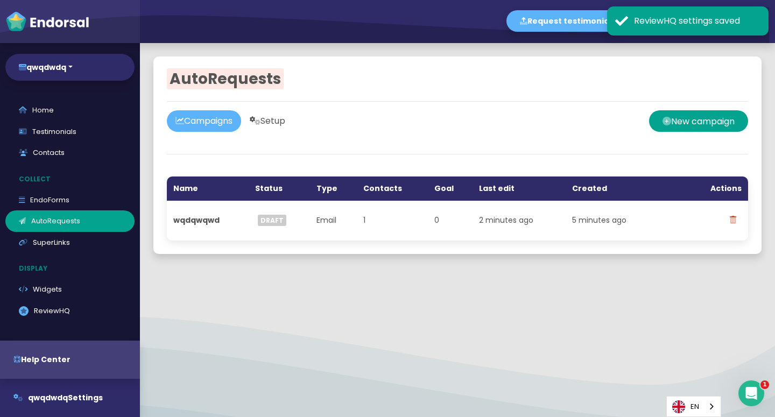
click at [292, 127] on link "Setup" at bounding box center [267, 121] width 53 height 22
select select "90"
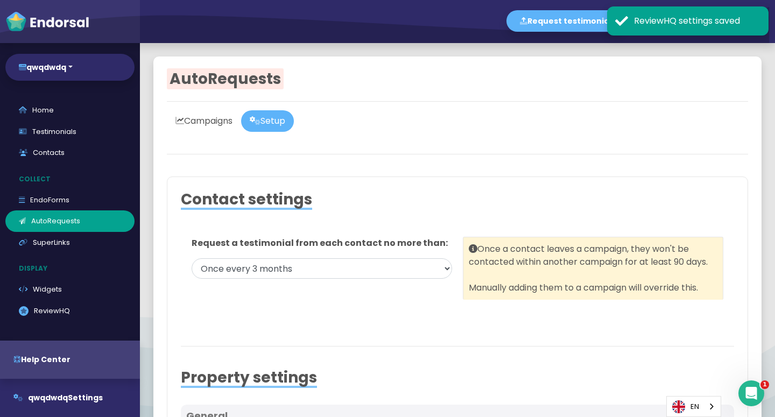
click at [217, 118] on link "Campaigns" at bounding box center [204, 121] width 74 height 22
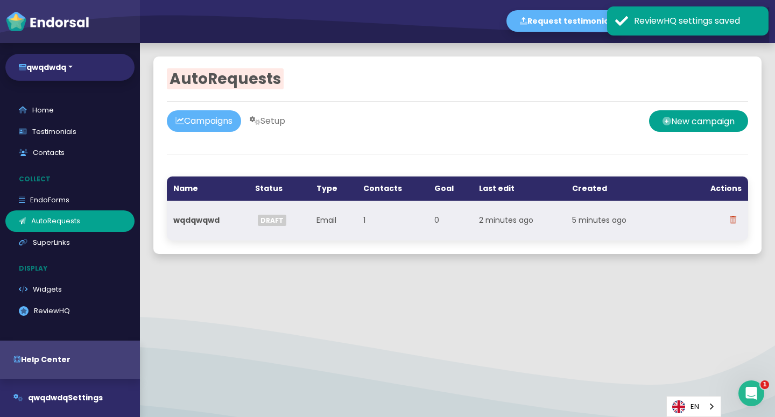
click at [220, 219] on th "wqdqwqwd" at bounding box center [208, 221] width 82 height 40
select select
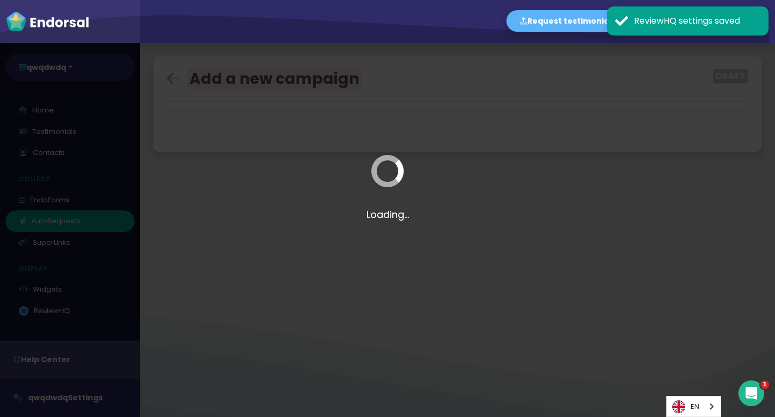
select select
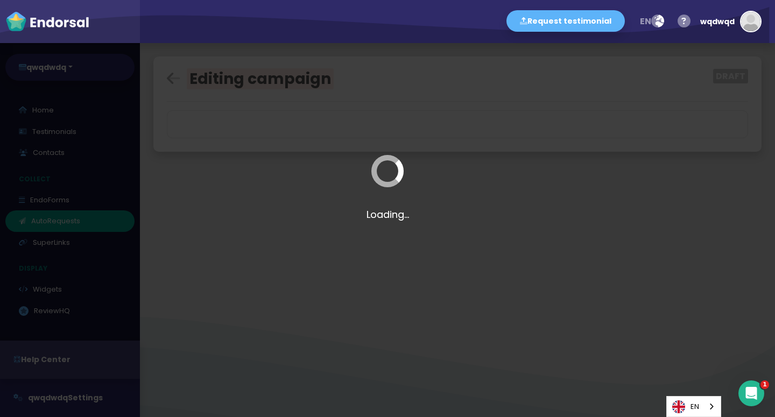
type input "wqdqwqwd"
select select "0: 68d0949828b51016dd386159"
select select "2: anytime"
select select "8"
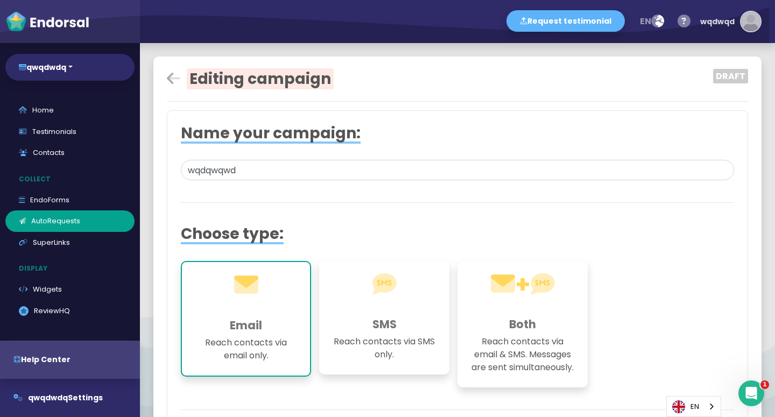
click at [752, 29] on img "button" at bounding box center [750, 21] width 19 height 19
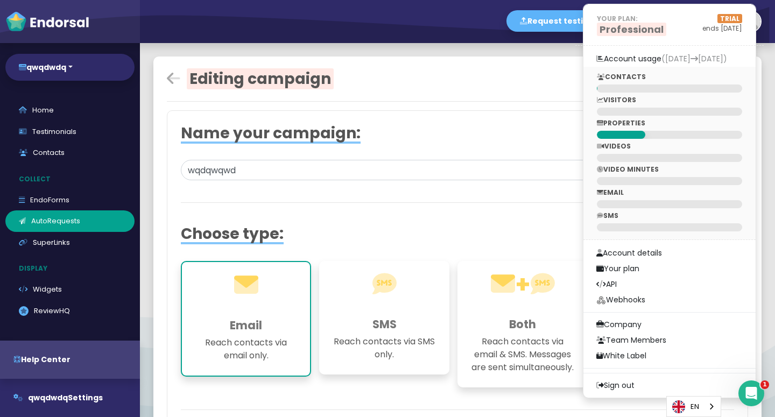
click at [625, 198] on div "CONTACTS VISITORS PROPERTIES VIDEOS VIDEO MINUTES EMAIL SMS" at bounding box center [669, 153] width 172 height 173
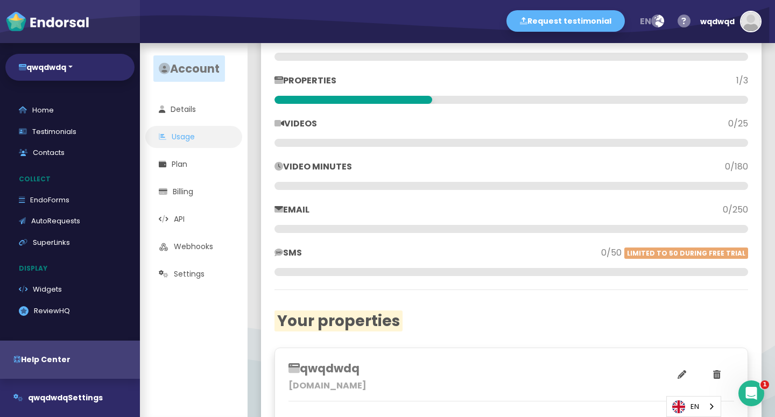
scroll to position [196, 0]
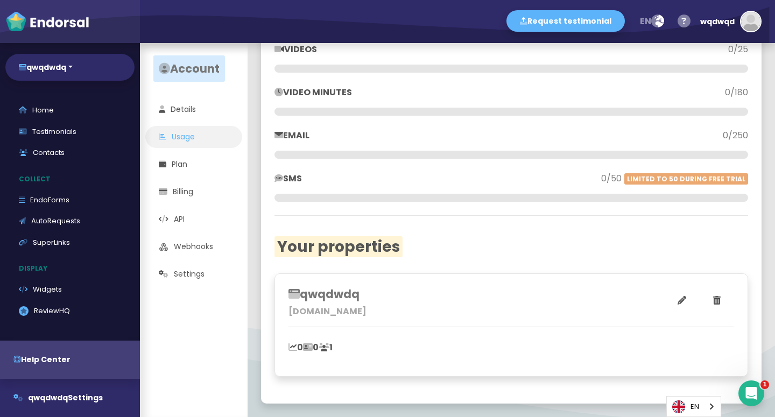
click at [405, 279] on div "Account usage [DATE] [DATE] CONTACTS 1/500 VISITORS 0/2,500 PROPERTIES 1/3 VIDE…" at bounding box center [511, 132] width 501 height 544
click at [399, 319] on div "qwqdwdq [DOMAIN_NAME] 0 0 1" at bounding box center [511, 324] width 474 height 103
click at [336, 295] on h3 "qwqdwdq" at bounding box center [399, 293] width 223 height 13
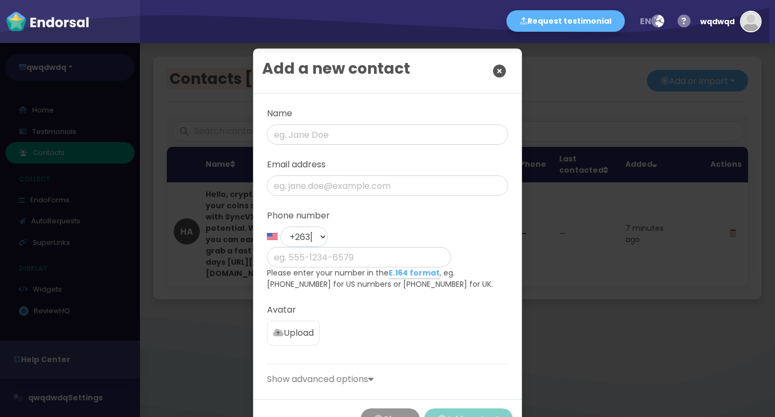
scroll to position [17, 0]
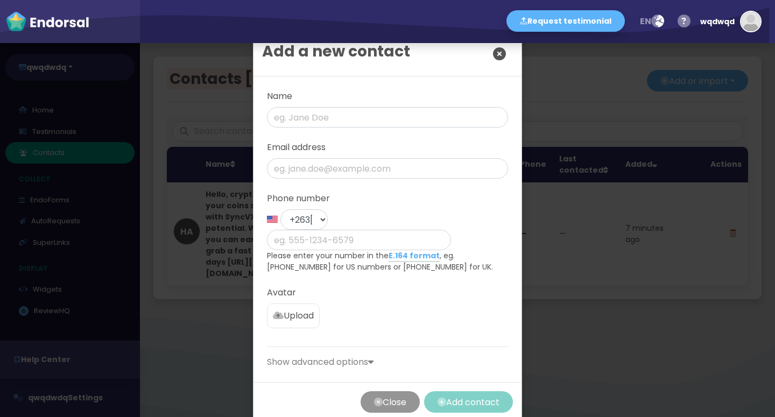
click at [682, 101] on div "Add a new contact Name Email address Phone number +1 [GEOGRAPHIC_DATA] +44 [GEO…" at bounding box center [387, 208] width 775 height 417
click at [498, 57] on icon "Close" at bounding box center [499, 53] width 13 height 27
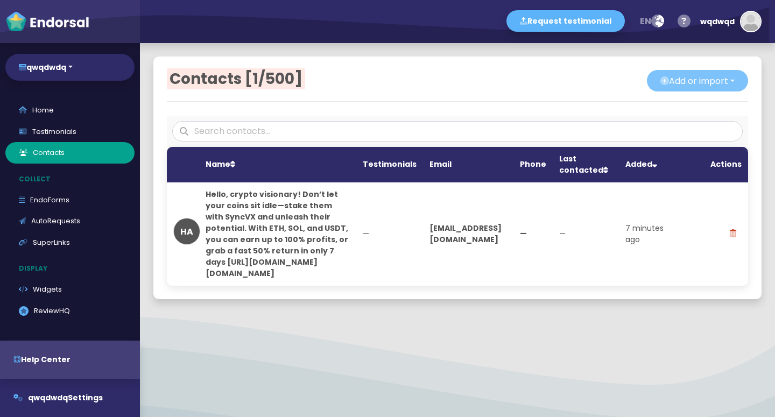
click at [728, 80] on button "Add or import" at bounding box center [697, 81] width 101 height 22
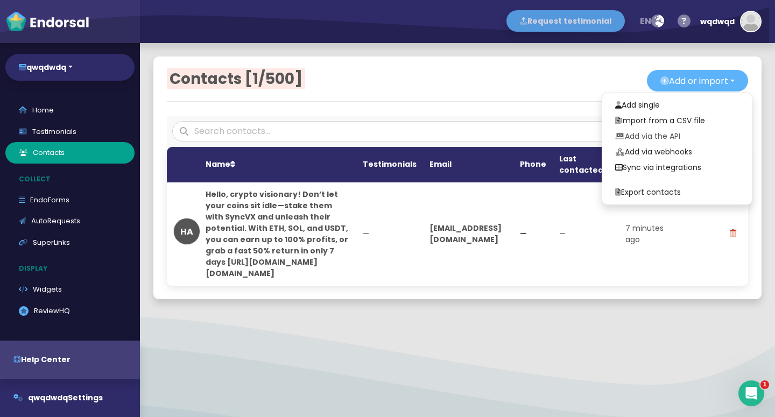
scroll to position [0, 0]
click at [736, 24] on button "wqdwqd" at bounding box center [728, 21] width 67 height 32
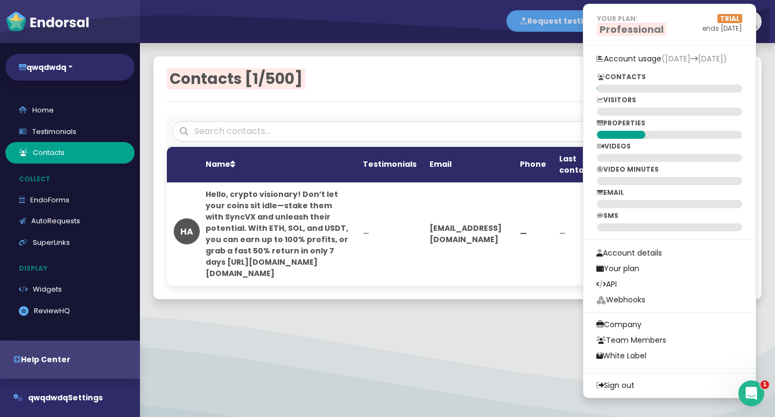
click at [565, 27] on button "Request testimonial" at bounding box center [565, 21] width 118 height 22
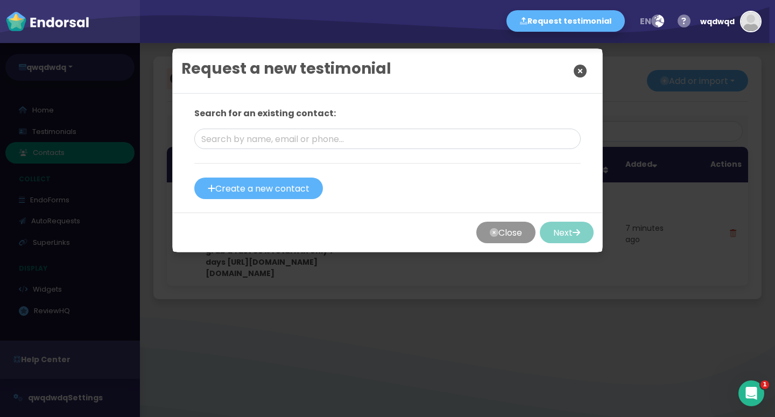
click at [581, 57] on div "Request a new testimonial" at bounding box center [387, 71] width 429 height 45
click at [575, 70] on icon "Close" at bounding box center [580, 71] width 13 height 27
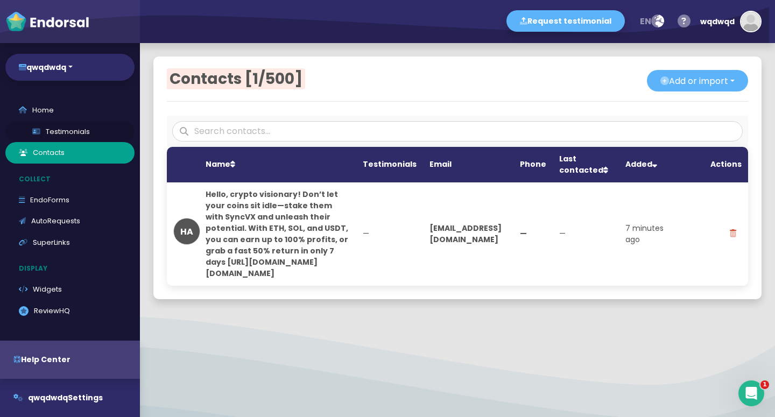
click at [62, 130] on link "Testimonials" at bounding box center [69, 132] width 129 height 22
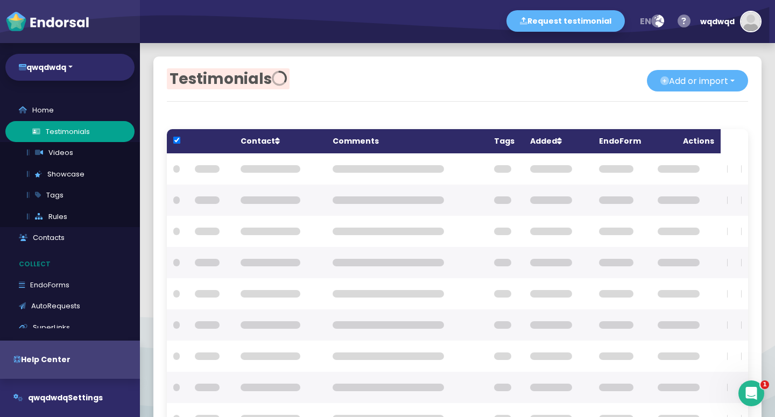
checkbox input "true"
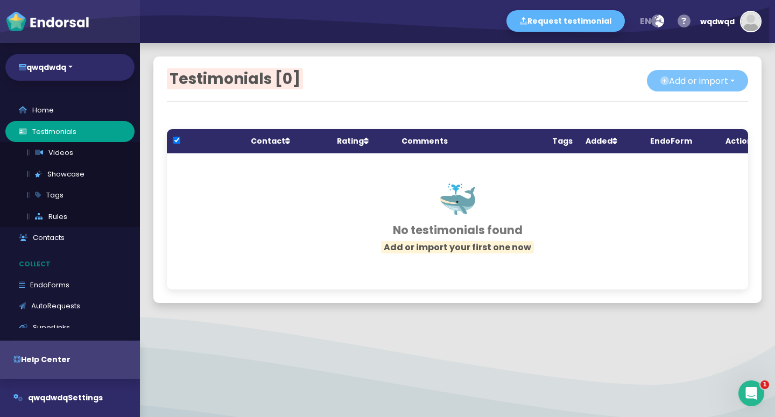
click at [712, 87] on button "Add or import" at bounding box center [697, 81] width 101 height 22
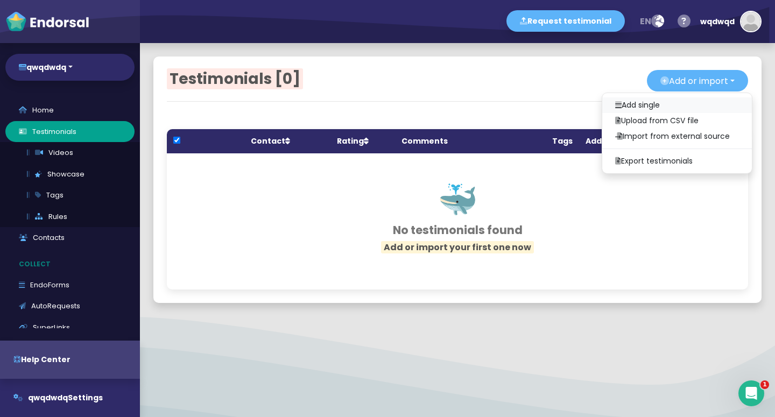
click at [673, 101] on link "Add single" at bounding box center [677, 105] width 150 height 16
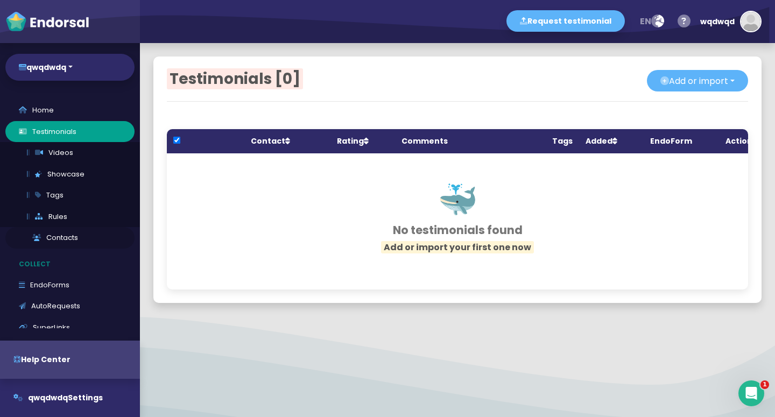
click at [47, 244] on link "Contacts" at bounding box center [69, 238] width 129 height 22
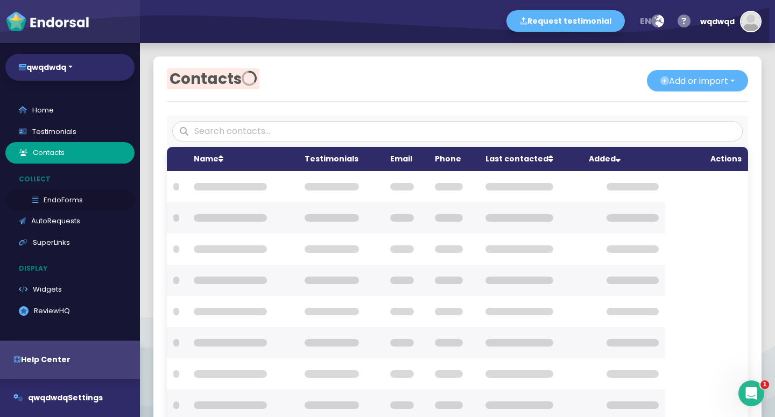
click at [60, 209] on link "EndoForms" at bounding box center [69, 200] width 129 height 22
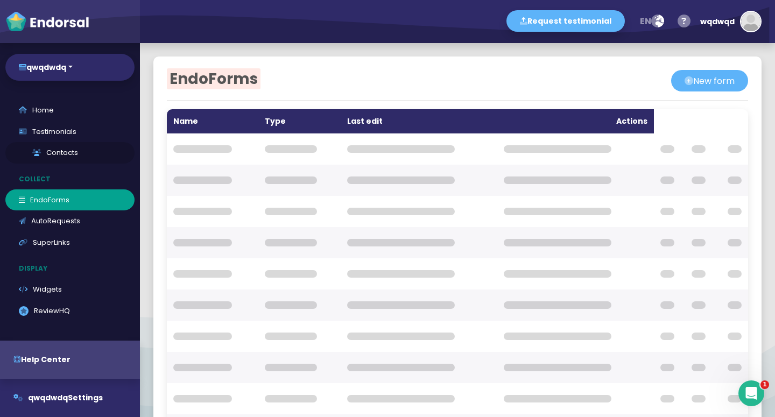
click at [60, 150] on link "Contacts" at bounding box center [69, 153] width 129 height 22
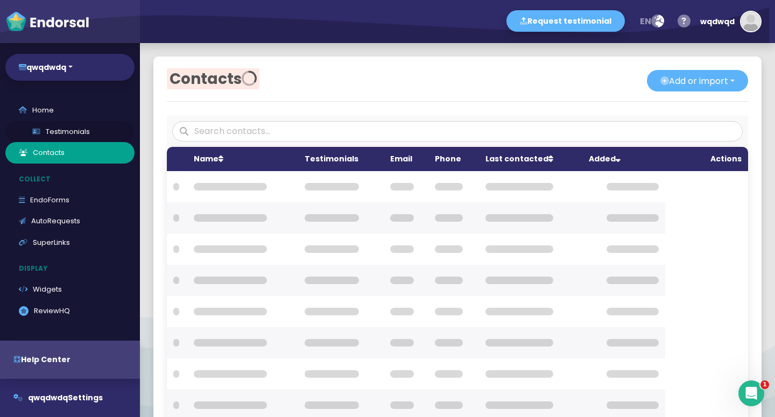
click at [66, 138] on link "Testimonials" at bounding box center [69, 132] width 129 height 22
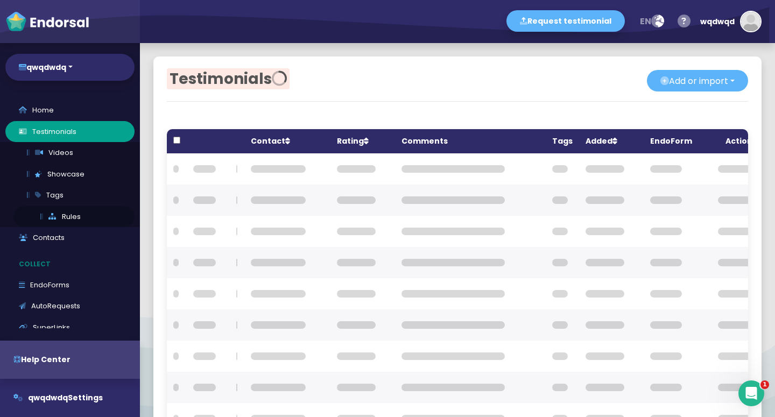
click at [59, 224] on link "Rules" at bounding box center [73, 217] width 121 height 22
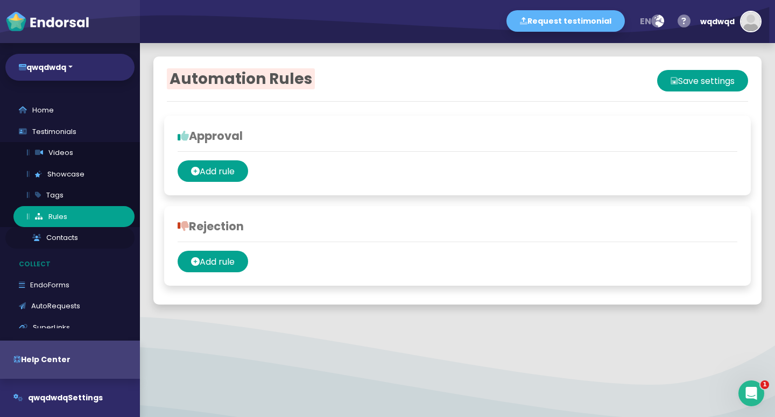
click at [57, 236] on link "Contacts" at bounding box center [69, 238] width 129 height 22
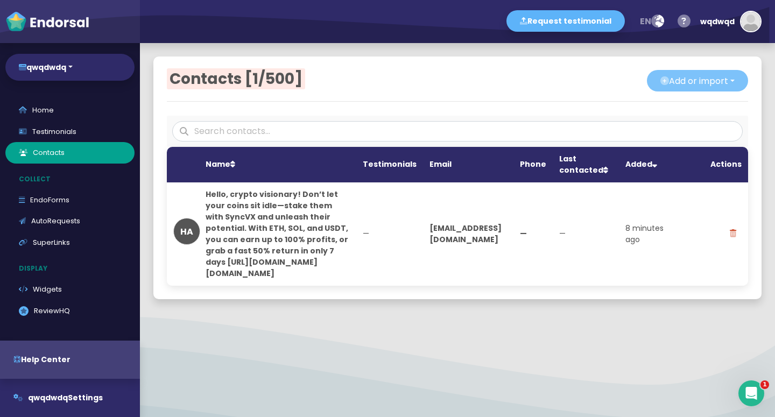
click at [726, 83] on button "Add or import" at bounding box center [697, 81] width 101 height 22
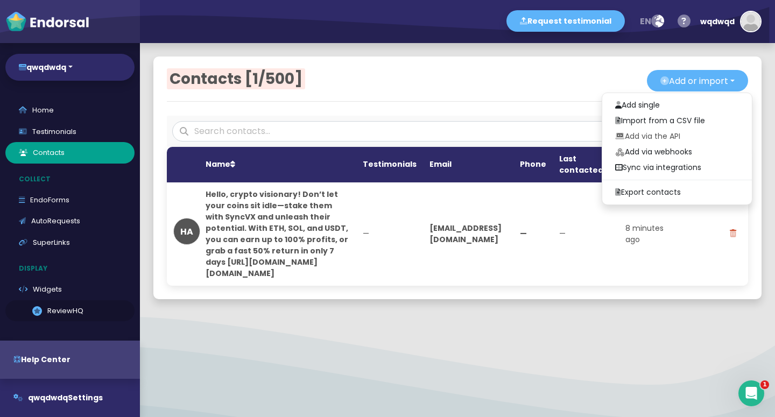
click at [74, 306] on link ".review-hq-icon-1{opacity:0.5;} ReviewHQ" at bounding box center [69, 311] width 129 height 22
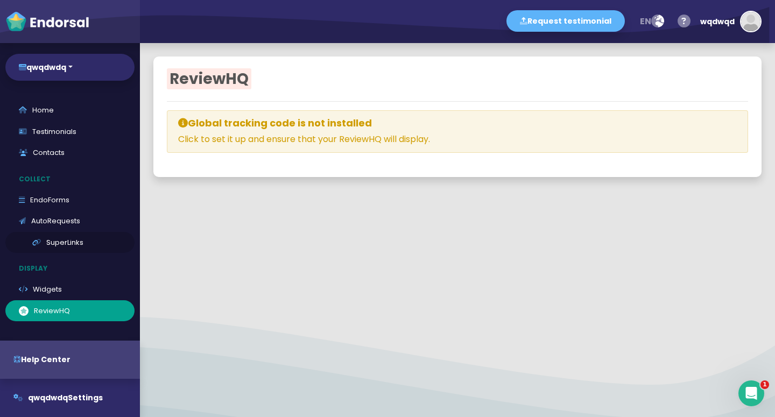
click at [74, 240] on link "SuperLinks" at bounding box center [69, 243] width 129 height 22
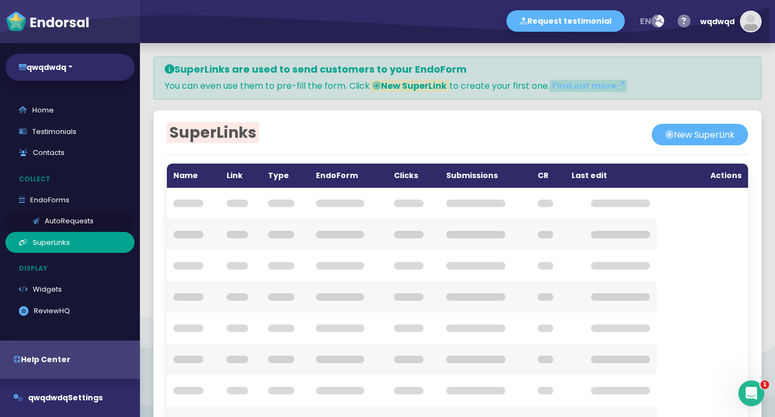
click at [75, 225] on link "AutoRequests" at bounding box center [69, 221] width 129 height 22
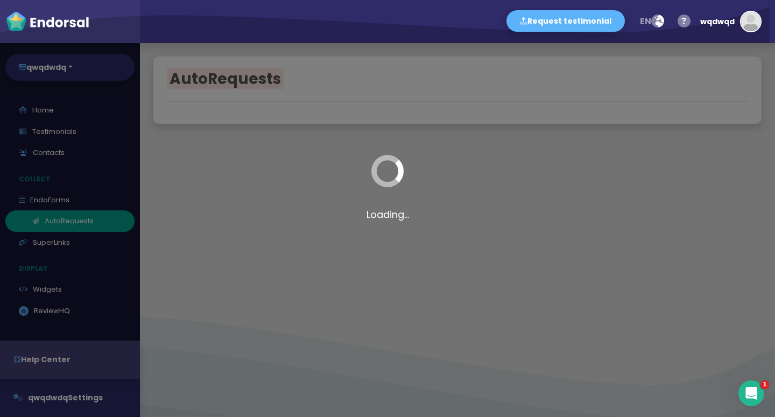
select select "90"
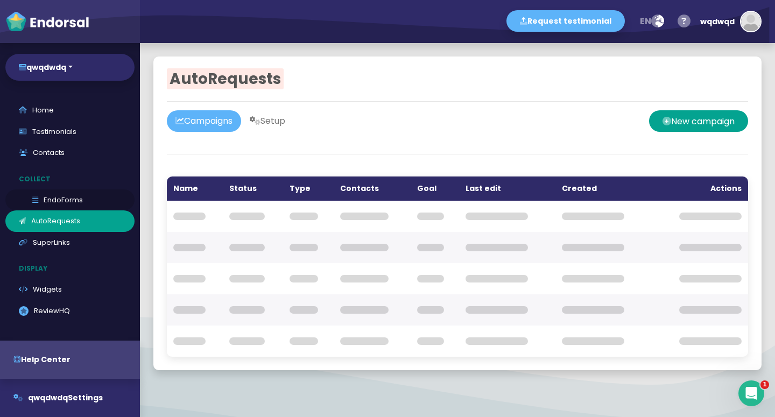
click at [71, 202] on link "EndoForms" at bounding box center [69, 200] width 129 height 22
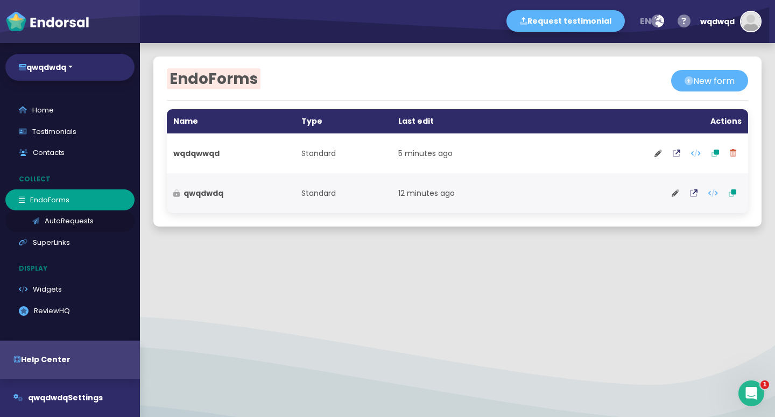
click at [73, 219] on link "AutoRequests" at bounding box center [69, 221] width 129 height 22
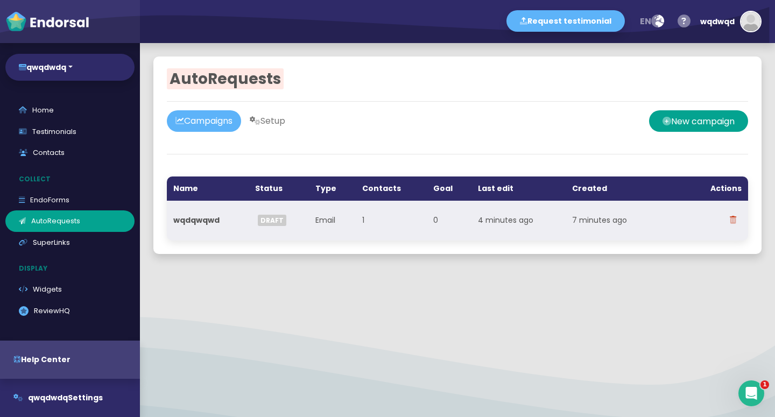
click at [298, 230] on td "Draft" at bounding box center [279, 221] width 61 height 40
select select
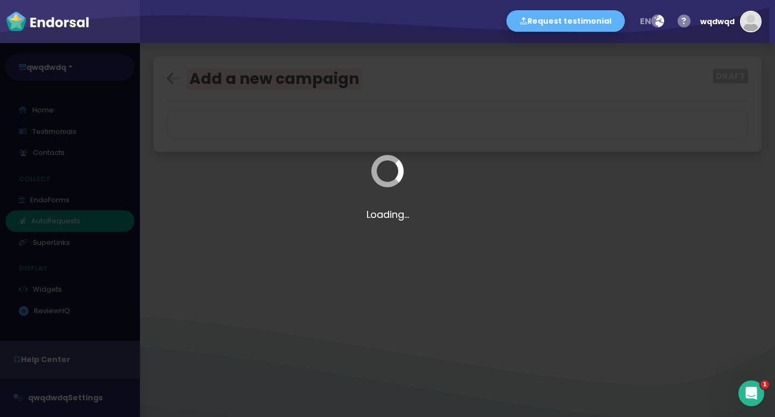
select select
type input "wqdqwqwd"
select select "0: 68d0949828b51016dd386159"
select select "2: anytime"
select select "8"
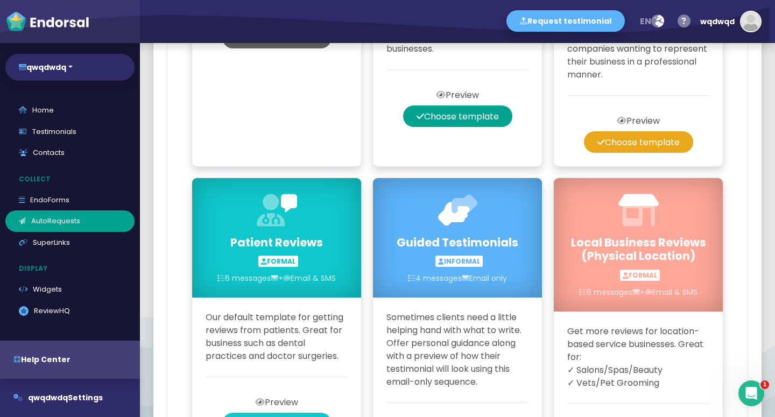
scroll to position [1114, 0]
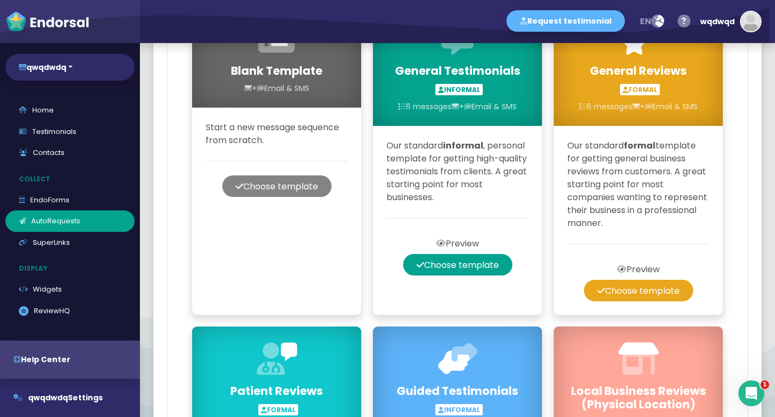
click at [291, 197] on button "Choose template" at bounding box center [276, 186] width 109 height 22
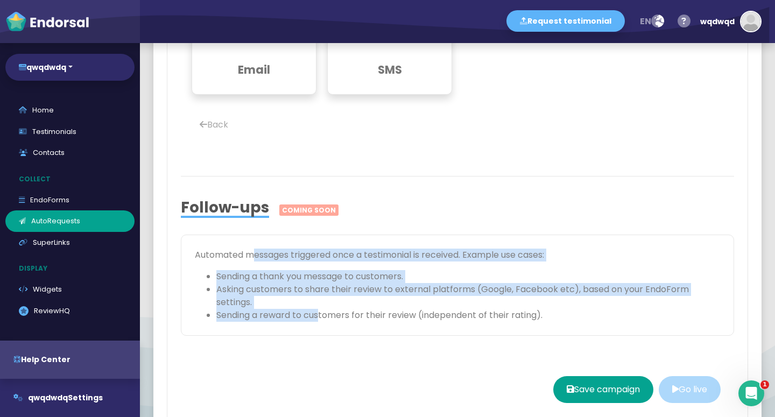
drag, startPoint x: 312, startPoint y: 318, endPoint x: 251, endPoint y: 277, distance: 73.7
click at [251, 277] on div "Automated messages triggered once a testimonial is received. Example use cases:…" at bounding box center [457, 285] width 553 height 101
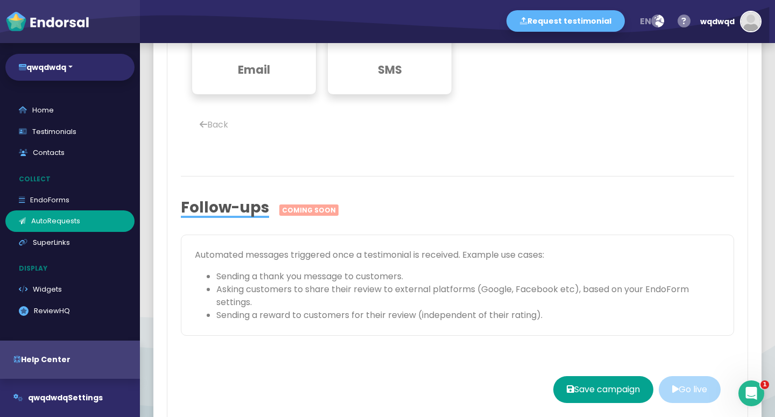
click at [251, 277] on div "Automated messages triggered once a testimonial is received. Example use cases:…" at bounding box center [457, 285] width 553 height 101
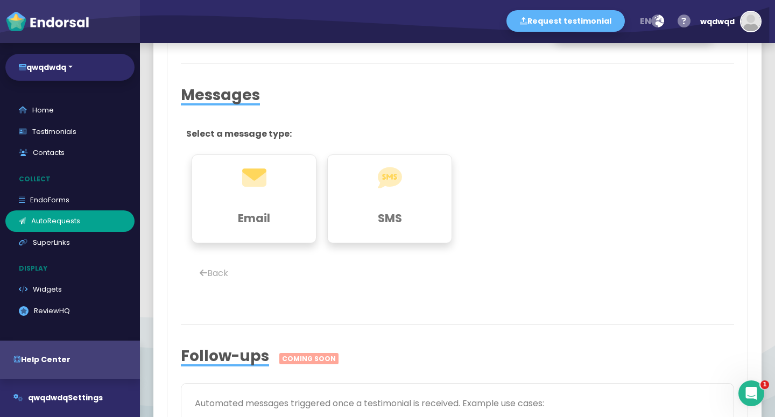
click at [257, 207] on h1 at bounding box center [254, 187] width 97 height 39
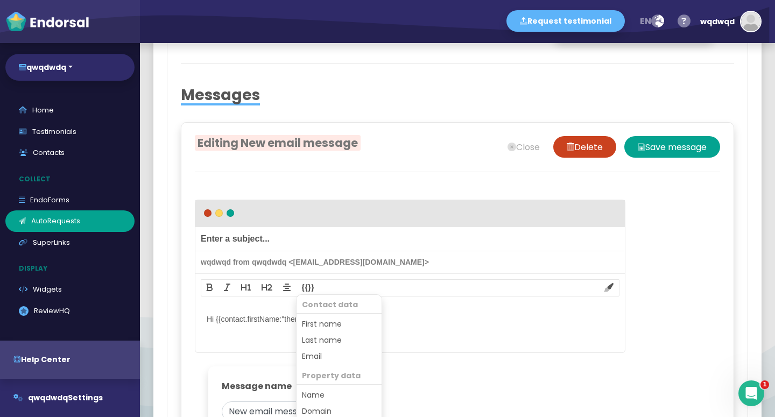
click at [302, 326] on div "Contact data First name Last name Email Property data Name Domain Sender data S…" at bounding box center [339, 362] width 86 height 137
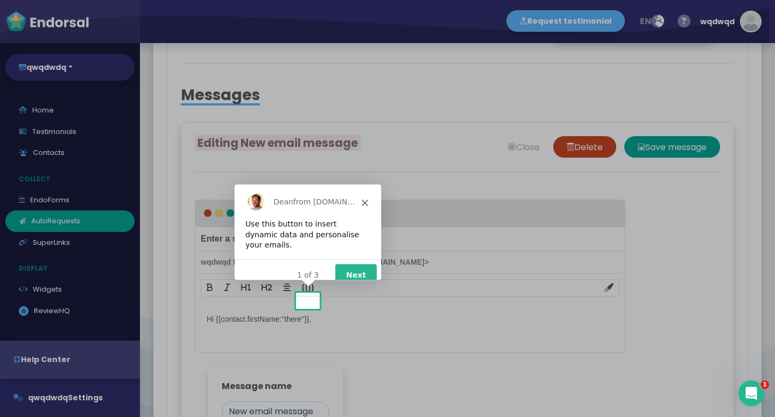
scroll to position [0, 0]
drag, startPoint x: 370, startPoint y: 194, endPoint x: 361, endPoint y: 203, distance: 12.9
click at [371, 196] on div "[PERSON_NAME] from [DOMAIN_NAME]" at bounding box center [307, 201] width 146 height 34
click at [361, 203] on icon "Close" at bounding box center [364, 202] width 6 height 6
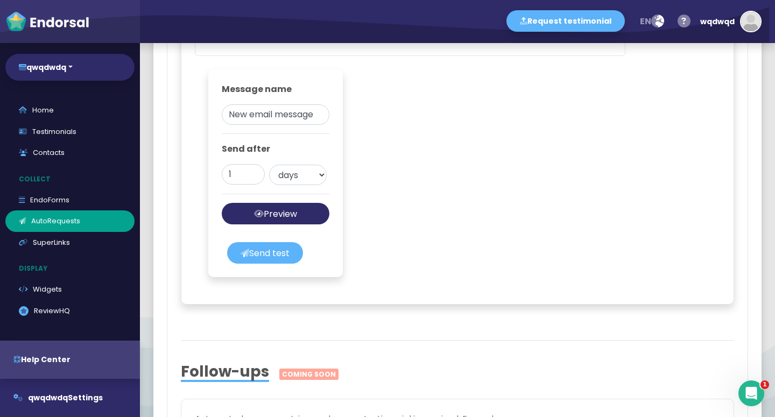
scroll to position [1188, 0]
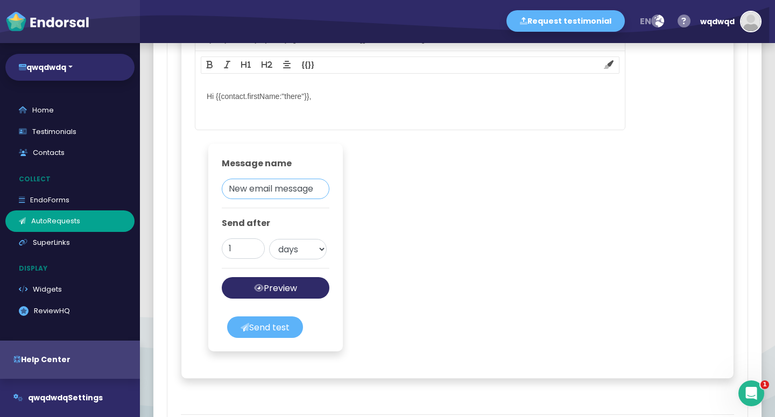
click at [283, 199] on input "New email message" at bounding box center [276, 189] width 108 height 20
click at [274, 351] on div "Message name New email message Send after 1 days weeks months Preview message S…" at bounding box center [275, 248] width 135 height 208
click at [273, 338] on button "Send test" at bounding box center [265, 327] width 76 height 22
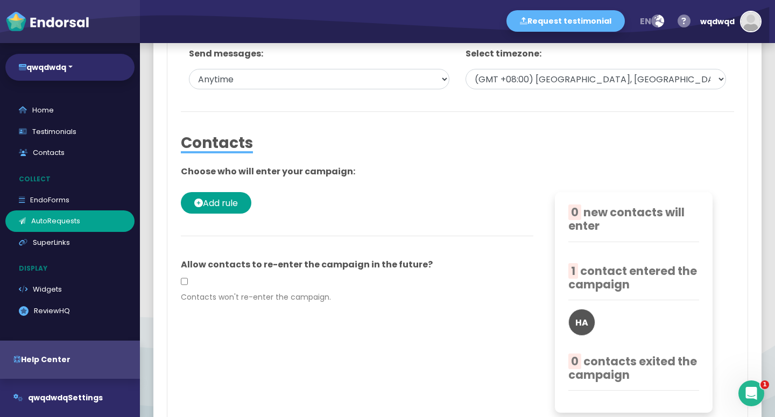
scroll to position [743, 0]
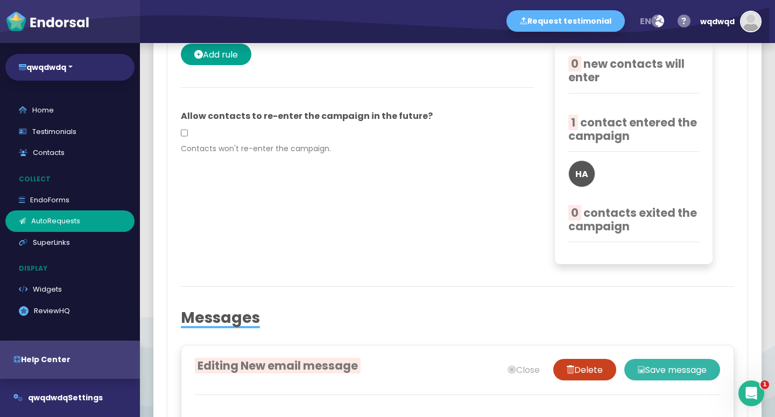
click at [638, 381] on button "Save message" at bounding box center [672, 370] width 96 height 22
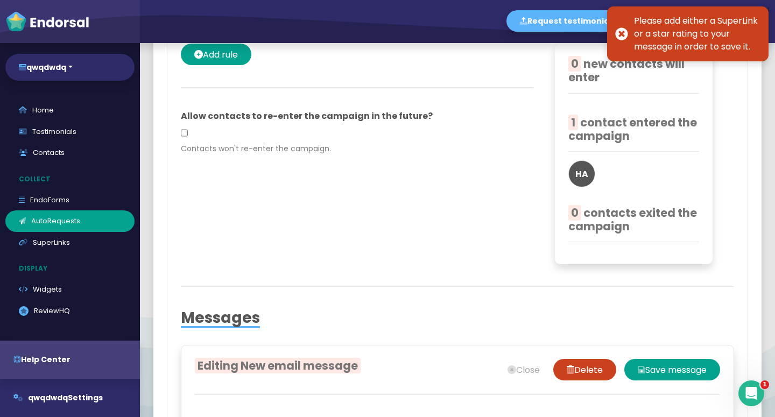
scroll to position [966, 0]
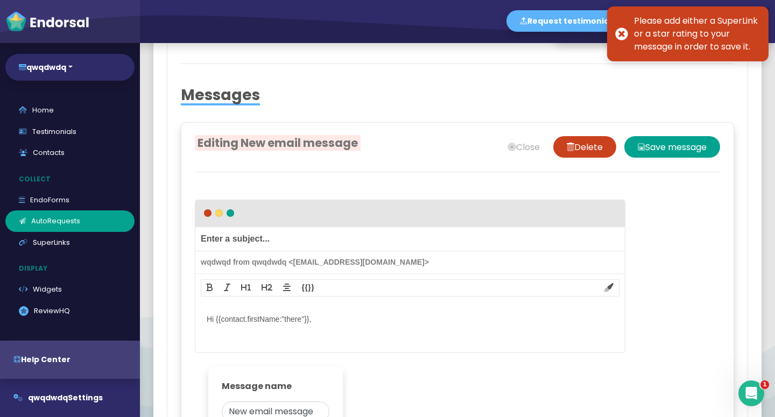
click at [315, 151] on span "Editing New email message" at bounding box center [278, 143] width 166 height 16
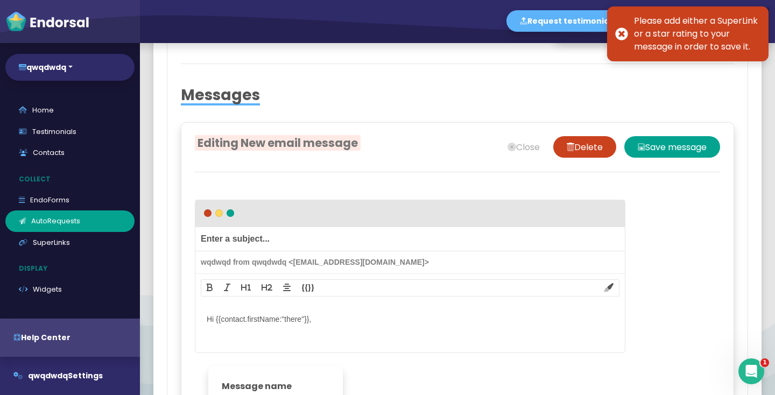
click at [315, 151] on span "Editing New email message" at bounding box center [278, 143] width 166 height 16
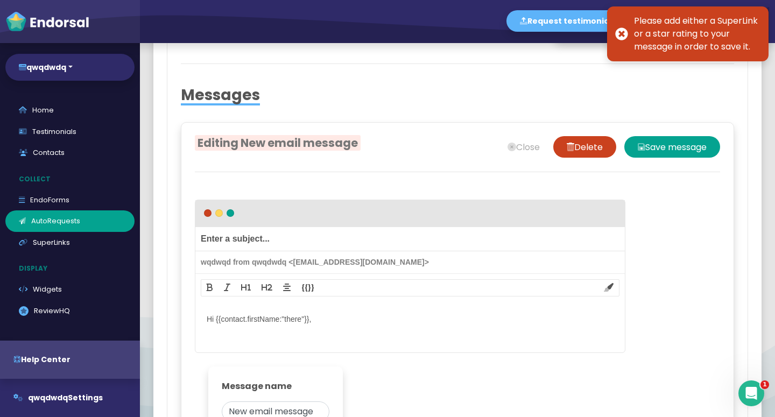
click at [329, 200] on div at bounding box center [410, 192] width 431 height 13
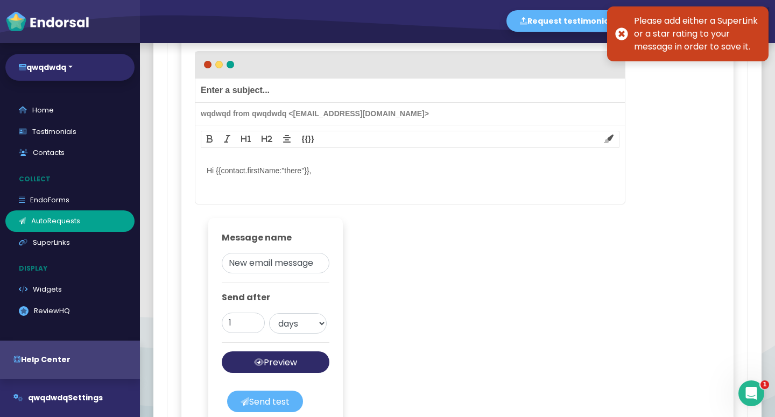
click at [334, 125] on div "wqdwqd from qwqdwdq <qwqdwdq@endorsal.io>" at bounding box center [409, 114] width 429 height 23
click at [359, 125] on div "wqdwqd from qwqdwdq <qwqdwdq@endorsal.io>" at bounding box center [409, 114] width 429 height 23
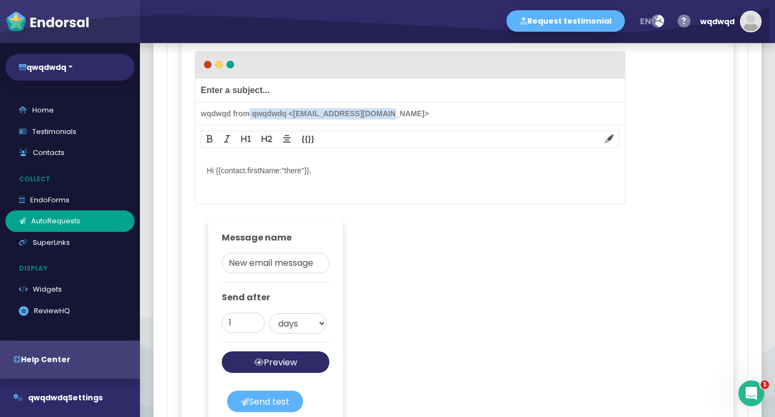
drag, startPoint x: 399, startPoint y: 126, endPoint x: 270, endPoint y: 124, distance: 129.2
click at [243, 124] on div "wqdwqd from qwqdwdq <qwqdwdq@endorsal.io>" at bounding box center [409, 114] width 429 height 23
click at [270, 124] on div "wqdwqd from qwqdwdq <qwqdwdq@endorsal.io>" at bounding box center [409, 114] width 429 height 23
click at [262, 125] on div "wqdwqd from qwqdwdq <qwqdwdq@endorsal.io>" at bounding box center [409, 114] width 429 height 23
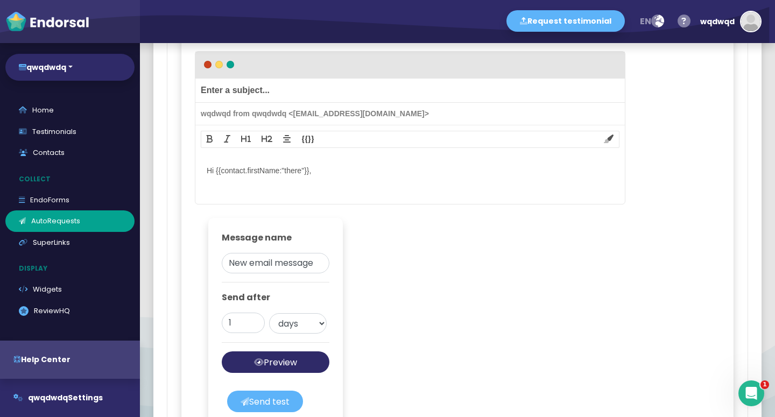
click at [250, 125] on div "wqdwqd from qwqdwdq <qwqdwdq@endorsal.io>" at bounding box center [409, 114] width 429 height 23
click at [241, 125] on div "wqdwqd from qwqdwdq <qwqdwdq@endorsal.io>" at bounding box center [409, 114] width 429 height 23
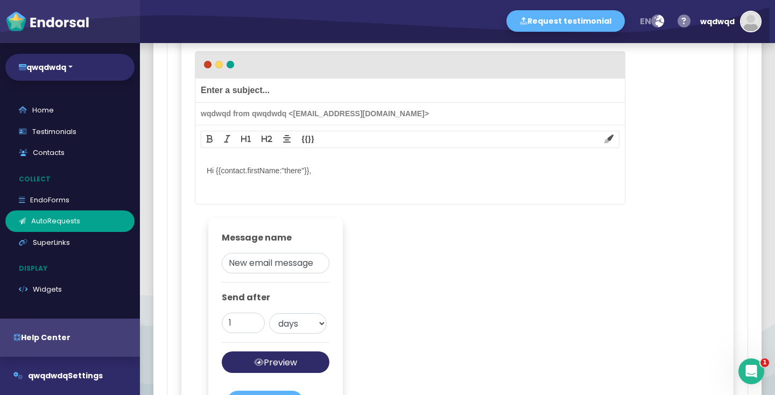
click at [264, 103] on span "Enter a subject..." at bounding box center [409, 91] width 429 height 24
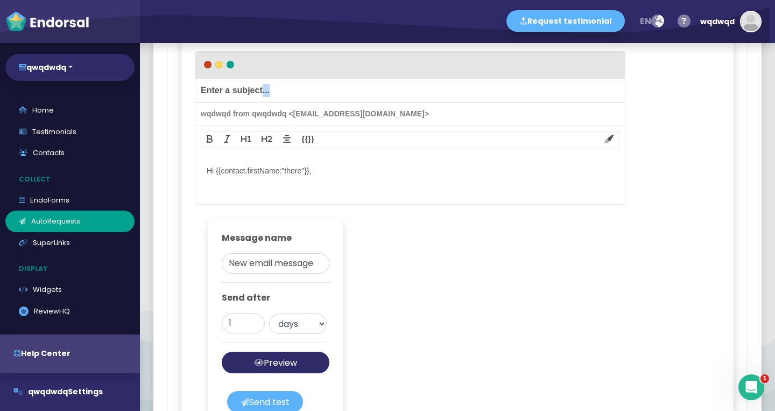
click at [264, 103] on span "Enter a subject..." at bounding box center [409, 91] width 429 height 24
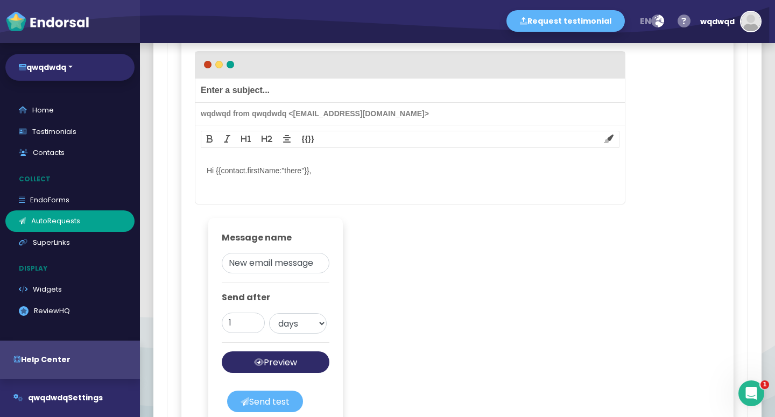
click at [264, 103] on span "Enter a subject..." at bounding box center [409, 91] width 429 height 24
click at [510, 177] on span "Hi {{contact.firstName:"there"}}," at bounding box center [410, 171] width 408 height 12
click at [385, 191] on div "Hi {{contact.firstName:"there"}}, Insert star rating Insert SuperLink Insert Li…" at bounding box center [410, 178] width 408 height 29
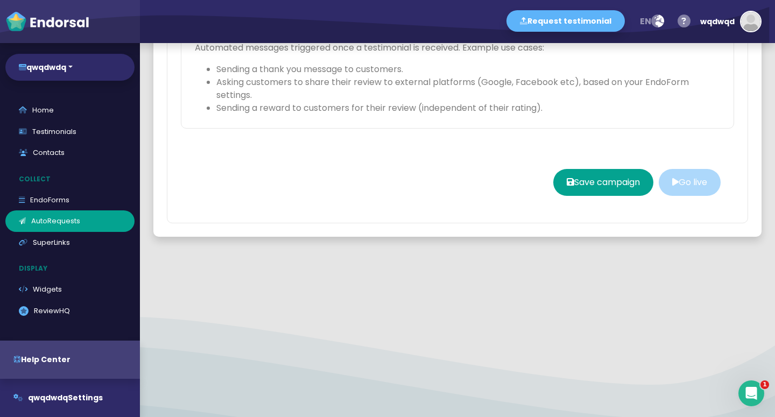
scroll to position [1560, 0]
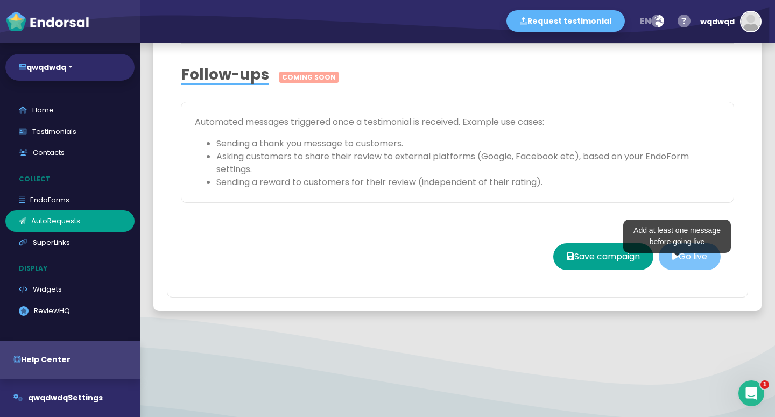
click at [689, 270] on button "Go live" at bounding box center [690, 256] width 62 height 27
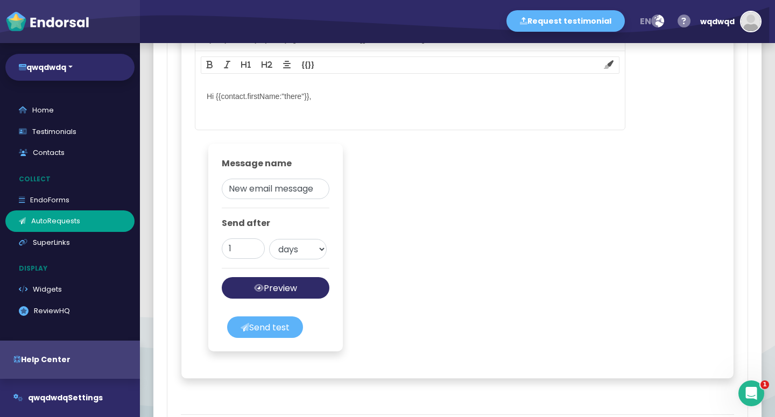
scroll to position [1040, 0]
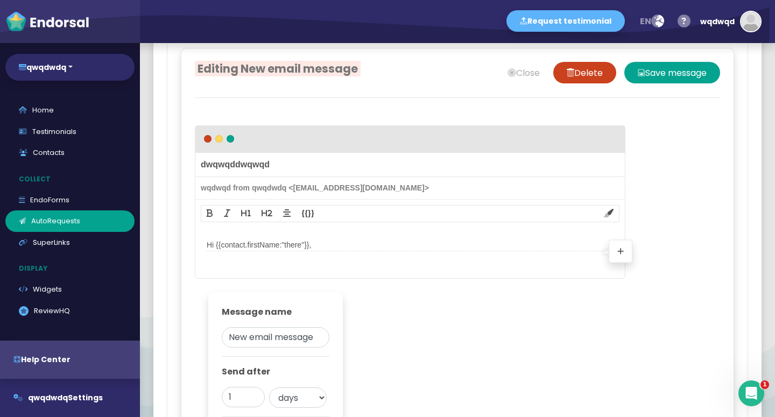
click at [354, 251] on span "Hi {{contact.firstName:"there"}}," at bounding box center [410, 245] width 408 height 12
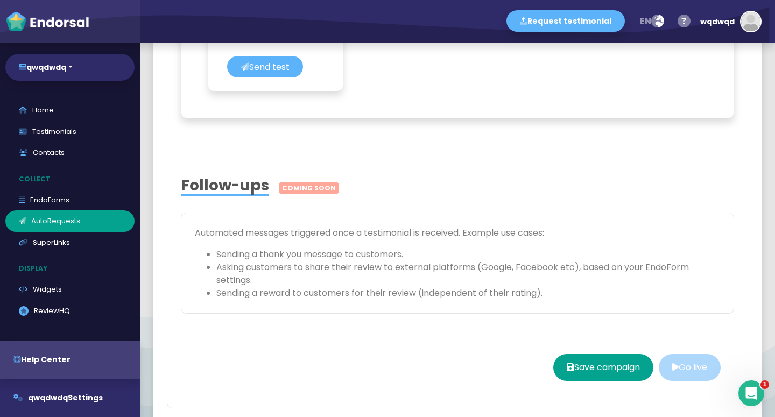
scroll to position [1337, 0]
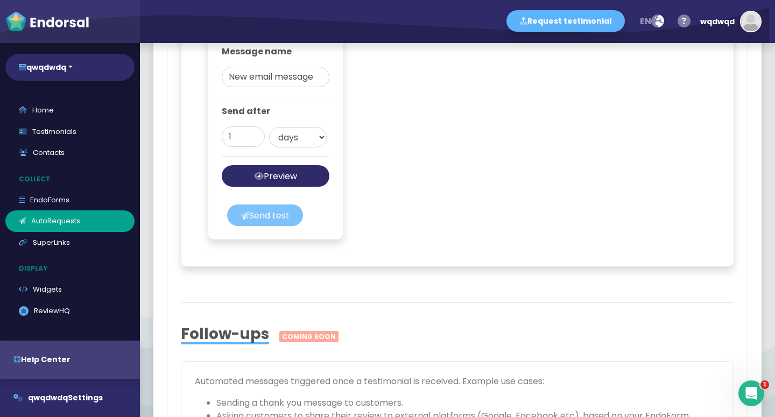
click at [278, 226] on button "Send test" at bounding box center [265, 216] width 76 height 22
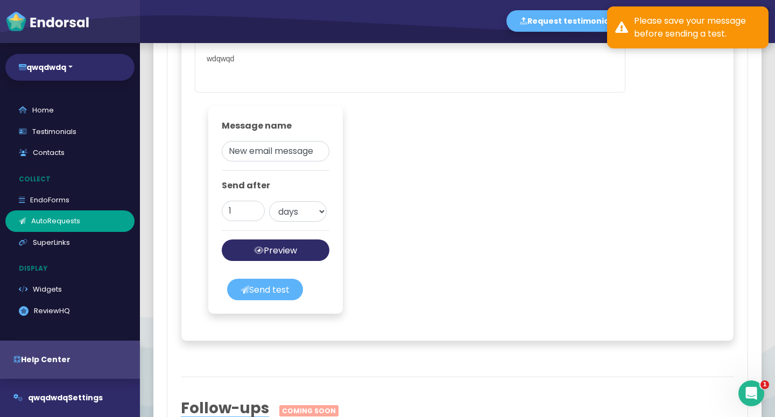
scroll to position [1188, 0]
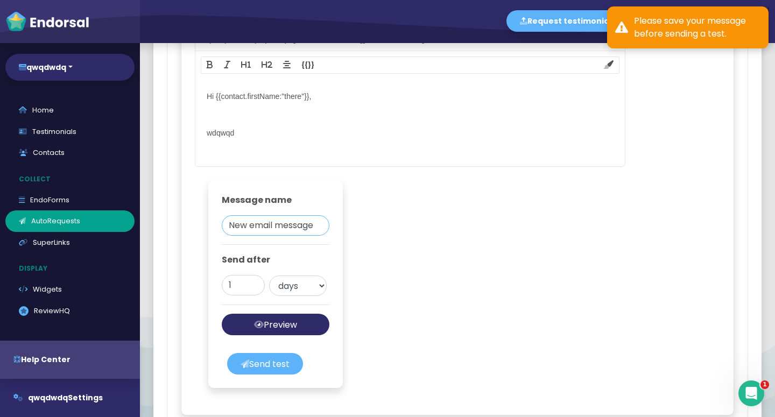
click at [284, 236] on input "New email message" at bounding box center [276, 225] width 108 height 20
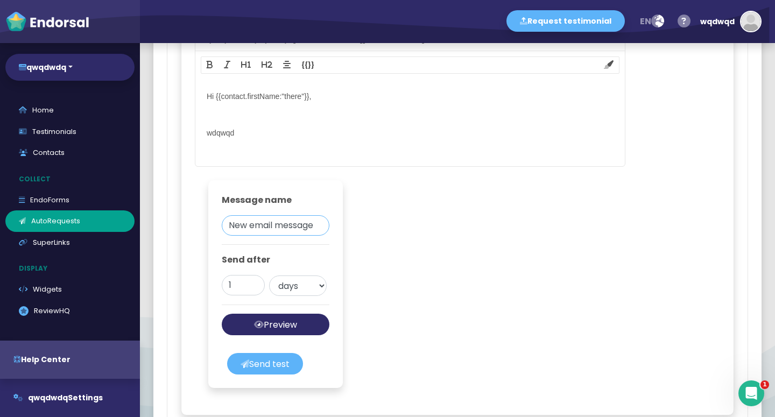
click at [284, 236] on input "New email message" at bounding box center [276, 225] width 108 height 20
type input "wdqdwqwdqwdq"
click at [283, 335] on button "Preview message" at bounding box center [276, 325] width 108 height 22
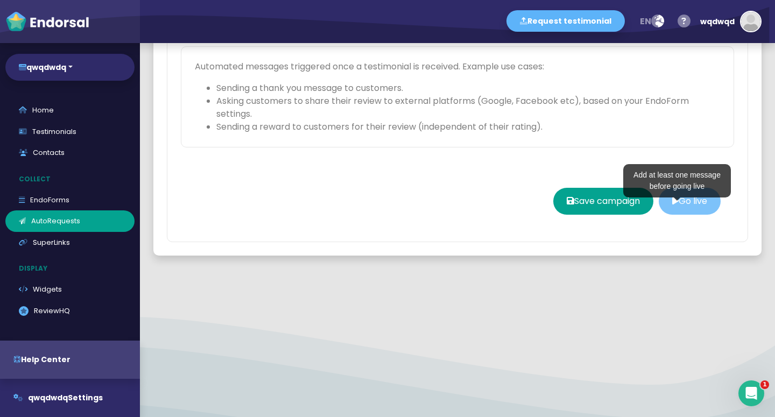
click at [689, 208] on button "Go live" at bounding box center [690, 201] width 62 height 27
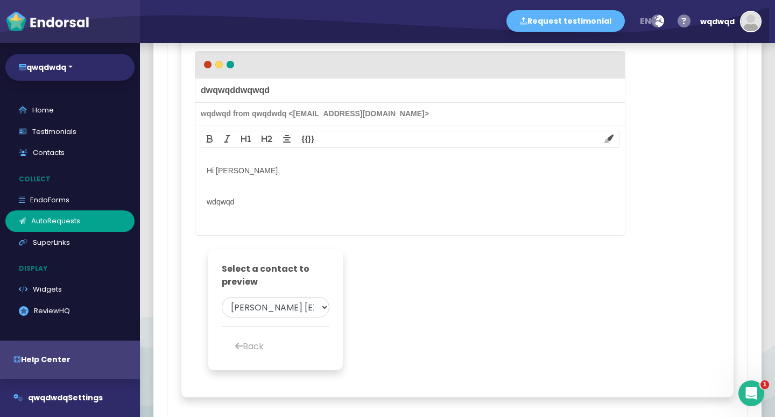
scroll to position [1040, 0]
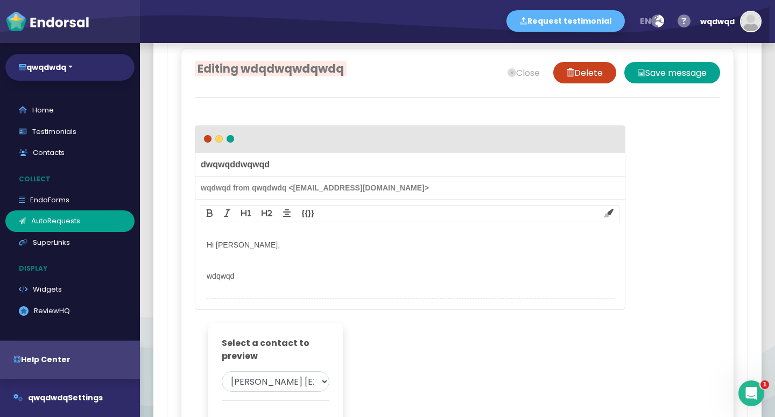
click at [262, 299] on span at bounding box center [410, 293] width 408 height 11
click at [264, 297] on div "Hi Jane, wdqwqd Insert star rating Insert SuperLink Insert Live Preview Insert …" at bounding box center [410, 274] width 408 height 73
click at [265, 266] on div "Hi Jane, wdqwqd Insert star rating Insert SuperLink Insert Live Preview Insert …" at bounding box center [410, 274] width 408 height 73
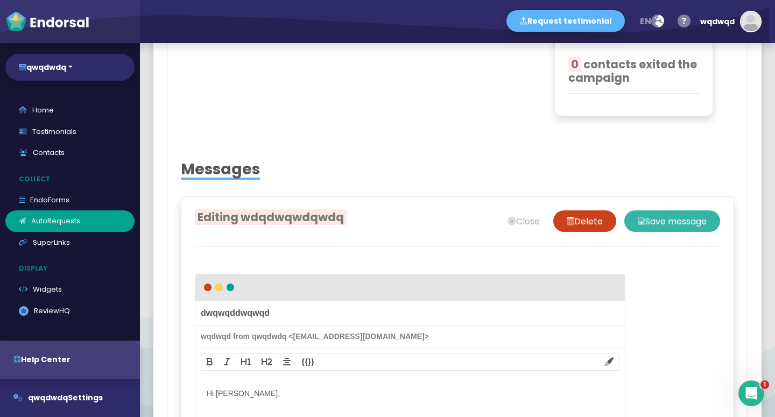
click at [666, 232] on button "Save message" at bounding box center [672, 221] width 96 height 22
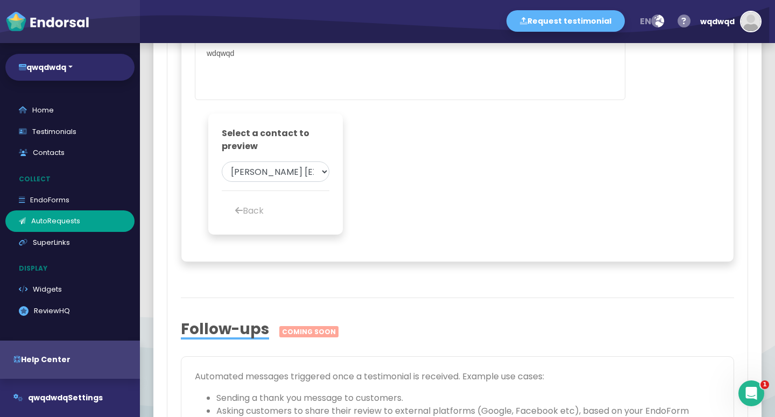
scroll to position [1485, 0]
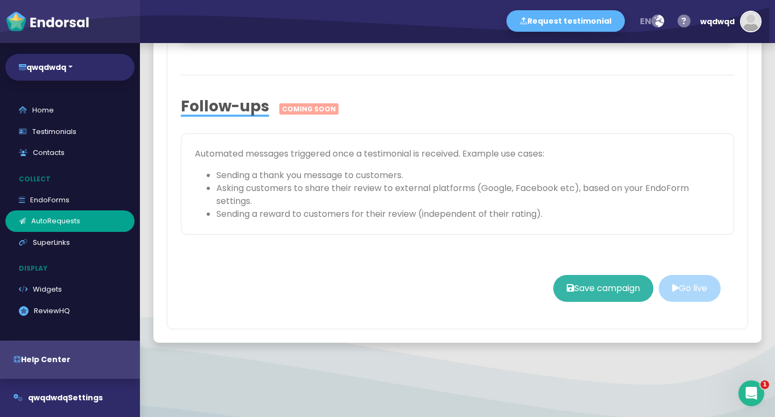
click at [608, 297] on button "Save campaign" at bounding box center [603, 288] width 100 height 27
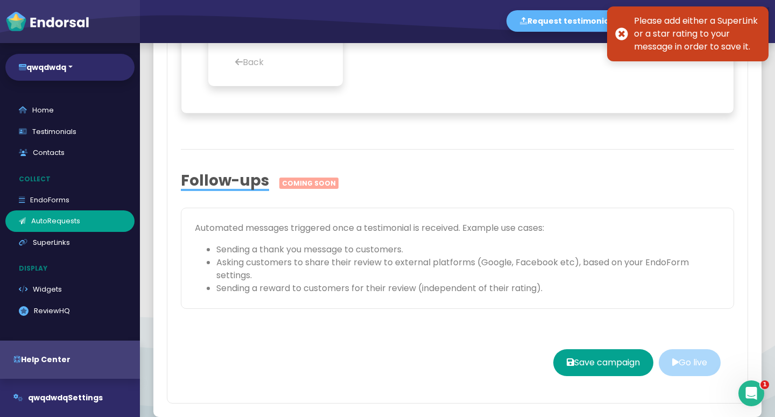
click at [368, 282] on li "Asking customers to share their review to external platforms (Google, Facebook …" at bounding box center [468, 269] width 504 height 26
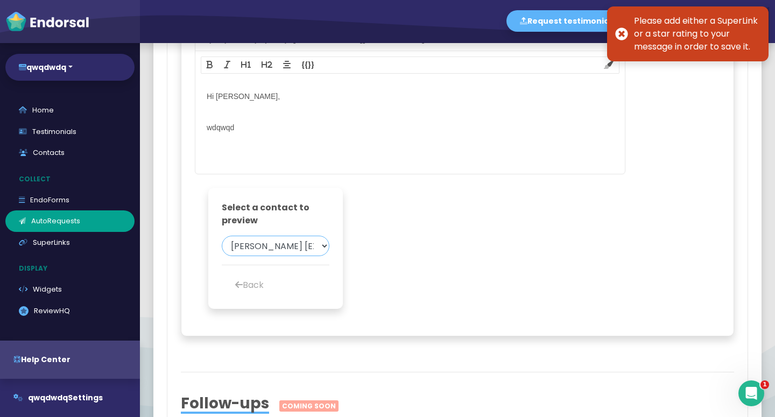
click at [222, 236] on select "Jane Doe [EXAMPLE]" at bounding box center [276, 246] width 108 height 20
click option "Jane Doe [EXAMPLE]" at bounding box center [0, 0] width 0 height 0
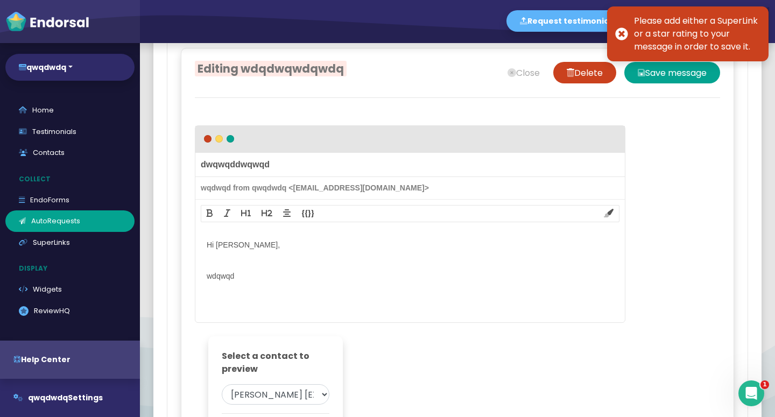
click at [270, 269] on span at bounding box center [410, 263] width 408 height 12
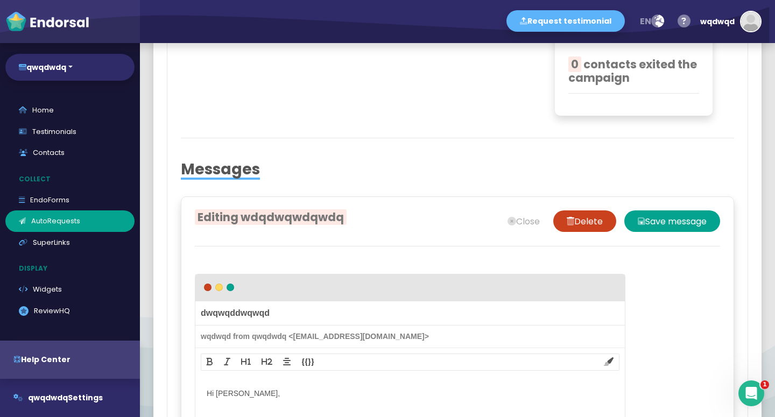
click at [685, 237] on div at bounding box center [457, 234] width 525 height 5
click at [668, 237] on div at bounding box center [457, 234] width 525 height 5
click at [661, 231] on button "Save message" at bounding box center [672, 221] width 96 height 22
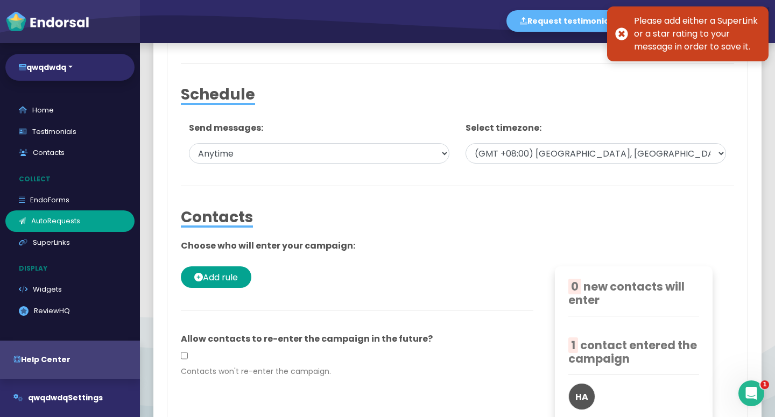
scroll to position [668, 0]
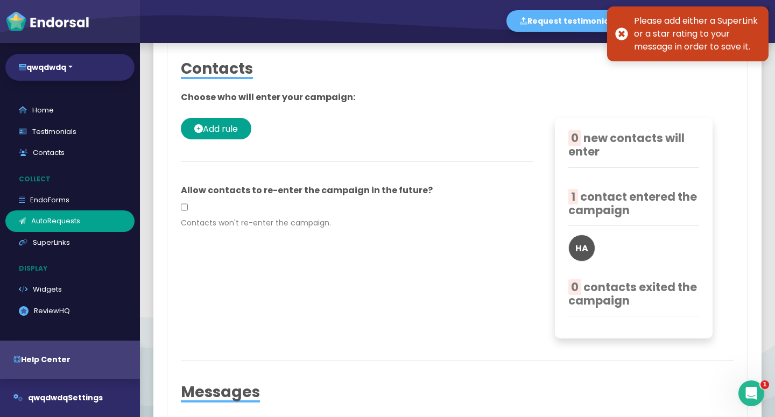
click at [184, 197] on p "Allow contacts to re-enter the campaign in the future?" at bounding box center [357, 190] width 353 height 13
click at [187, 217] on input "checkbox" at bounding box center [184, 207] width 7 height 20
checkbox input "false"
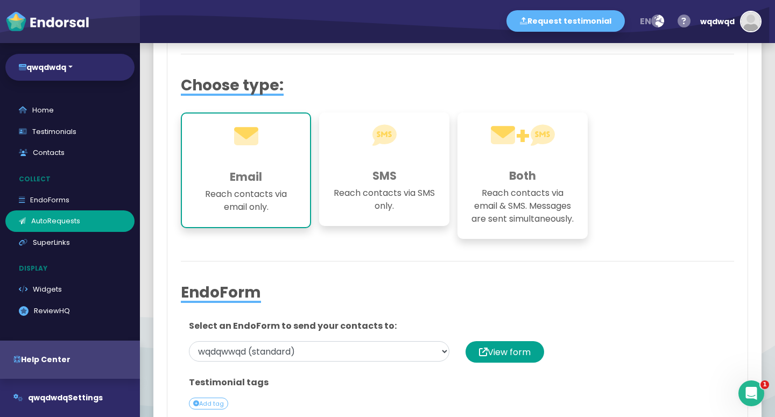
scroll to position [446, 0]
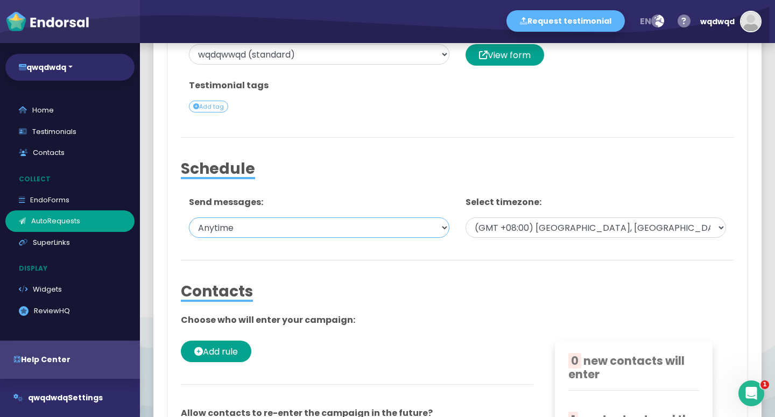
click at [189, 217] on select "During office hours Daytimes, including weekends Anytime On a custom schedule" at bounding box center [319, 227] width 260 height 20
click option "Anytime" at bounding box center [0, 0] width 0 height 0
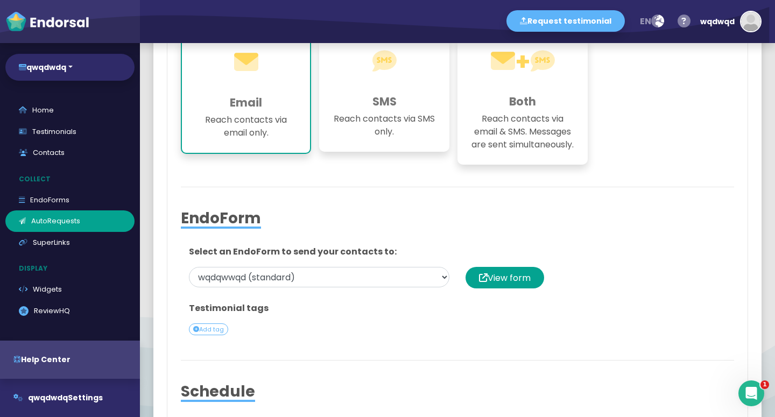
scroll to position [0, 0]
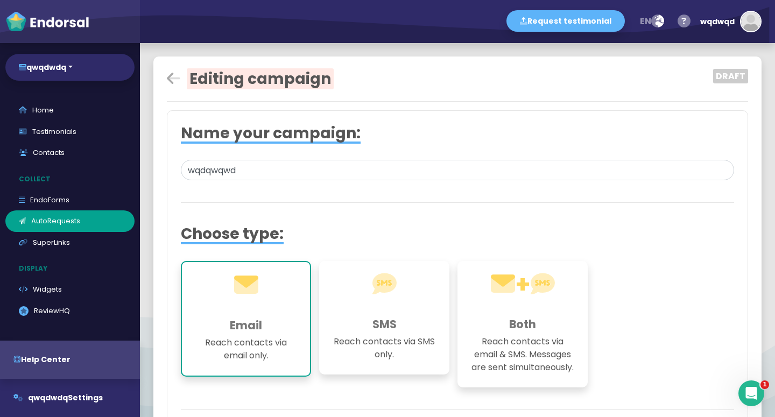
click at [255, 287] on icon at bounding box center [246, 285] width 24 height 24
click at [315, 172] on input "wqdqwqwd" at bounding box center [457, 170] width 553 height 20
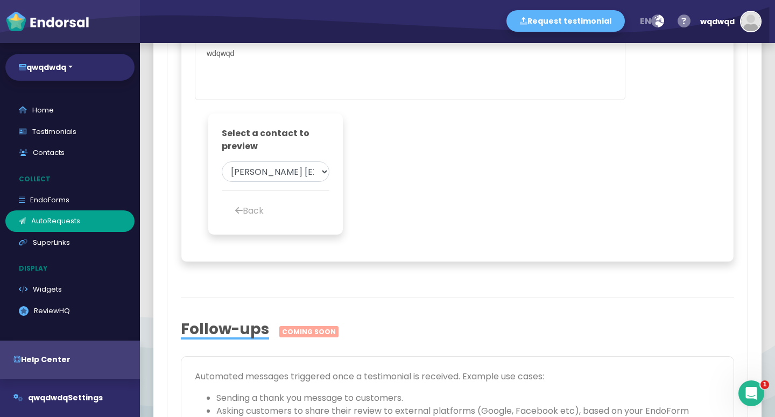
scroll to position [1560, 0]
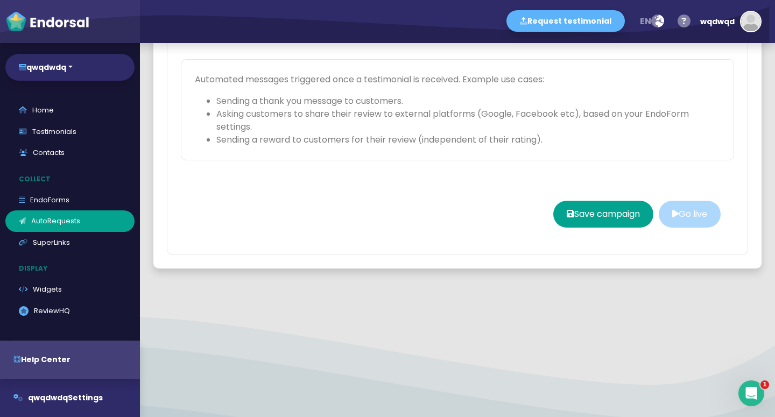
click at [677, 241] on div "Save campaign Go live" at bounding box center [457, 214] width 553 height 54
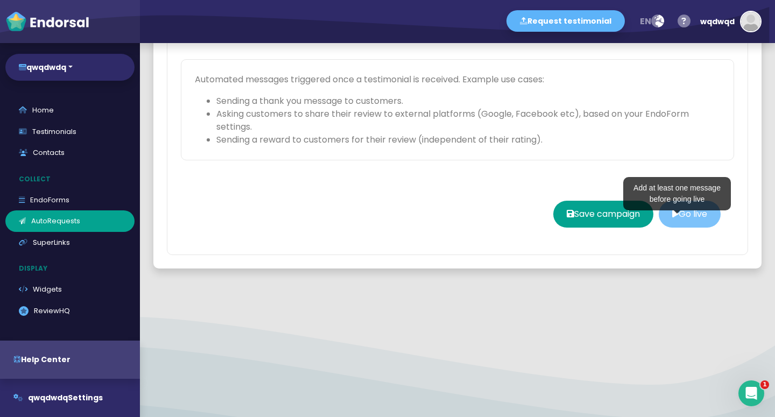
click at [675, 228] on button "Go live" at bounding box center [690, 214] width 62 height 27
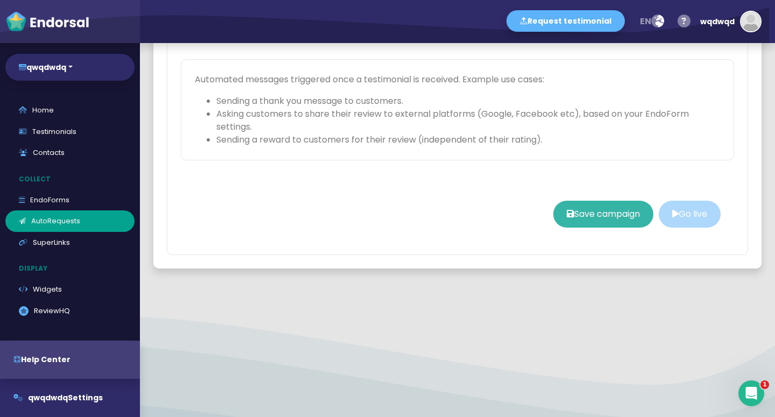
click at [589, 228] on button "Save campaign" at bounding box center [603, 214] width 100 height 27
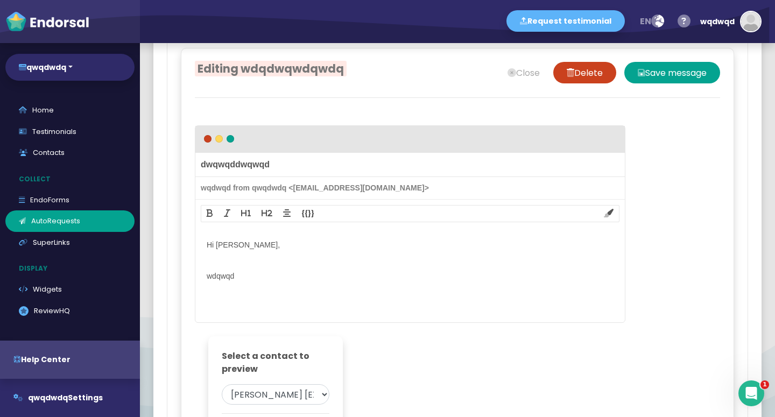
scroll to position [1188, 0]
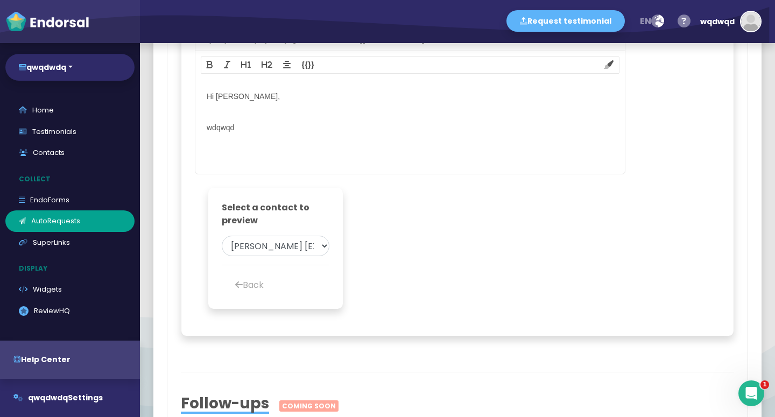
drag, startPoint x: 265, startPoint y: 284, endPoint x: 265, endPoint y: 292, distance: 8.1
click at [265, 285] on div "Select a contact to preview Jane Doe [EXAMPLE] Back" at bounding box center [276, 248] width 108 height 94
click at [265, 295] on button "Back" at bounding box center [249, 285] width 55 height 22
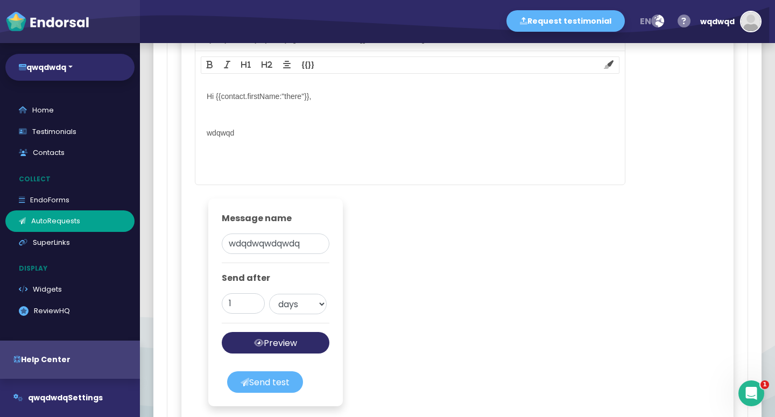
scroll to position [1337, 0]
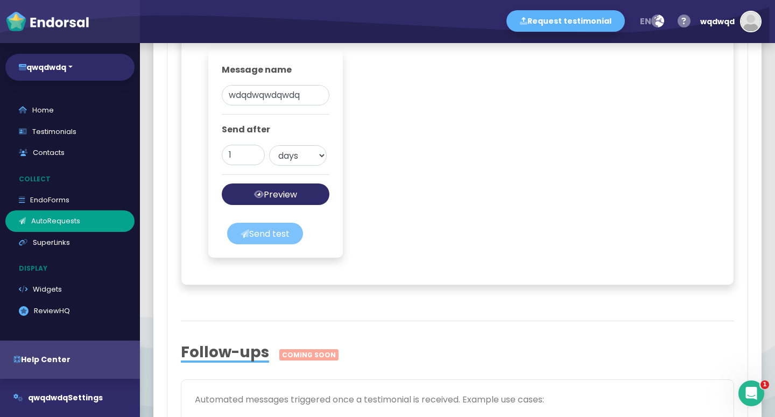
click at [286, 244] on button "Send test" at bounding box center [265, 234] width 76 height 22
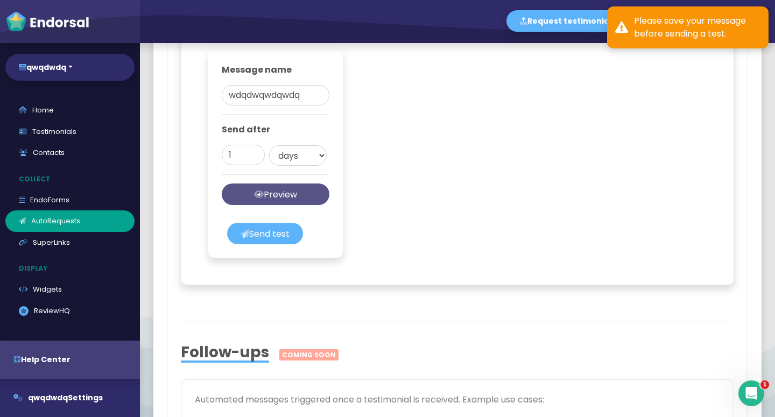
click at [278, 205] on button "Preview message" at bounding box center [276, 195] width 108 height 22
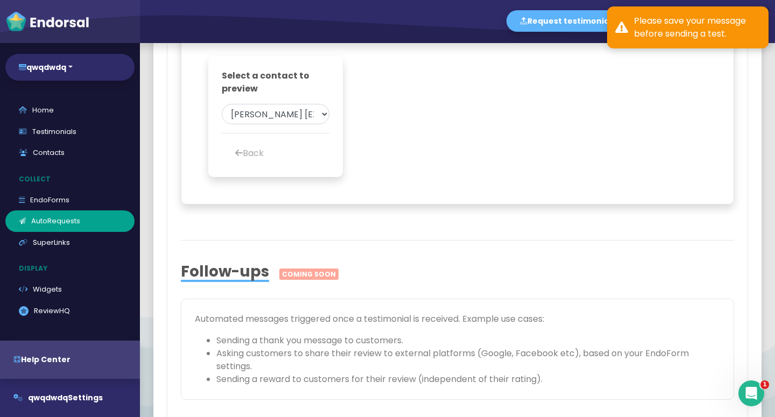
scroll to position [1246, 0]
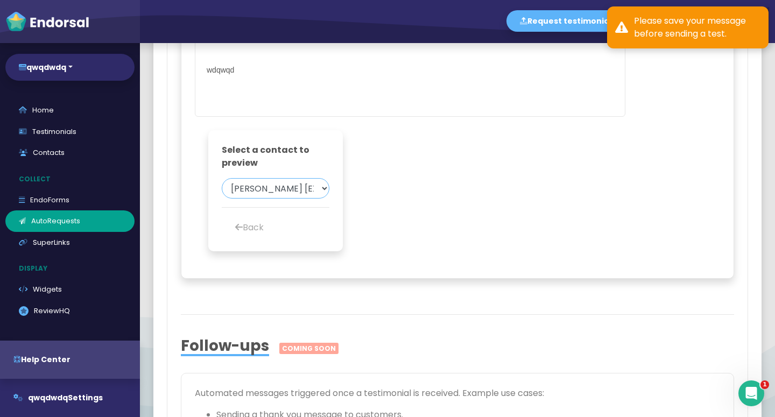
click at [222, 178] on select "Jane Doe [EXAMPLE]" at bounding box center [276, 188] width 108 height 20
click at [313, 199] on select "Jane Doe [EXAMPLE]" at bounding box center [276, 188] width 108 height 20
click option "Jane Doe [EXAMPLE]" at bounding box center [0, 0] width 0 height 0
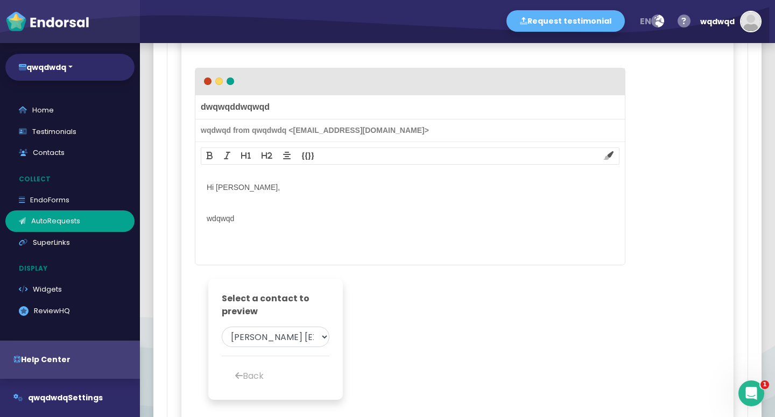
click at [272, 243] on span at bounding box center [410, 236] width 408 height 12
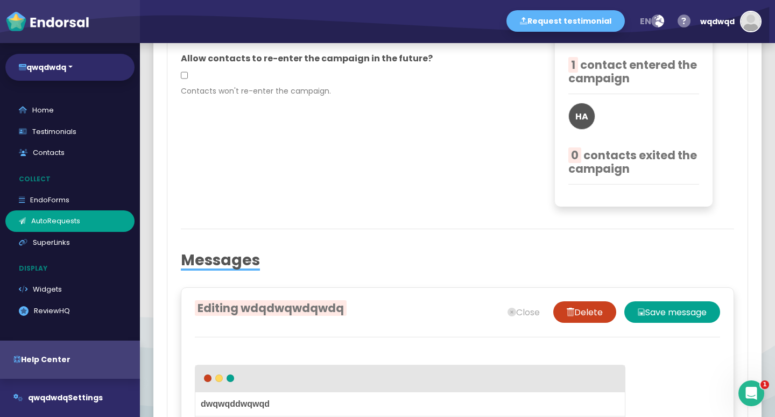
scroll to position [875, 0]
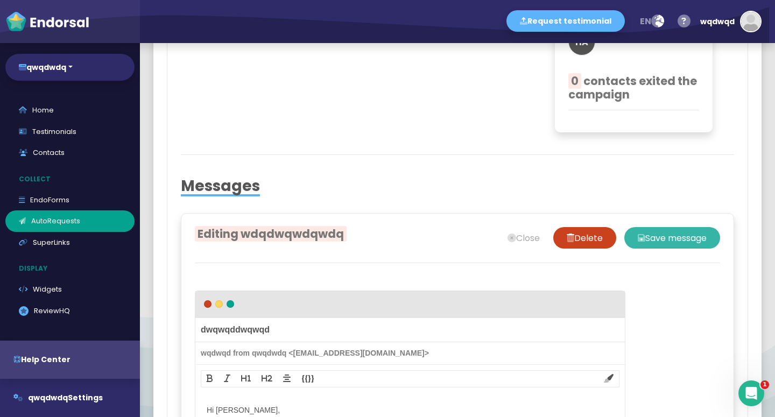
click at [650, 247] on button "Save message" at bounding box center [672, 238] width 96 height 22
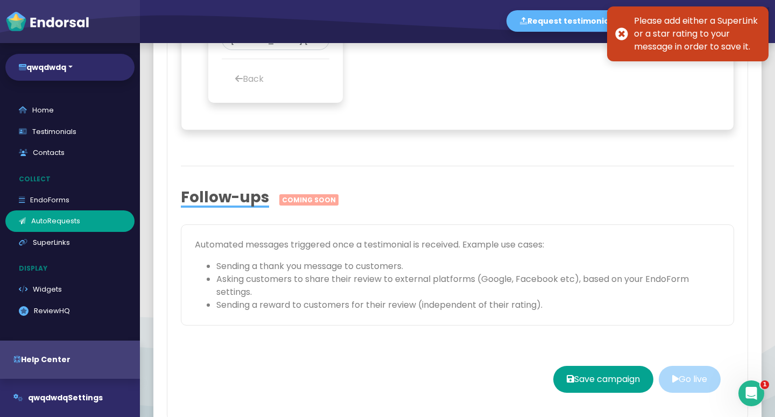
scroll to position [1543, 0]
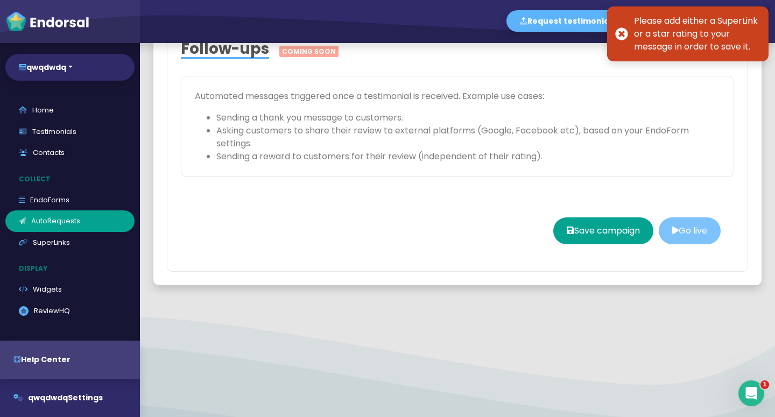
click at [663, 244] on button "Go live" at bounding box center [690, 230] width 62 height 27
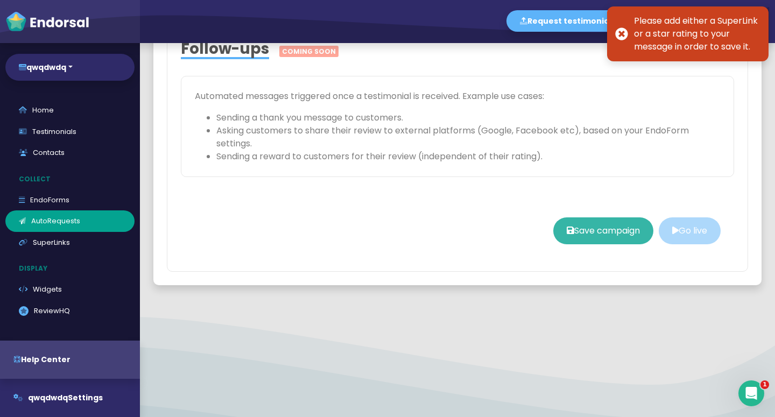
click at [585, 244] on button "Save campaign" at bounding box center [603, 230] width 100 height 27
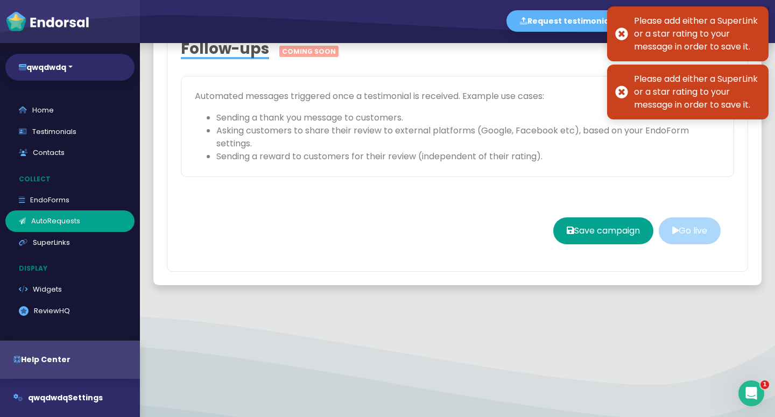
click at [74, 246] on link "SuperLinks" at bounding box center [69, 243] width 129 height 22
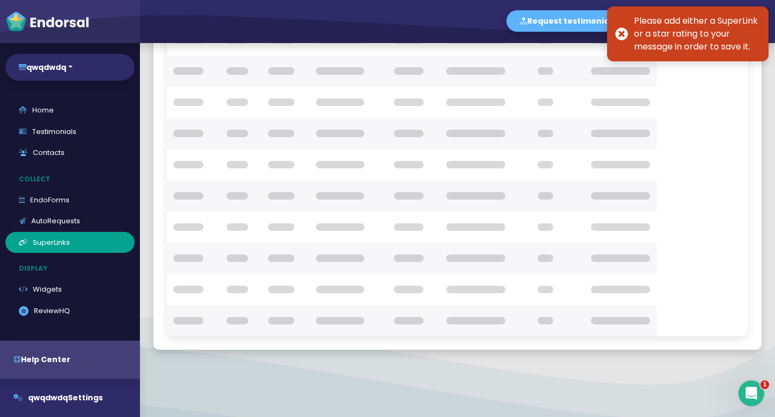
click at [61, 188] on p "Collect" at bounding box center [72, 179] width 135 height 20
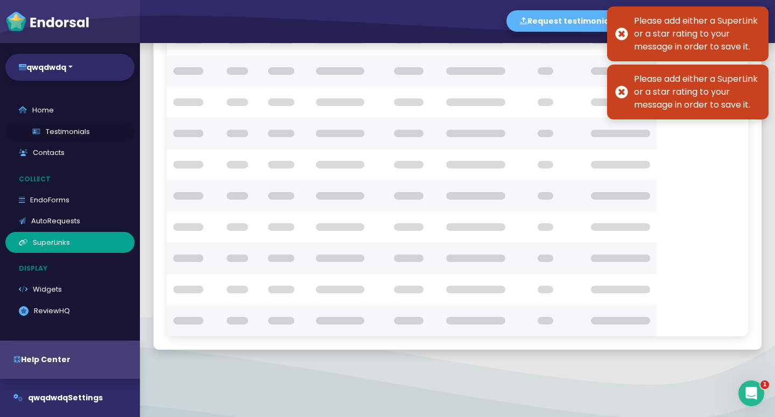
click at [51, 126] on link "Testimonials" at bounding box center [69, 132] width 129 height 22
click at [52, 95] on div at bounding box center [70, 230] width 140 height 374
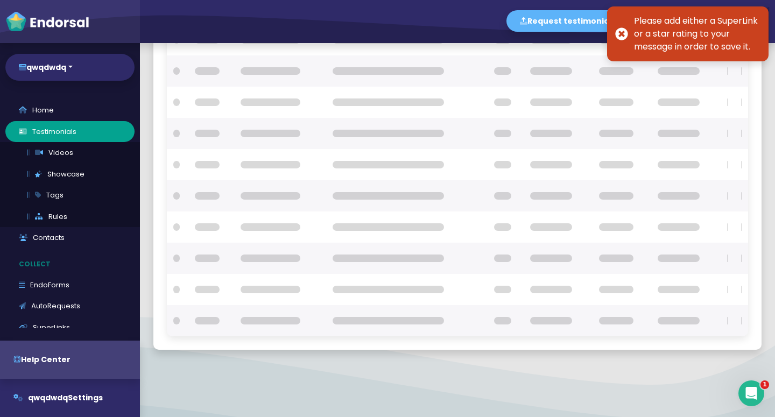
scroll to position [129, 0]
click at [59, 64] on button "qwqdwdq" at bounding box center [69, 67] width 129 height 27
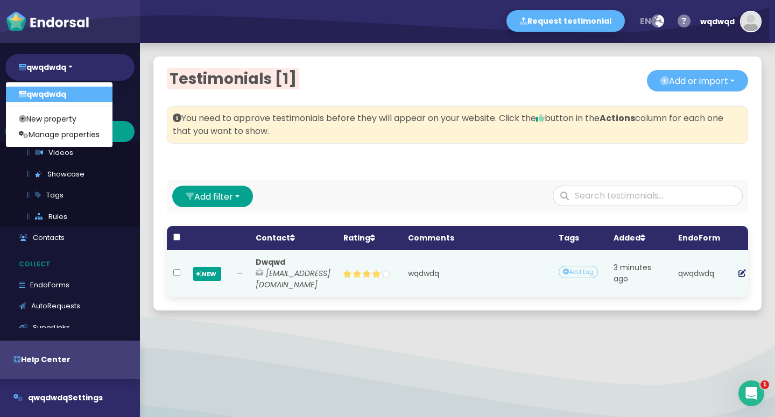
scroll to position [0, 0]
